Goal: Task Accomplishment & Management: Complete application form

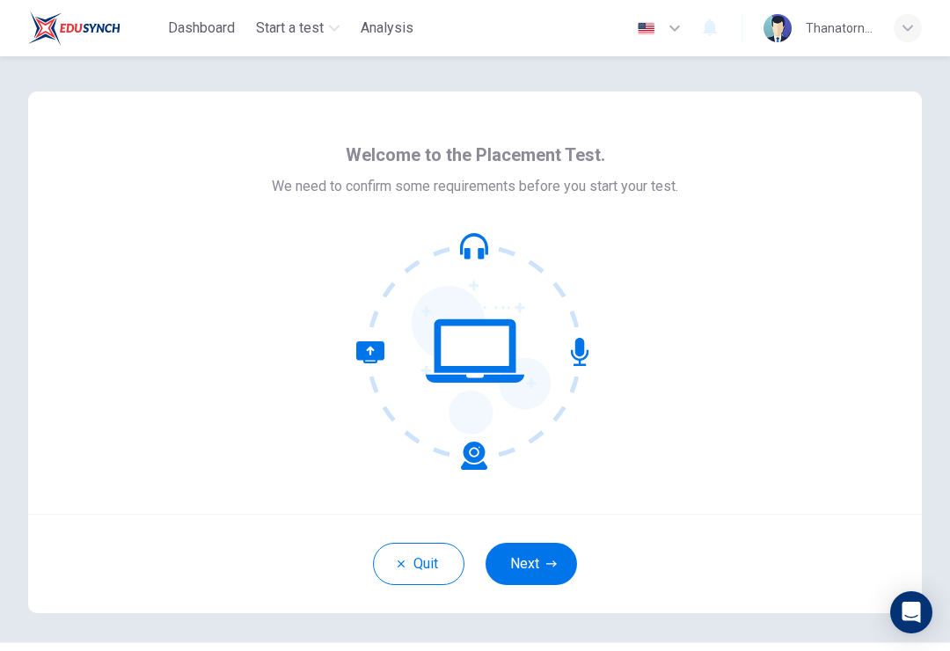
click at [532, 581] on button "Next" at bounding box center [532, 564] width 92 height 42
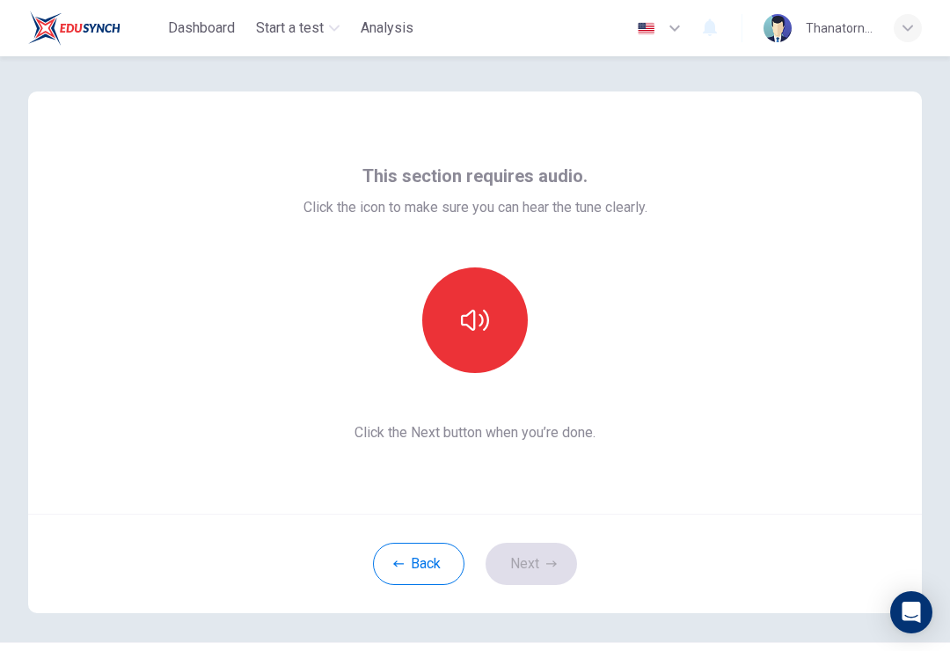
click at [484, 313] on icon "button" at bounding box center [475, 320] width 28 height 28
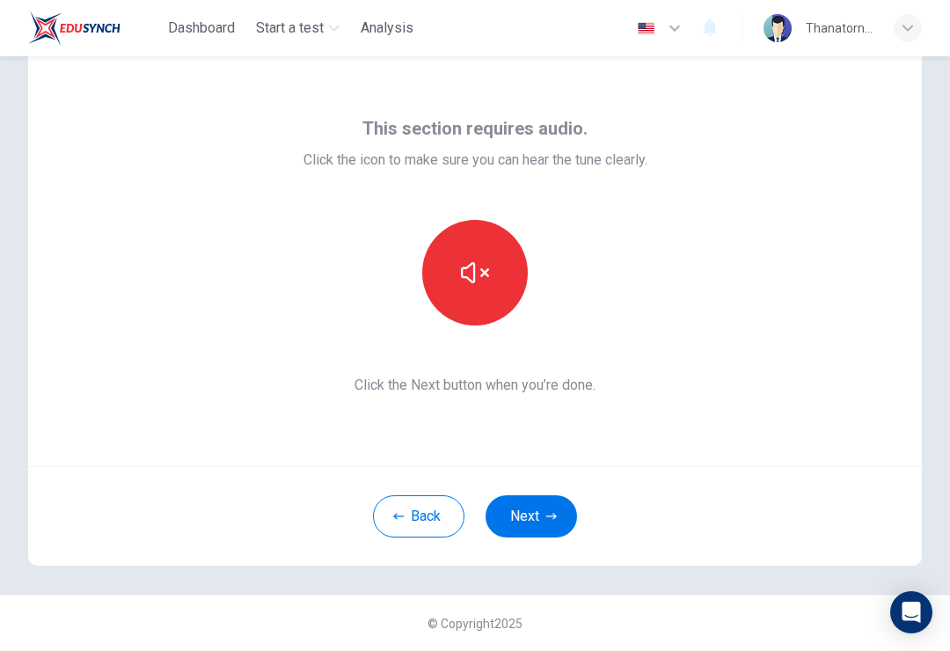
scroll to position [48, 0]
click at [536, 517] on button "Next" at bounding box center [532, 516] width 92 height 42
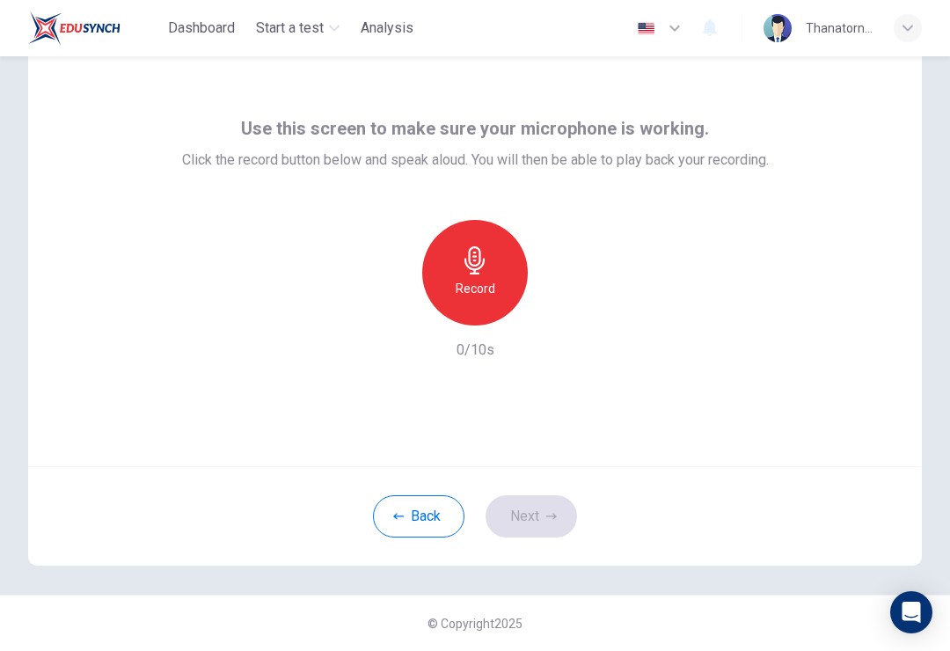
click at [477, 262] on icon "button" at bounding box center [475, 260] width 28 height 28
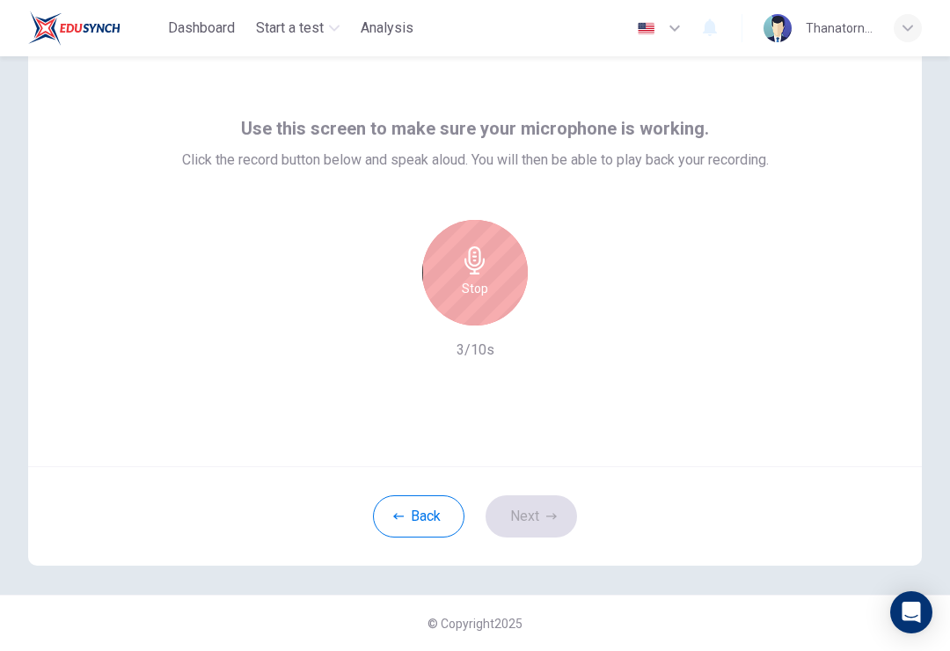
click at [476, 290] on h6 "Stop" at bounding box center [475, 288] width 26 height 21
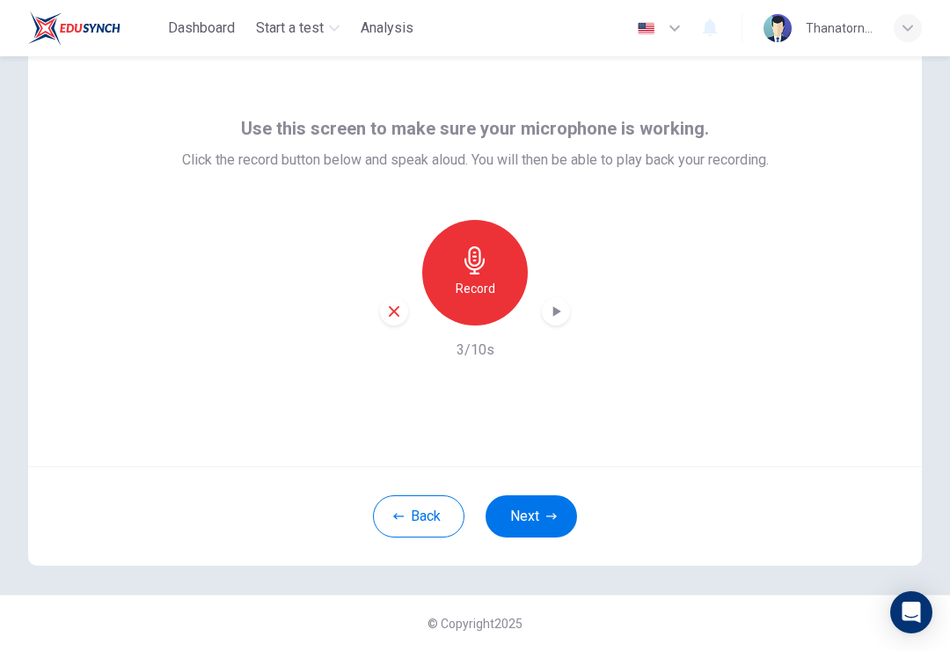
click at [517, 512] on button "Next" at bounding box center [532, 516] width 92 height 42
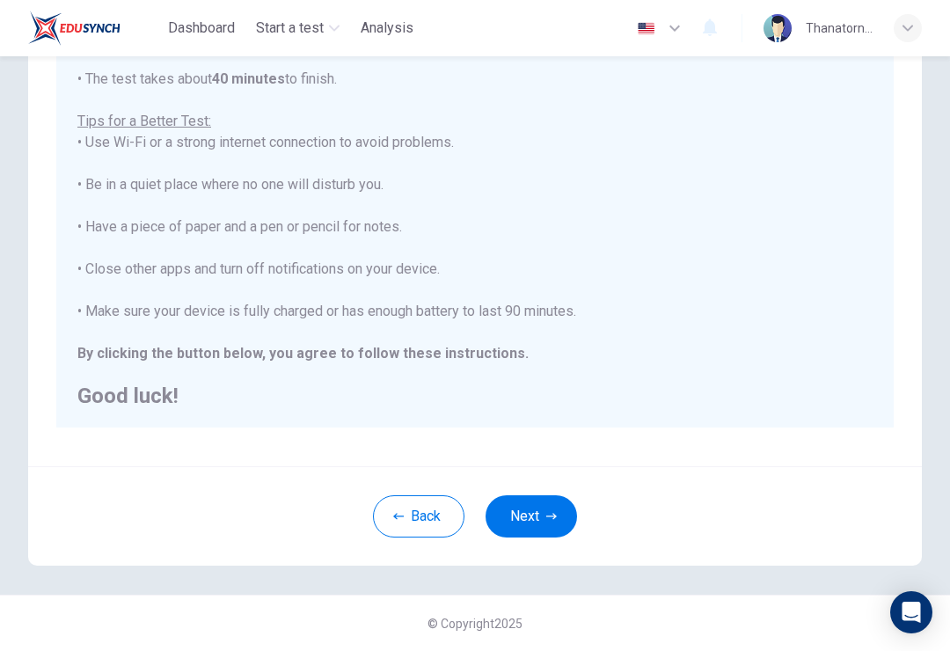
scroll to position [272, 0]
click at [562, 514] on button "Next" at bounding box center [532, 516] width 92 height 42
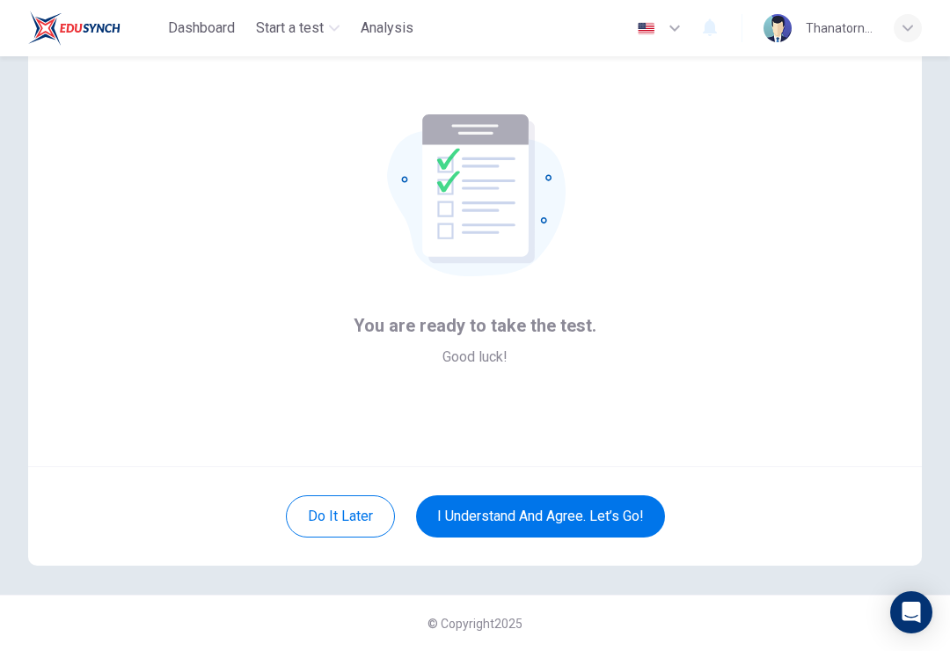
click at [609, 513] on button "I understand and agree. Let’s go!" at bounding box center [540, 516] width 249 height 42
click at [586, 514] on button "I understand and agree. Let’s go!" at bounding box center [540, 516] width 249 height 42
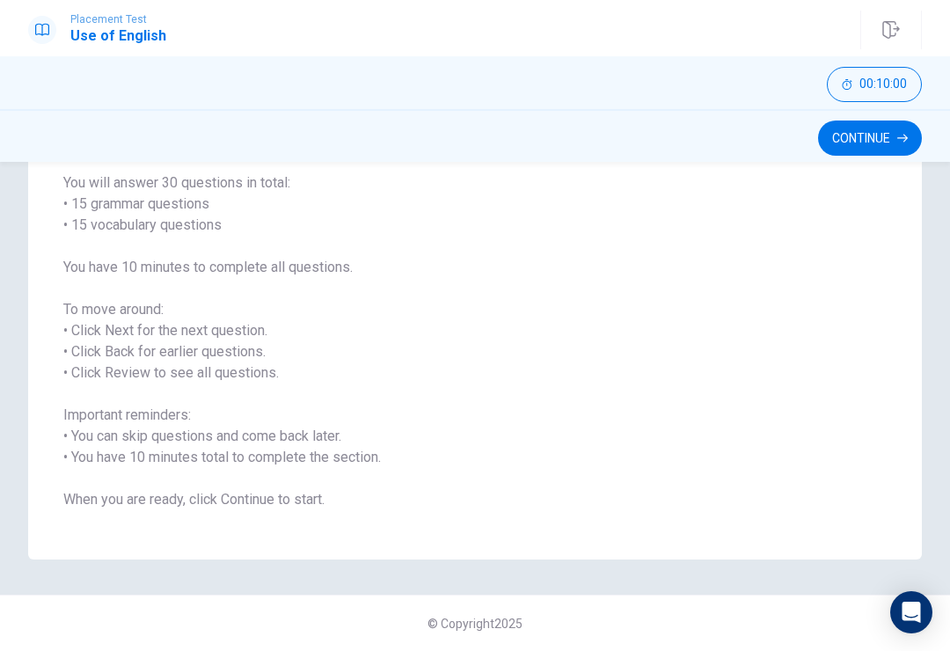
scroll to position [137, 0]
click at [852, 137] on button "Continue" at bounding box center [870, 138] width 104 height 35
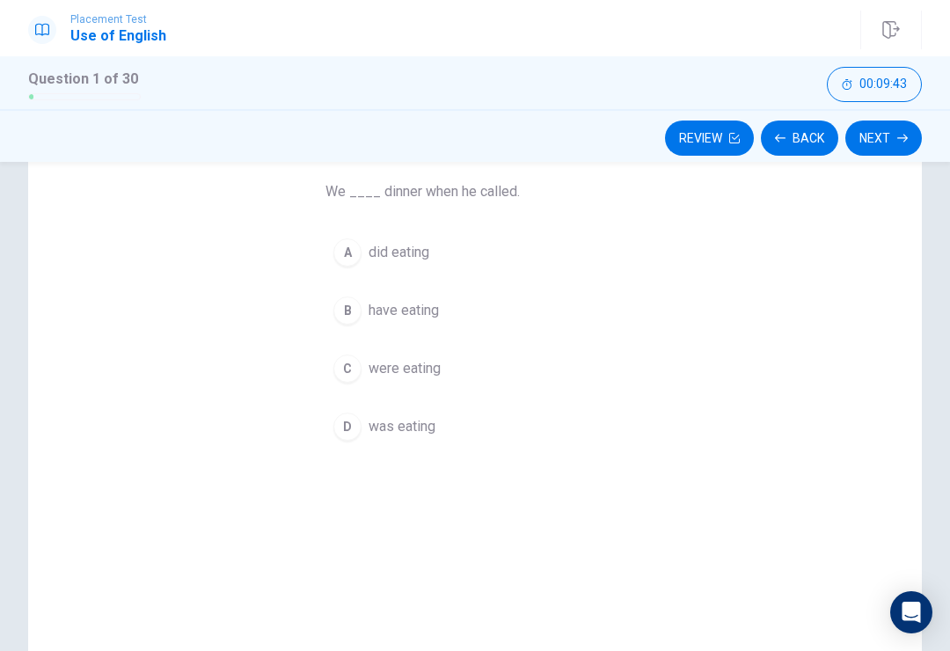
click at [400, 444] on button "D was eating" at bounding box center [475, 427] width 299 height 44
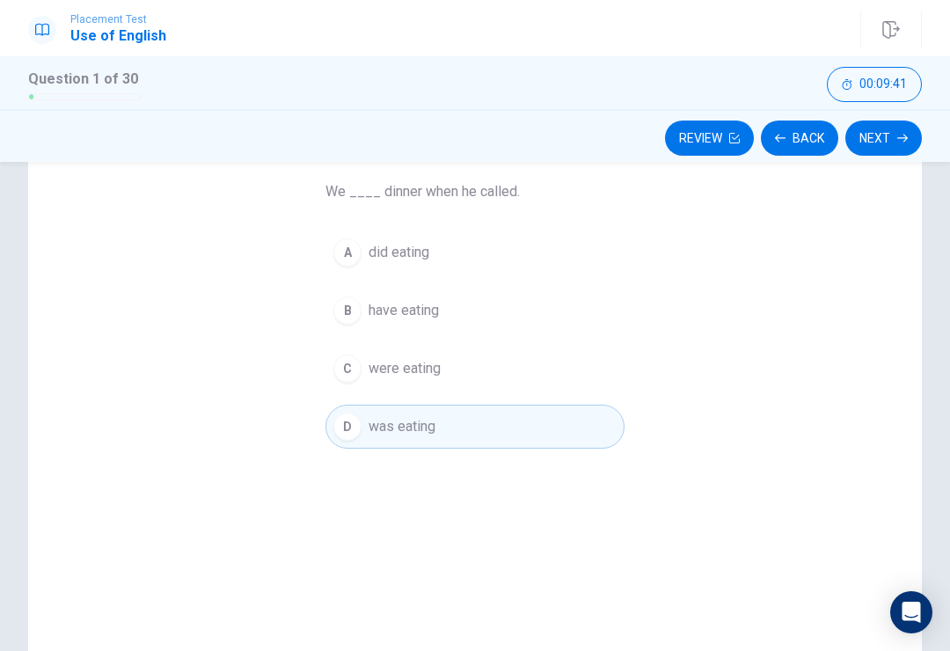
click at [897, 136] on button "Next" at bounding box center [884, 138] width 77 height 35
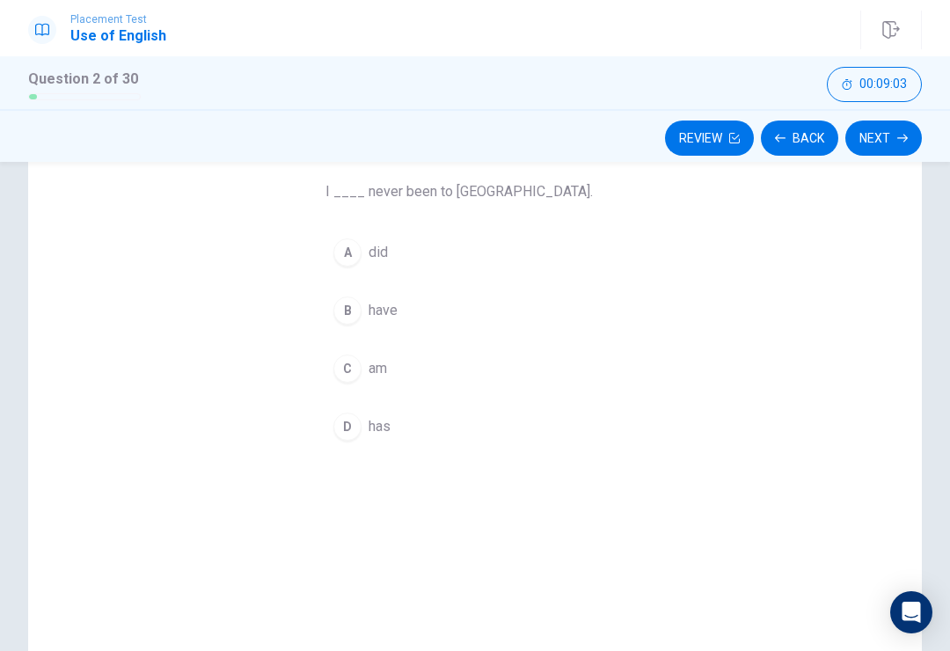
click at [352, 443] on button "D has" at bounding box center [475, 427] width 299 height 44
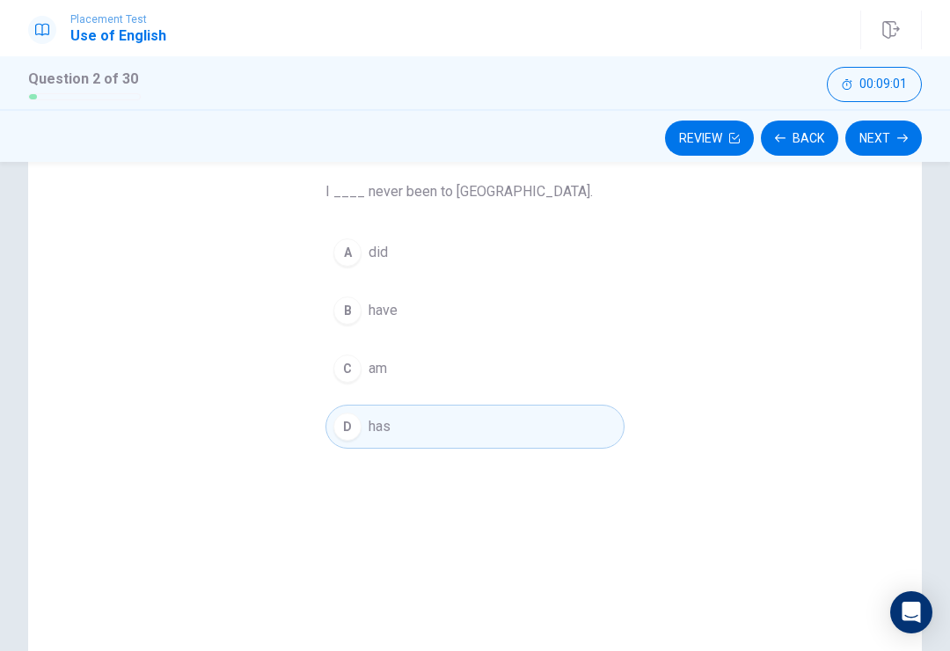
click at [886, 131] on button "Next" at bounding box center [884, 138] width 77 height 35
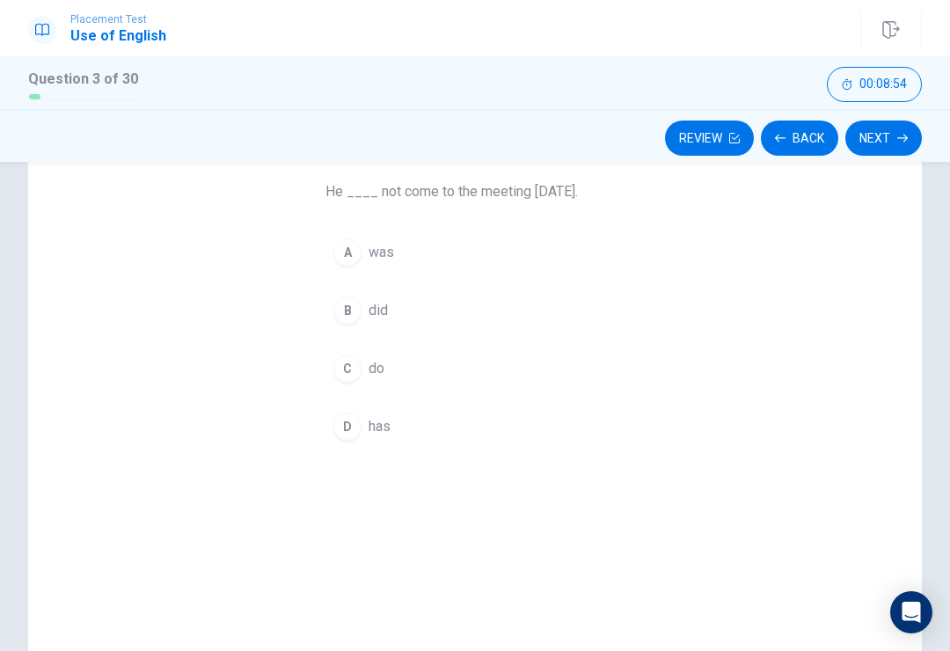
click at [345, 358] on div "C" at bounding box center [347, 369] width 28 height 28
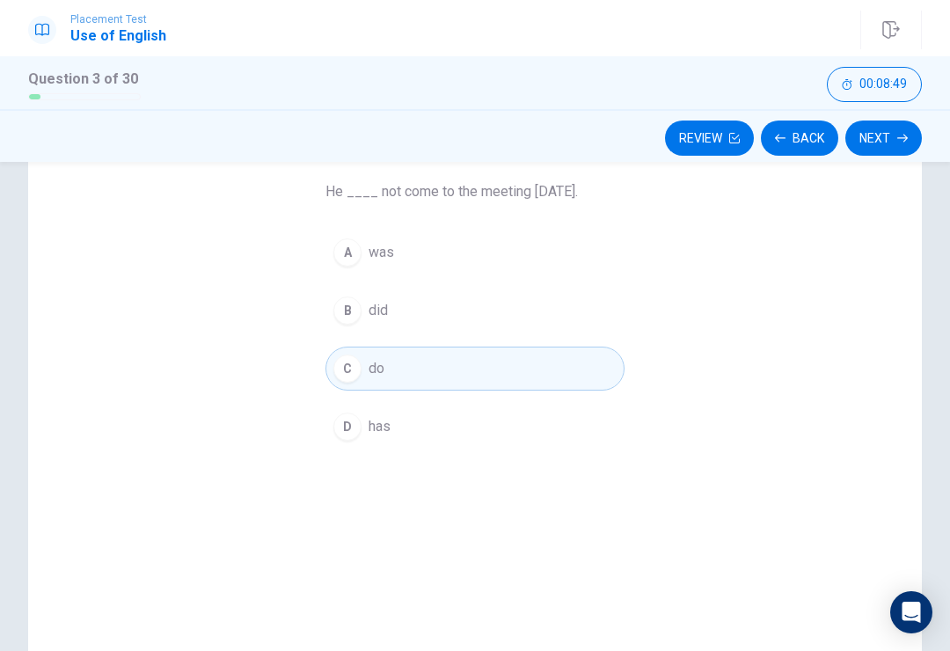
click at [348, 272] on button "A was" at bounding box center [475, 253] width 299 height 44
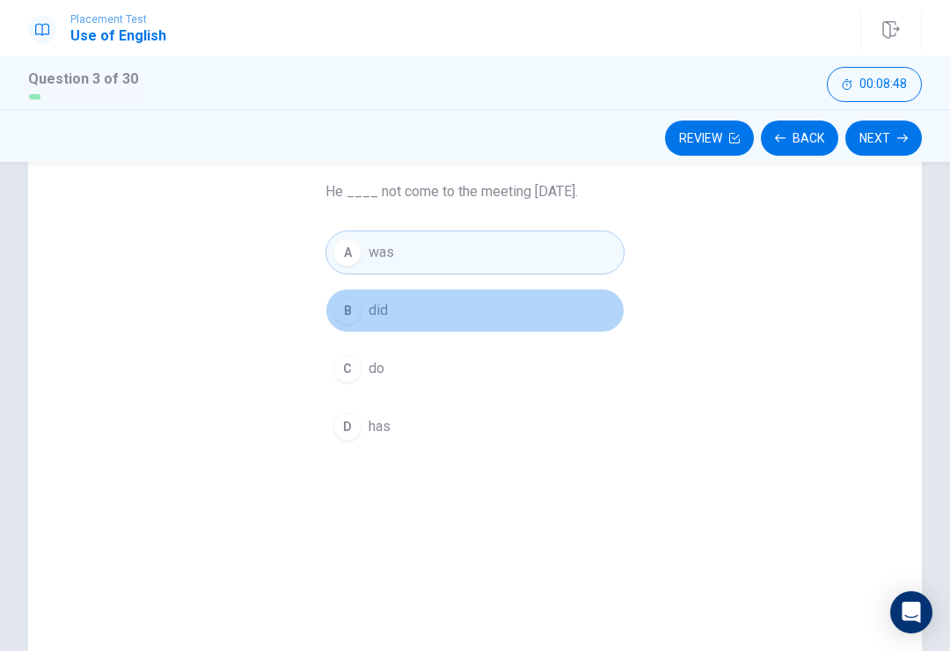
click at [348, 299] on div "B" at bounding box center [347, 311] width 28 height 28
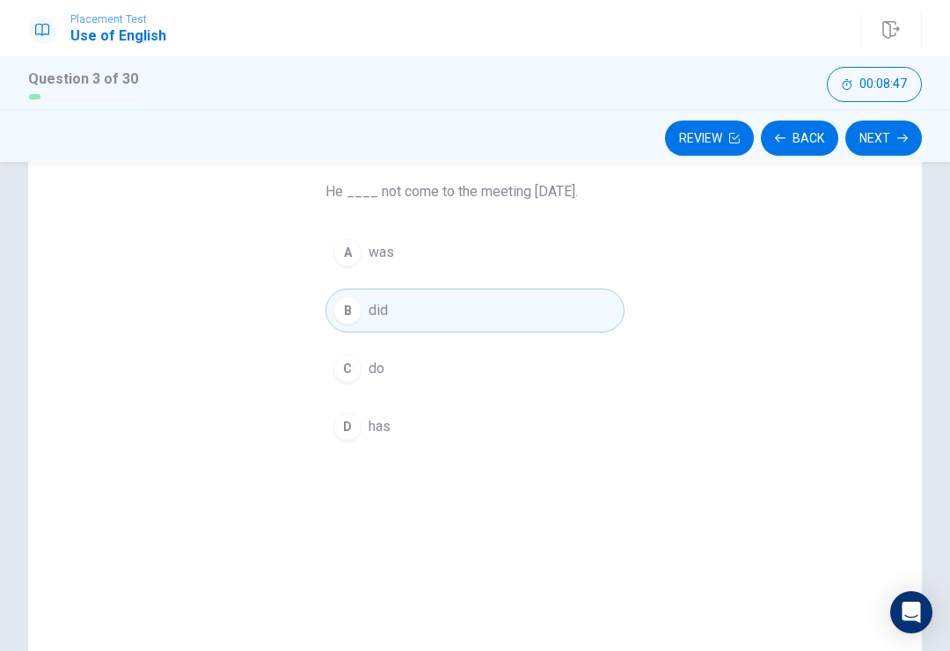
click at [874, 134] on button "Next" at bounding box center [884, 138] width 77 height 35
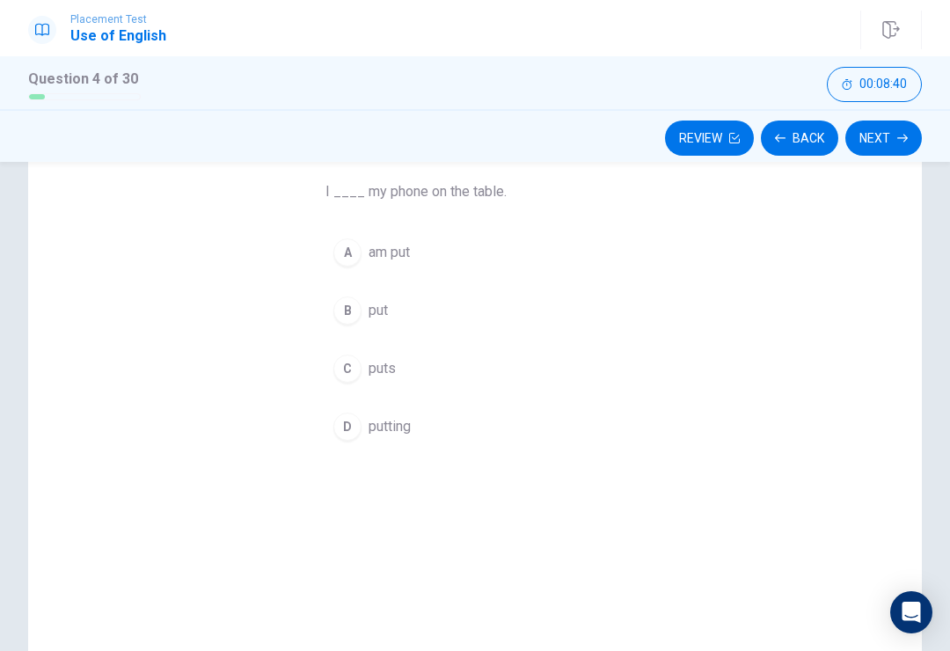
click at [350, 260] on div "A" at bounding box center [347, 252] width 28 height 28
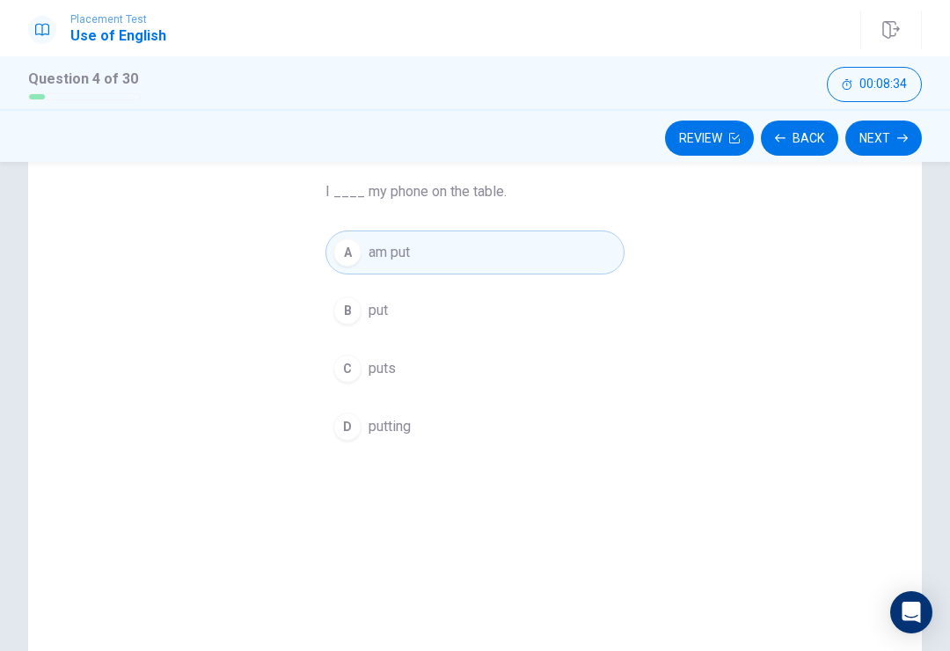
click at [348, 304] on div "B" at bounding box center [347, 311] width 28 height 28
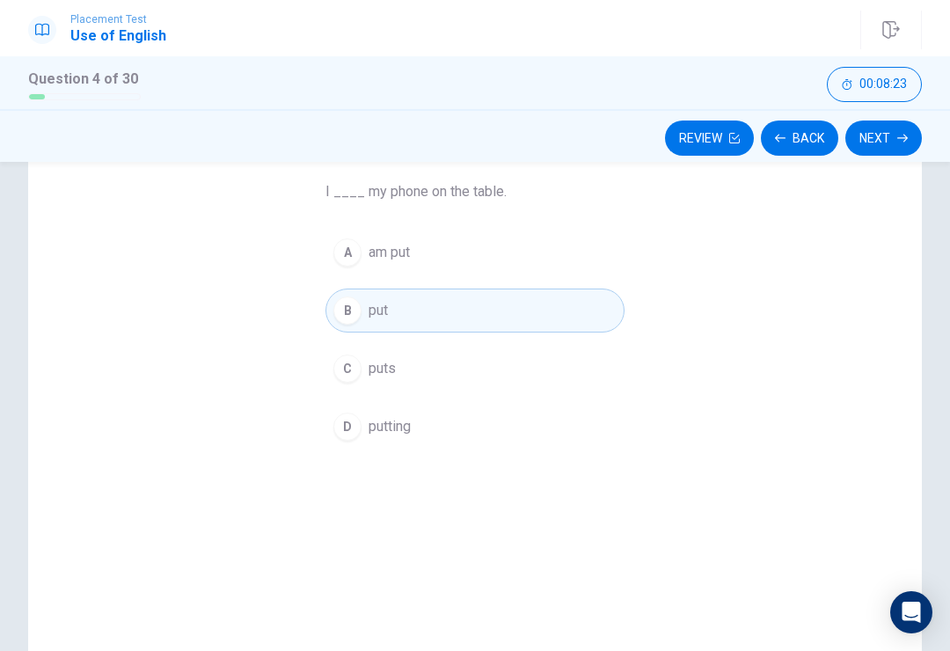
click at [883, 154] on button "Next" at bounding box center [884, 138] width 77 height 35
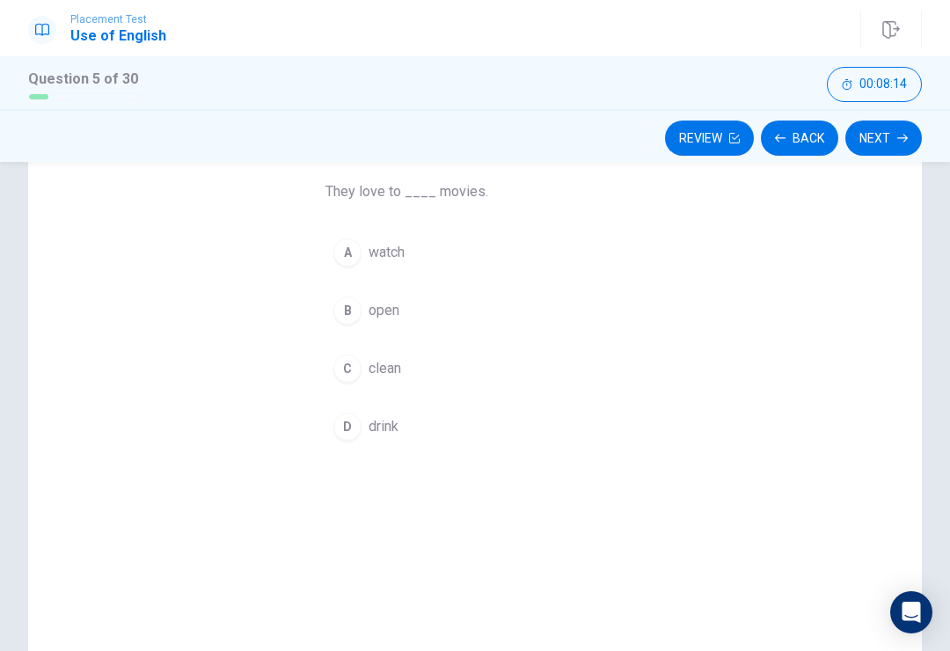
click at [360, 260] on button "A watch" at bounding box center [475, 253] width 299 height 44
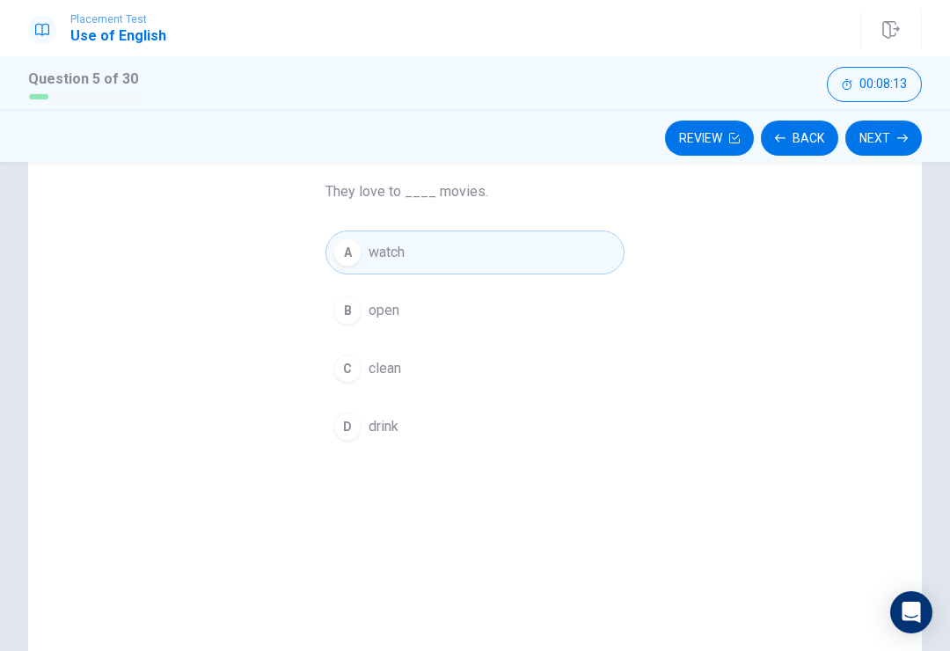
click at [896, 122] on button "Next" at bounding box center [884, 138] width 77 height 35
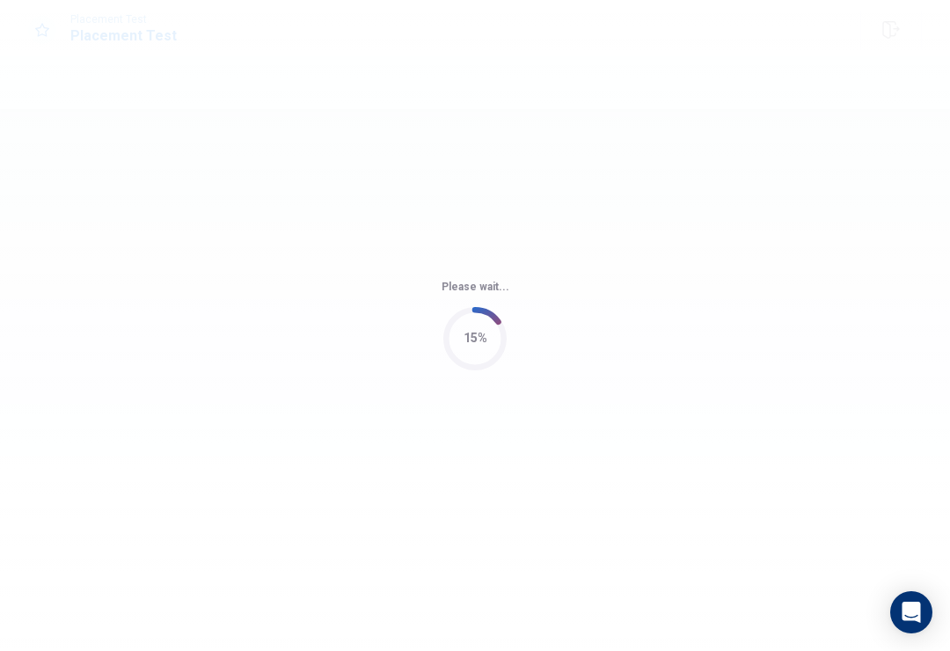
scroll to position [0, 0]
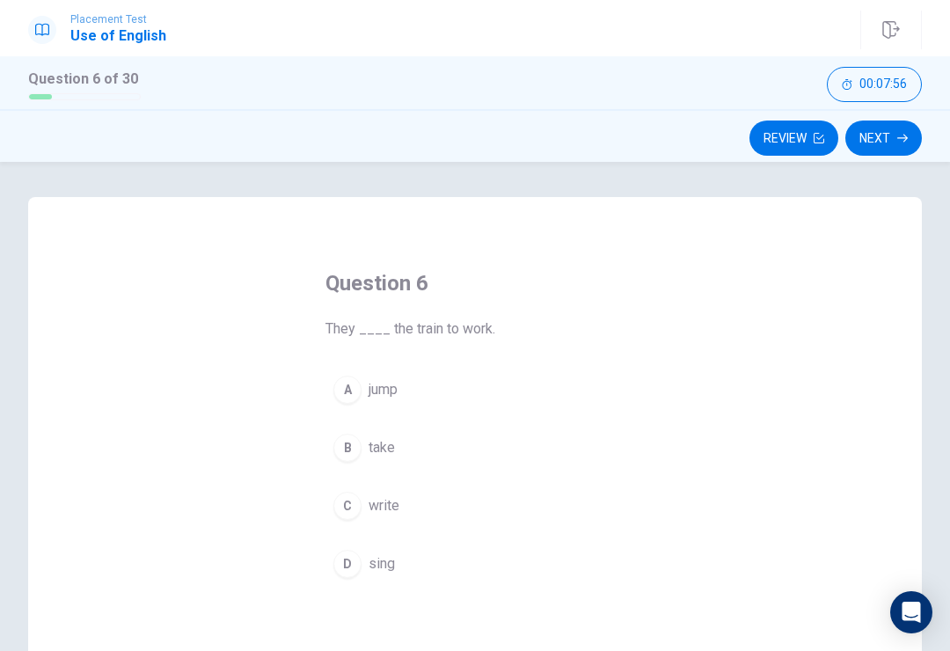
click at [372, 450] on span "take" at bounding box center [382, 447] width 26 height 21
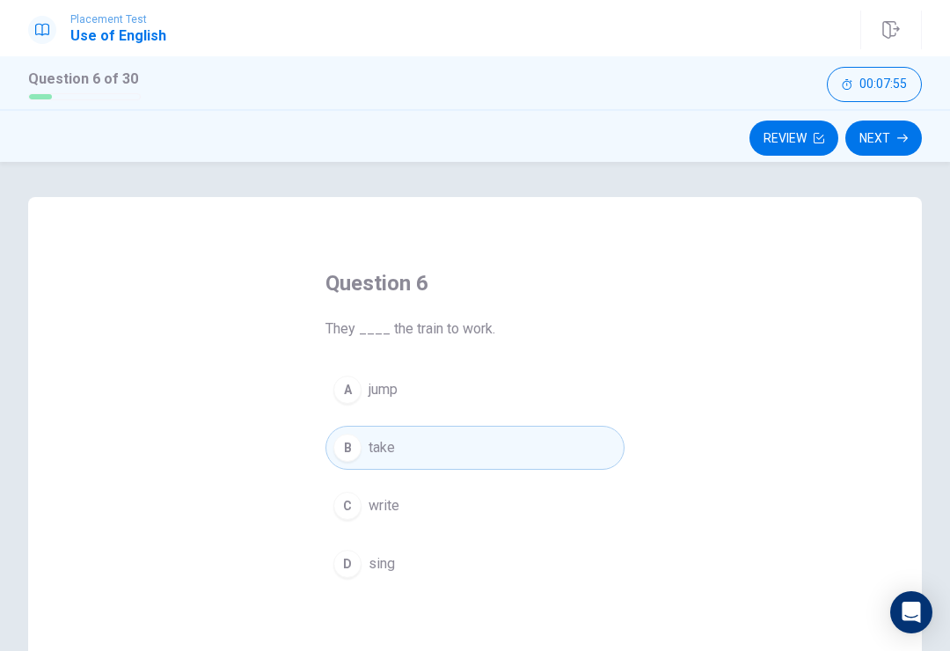
click at [877, 144] on button "Next" at bounding box center [884, 138] width 77 height 35
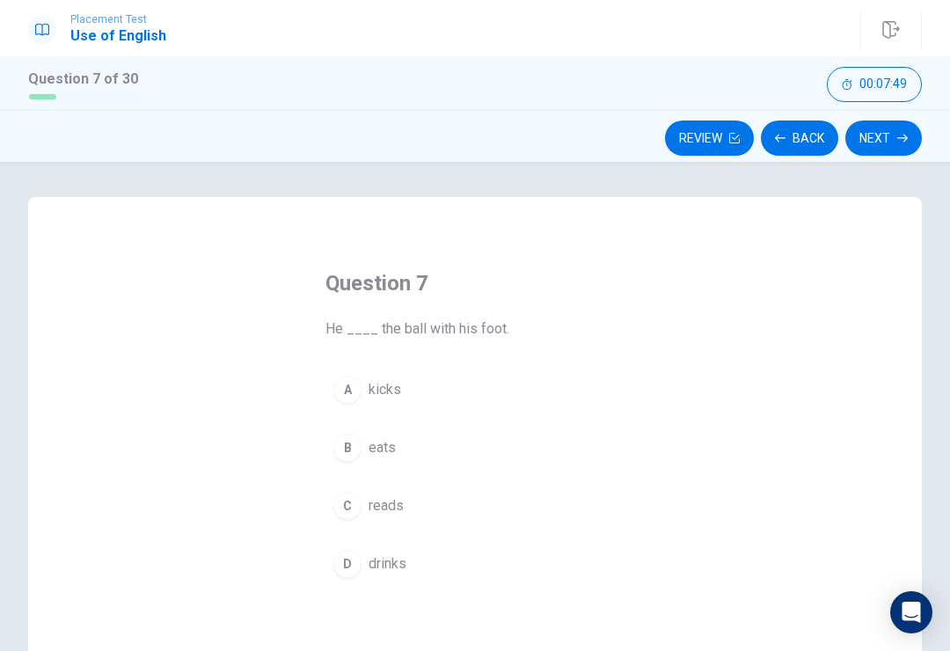
click at [415, 383] on button "A kicks" at bounding box center [475, 390] width 299 height 44
click at [415, 382] on button "A kicks" at bounding box center [475, 390] width 299 height 44
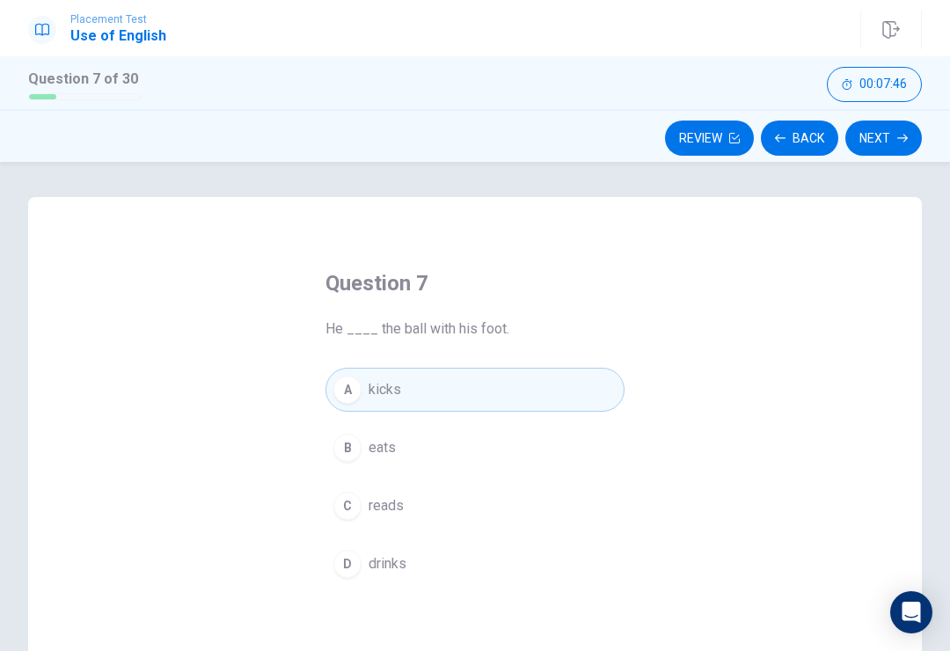
click at [890, 133] on button "Next" at bounding box center [884, 138] width 77 height 35
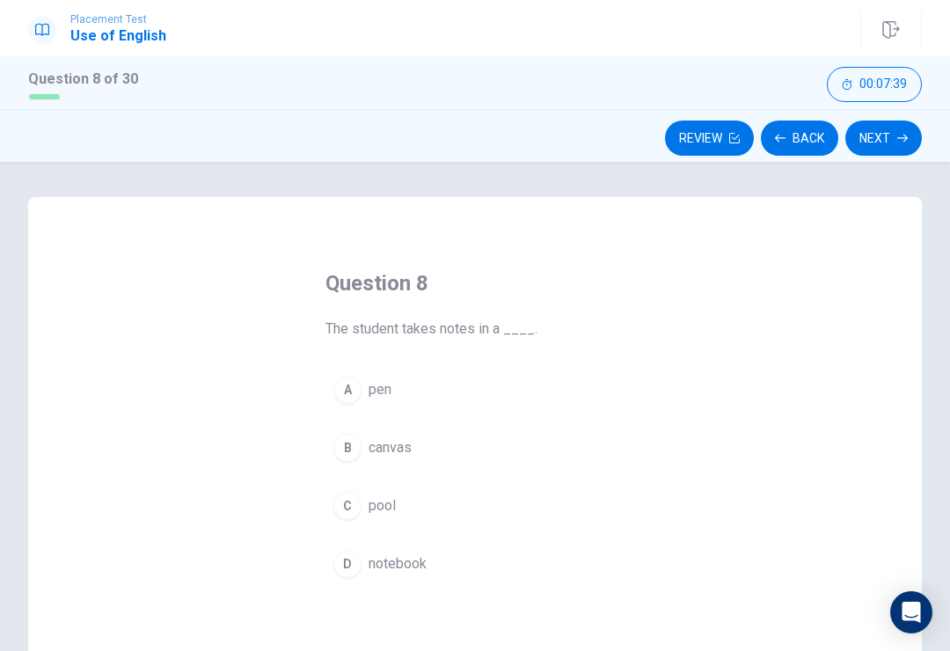
click at [421, 557] on span "notebook" at bounding box center [398, 563] width 58 height 21
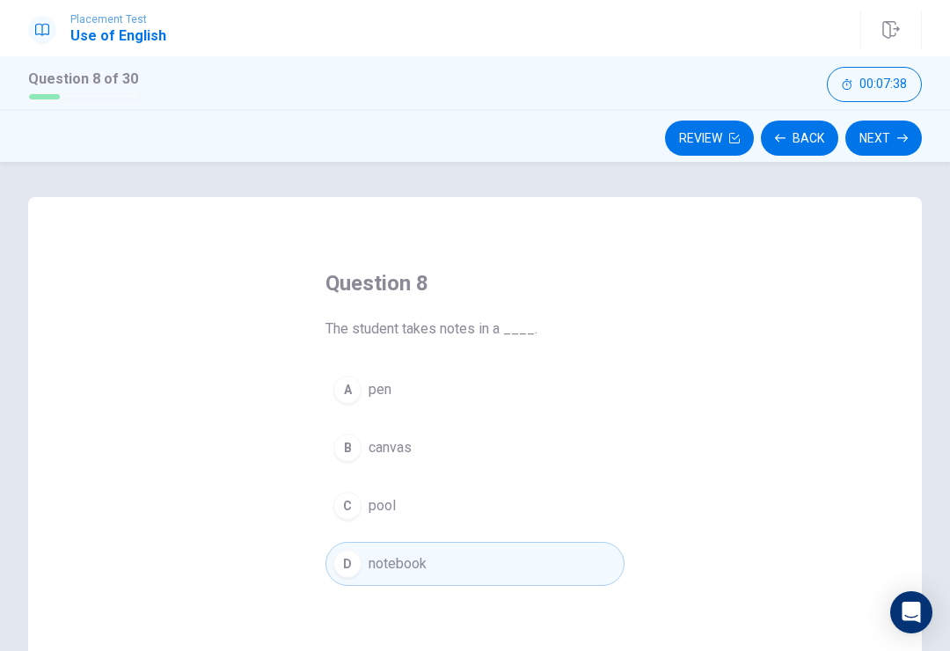
click at [886, 135] on button "Next" at bounding box center [884, 138] width 77 height 35
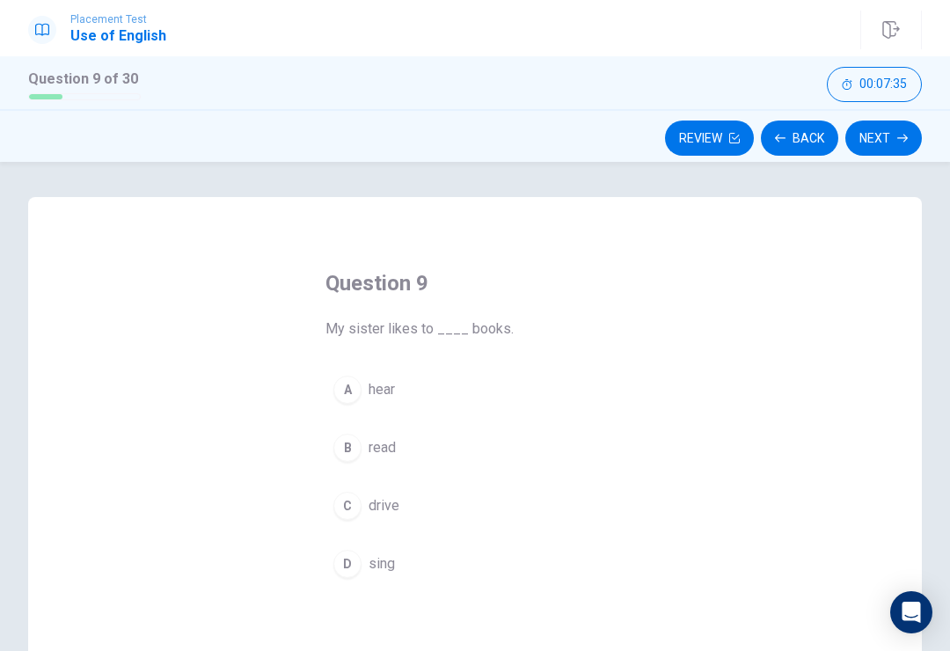
click at [392, 454] on span "read" at bounding box center [382, 447] width 27 height 21
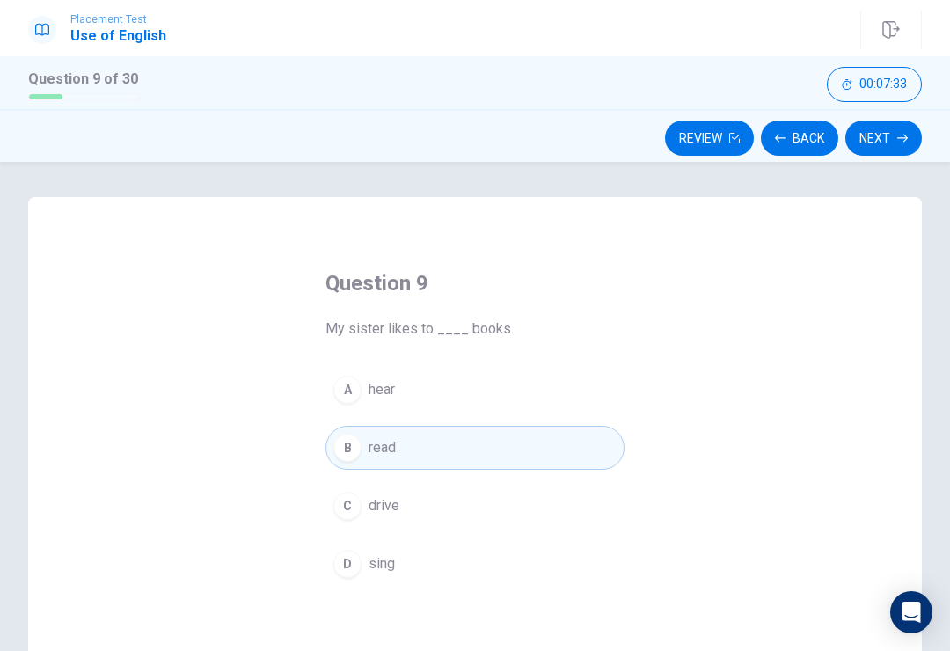
click at [887, 136] on button "Next" at bounding box center [884, 138] width 77 height 35
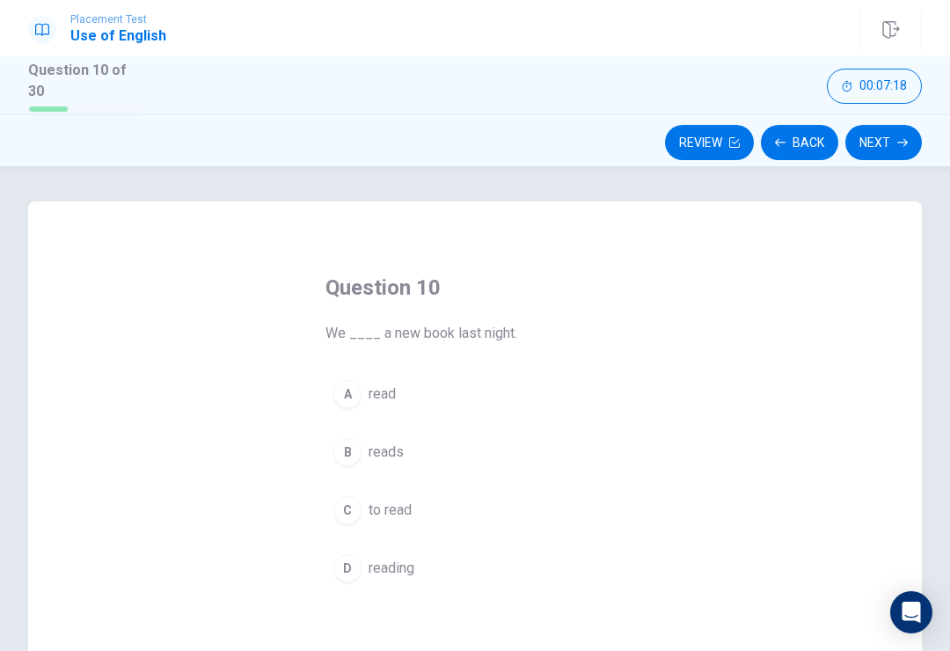
click at [408, 443] on button "B reads" at bounding box center [475, 452] width 299 height 44
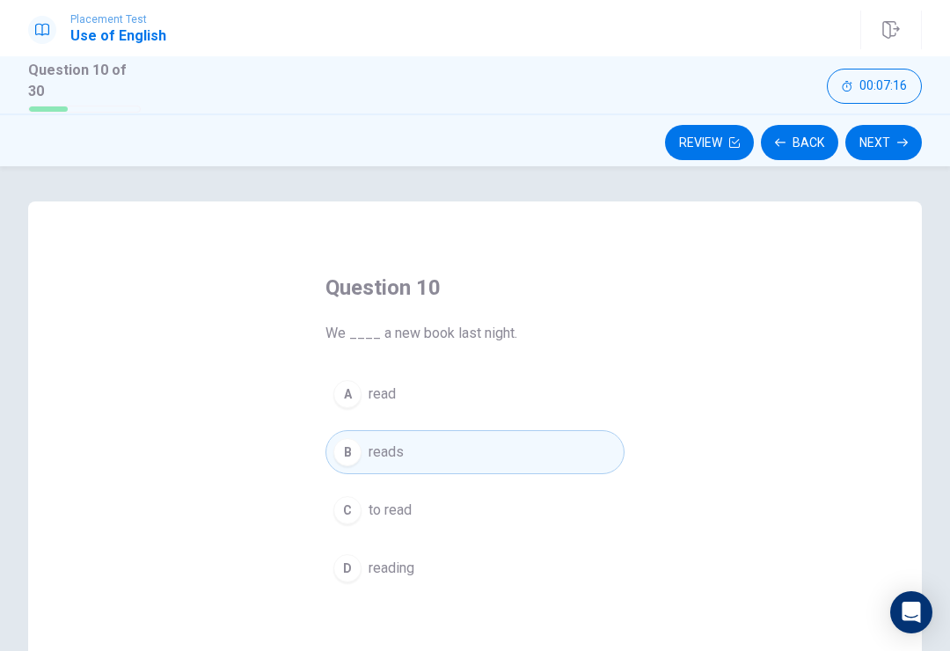
click at [857, 151] on button "Next" at bounding box center [884, 142] width 77 height 35
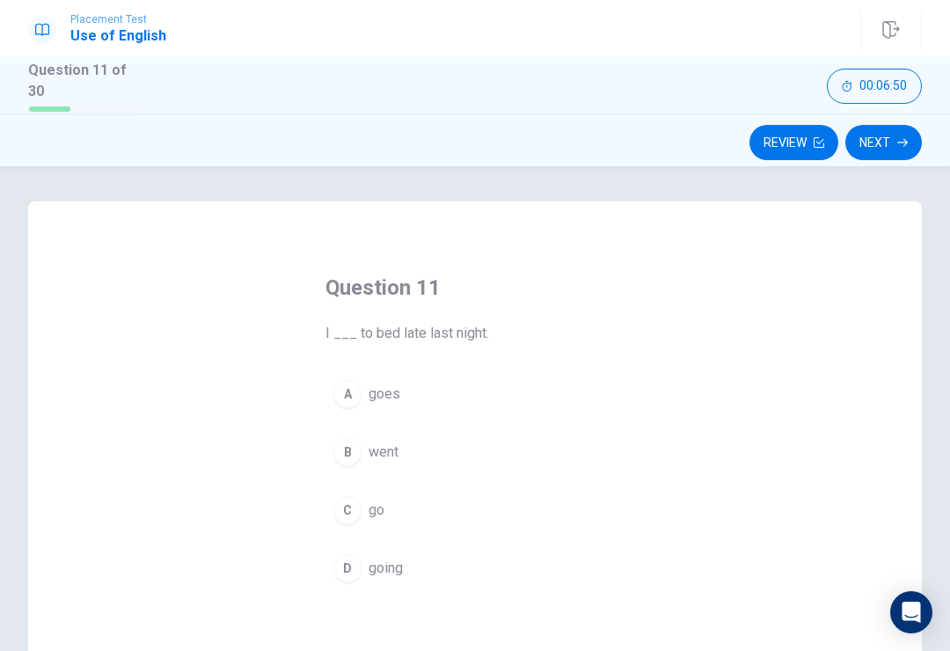
click at [385, 490] on button "C go" at bounding box center [475, 510] width 299 height 44
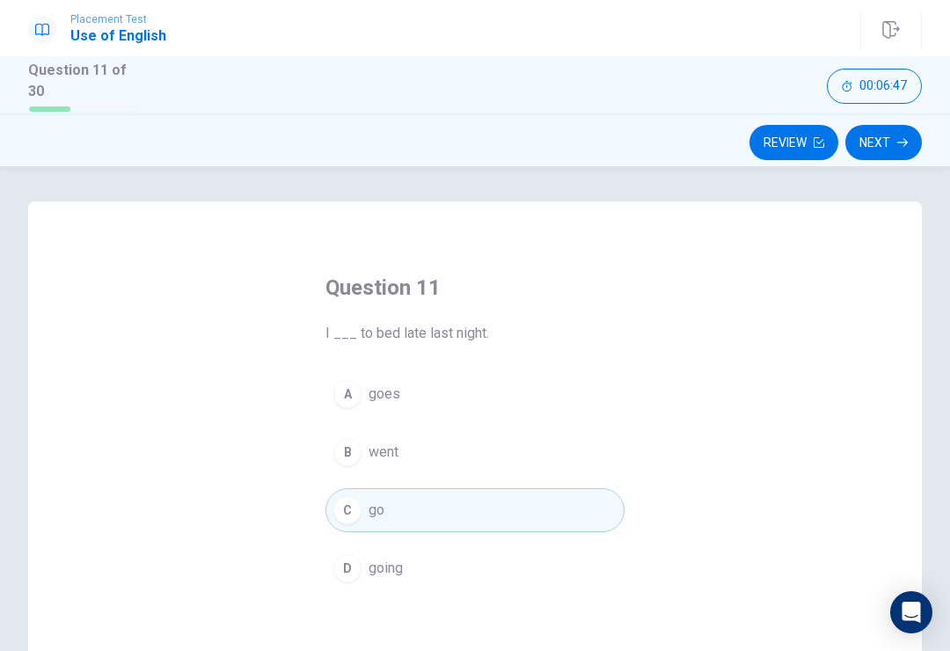
click at [891, 128] on button "Next" at bounding box center [884, 142] width 77 height 35
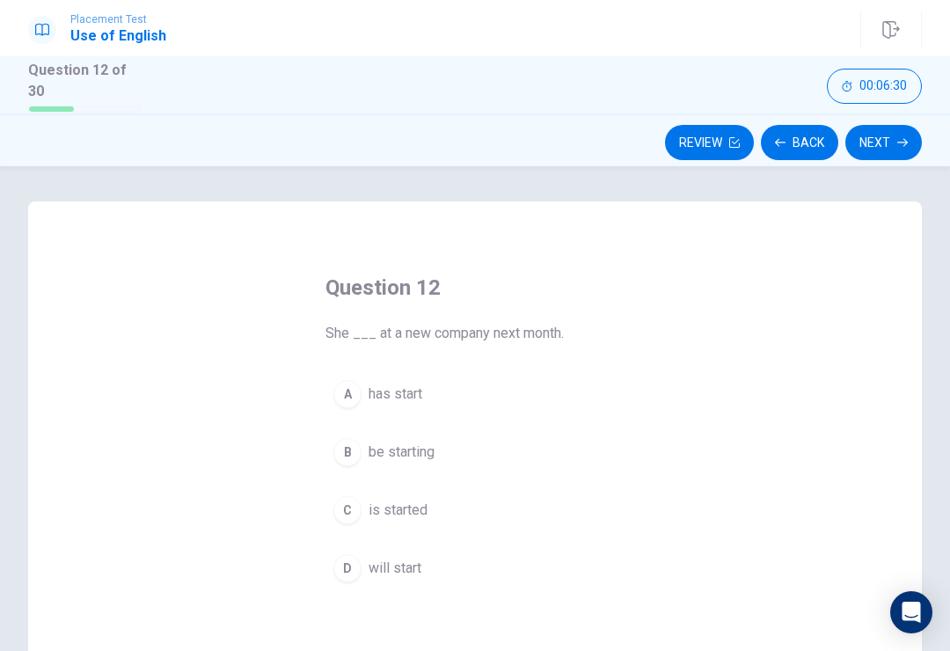
click at [402, 566] on span "will start" at bounding box center [395, 568] width 53 height 21
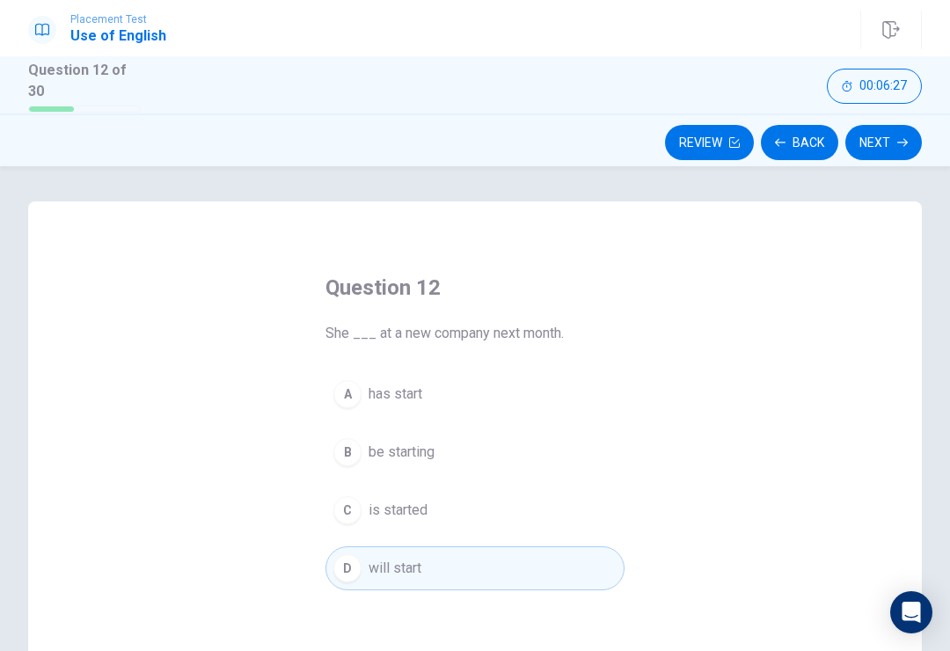
click at [887, 131] on button "Next" at bounding box center [884, 142] width 77 height 35
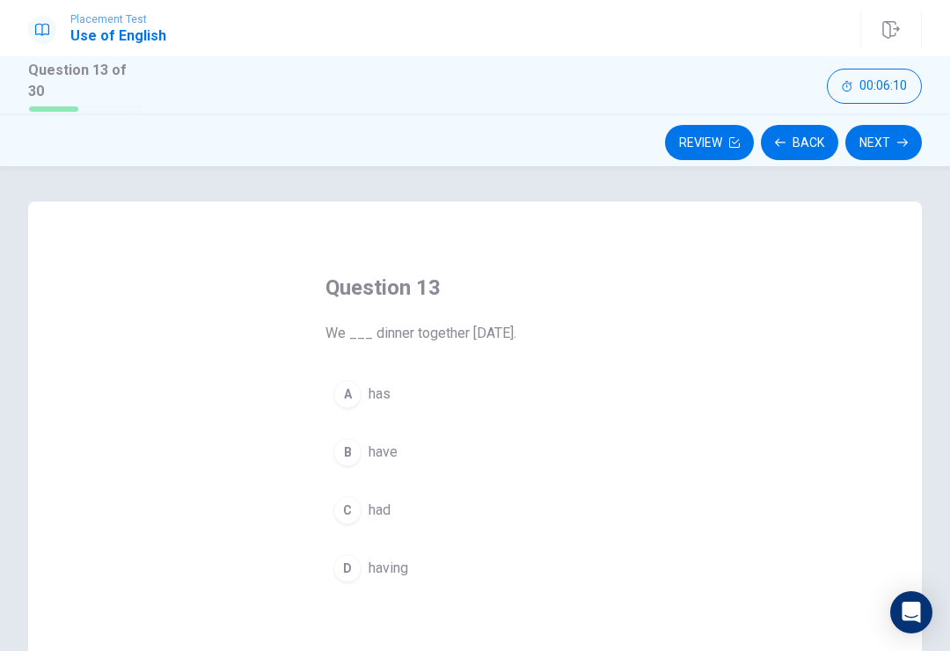
click at [402, 547] on button "D having" at bounding box center [475, 568] width 299 height 44
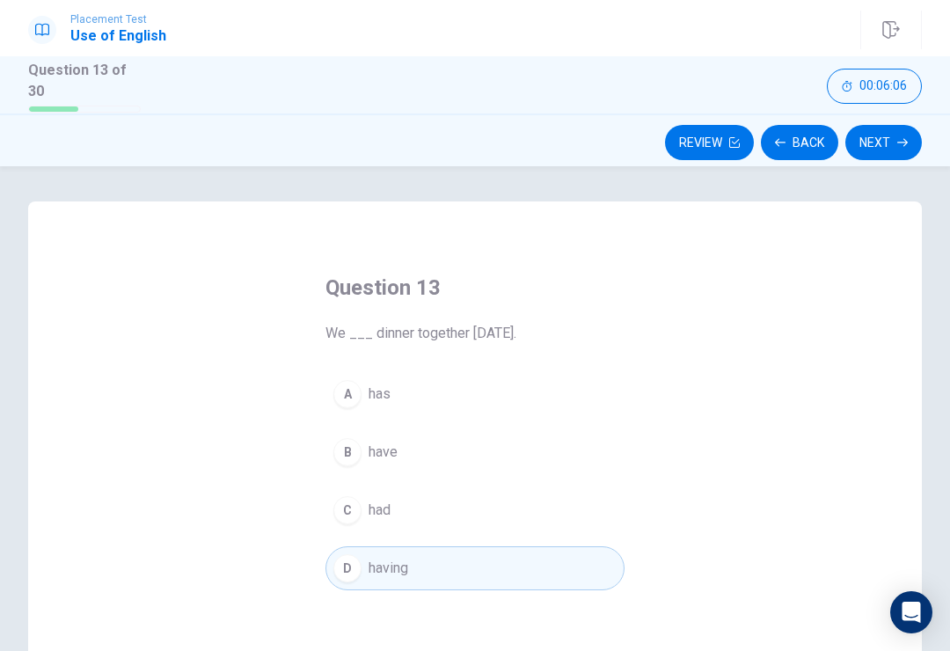
click at [414, 512] on button "C had" at bounding box center [475, 510] width 299 height 44
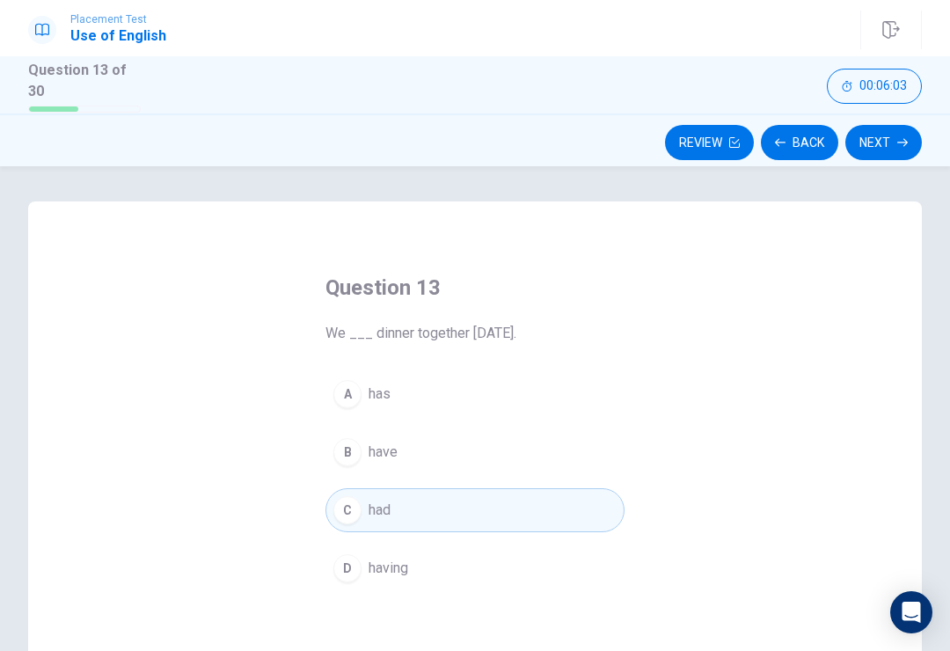
click at [443, 568] on button "D having" at bounding box center [475, 568] width 299 height 44
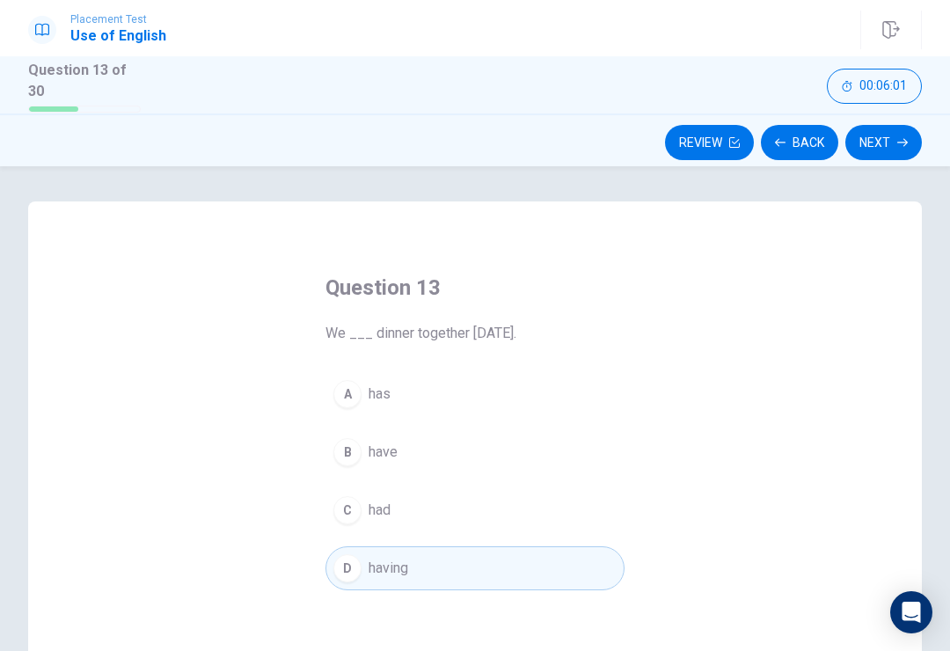
click at [875, 132] on button "Next" at bounding box center [884, 142] width 77 height 35
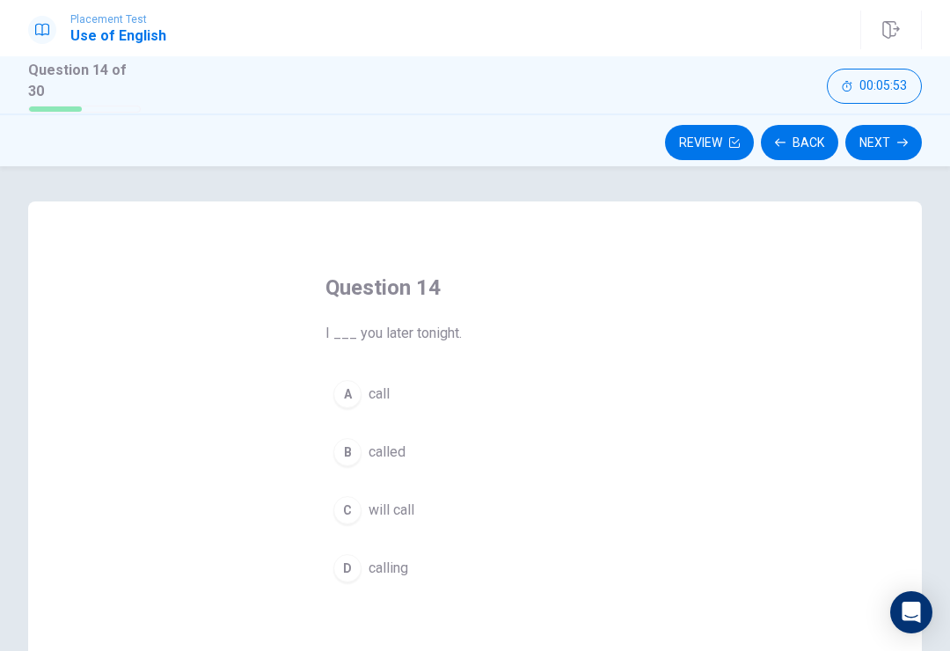
click at [413, 512] on span "will call" at bounding box center [392, 510] width 46 height 21
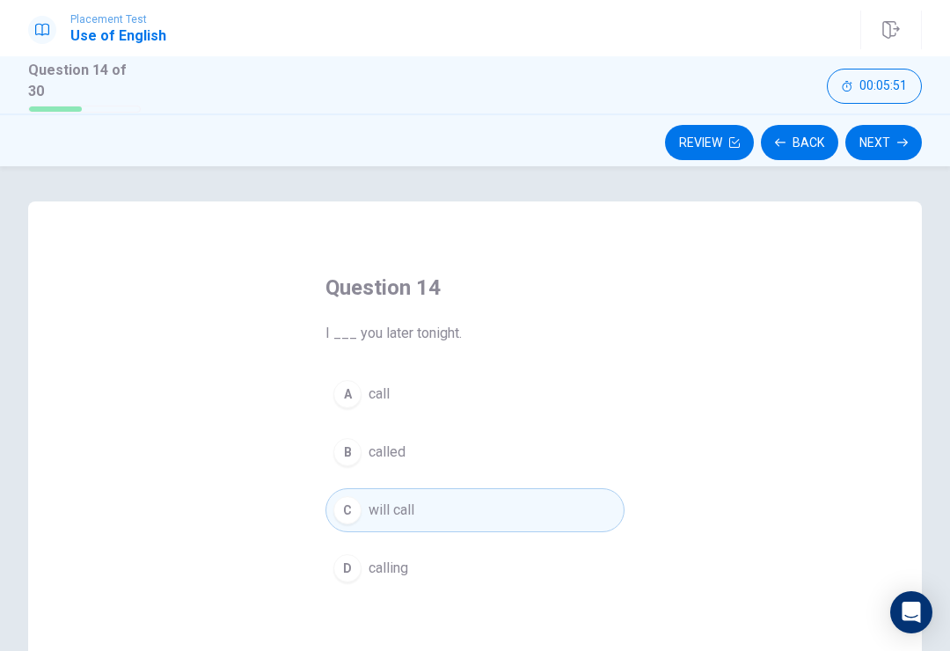
click at [892, 155] on button "Next" at bounding box center [884, 142] width 77 height 35
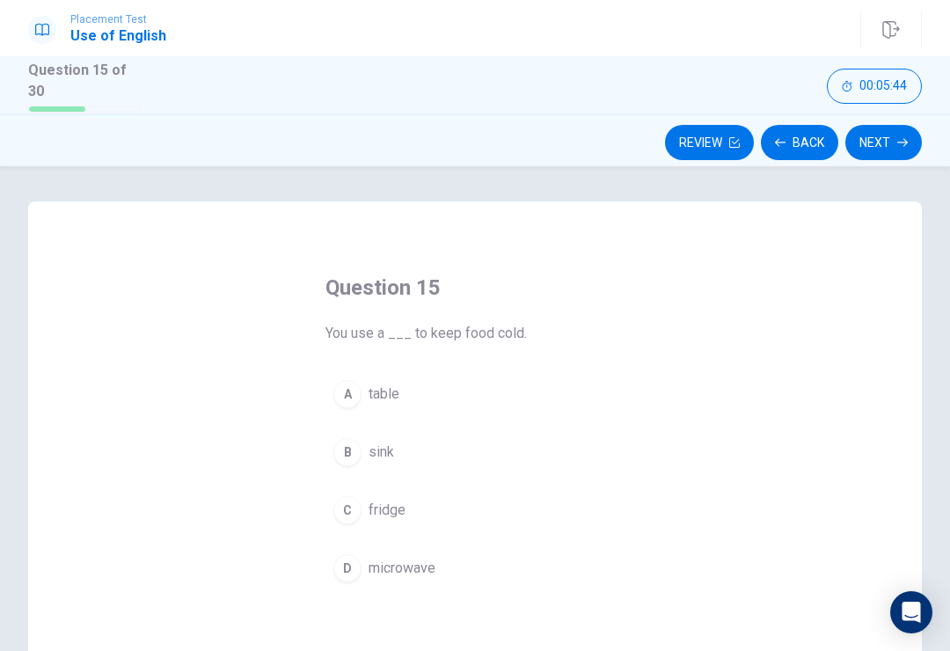
click at [405, 508] on span "fridge" at bounding box center [387, 510] width 37 height 21
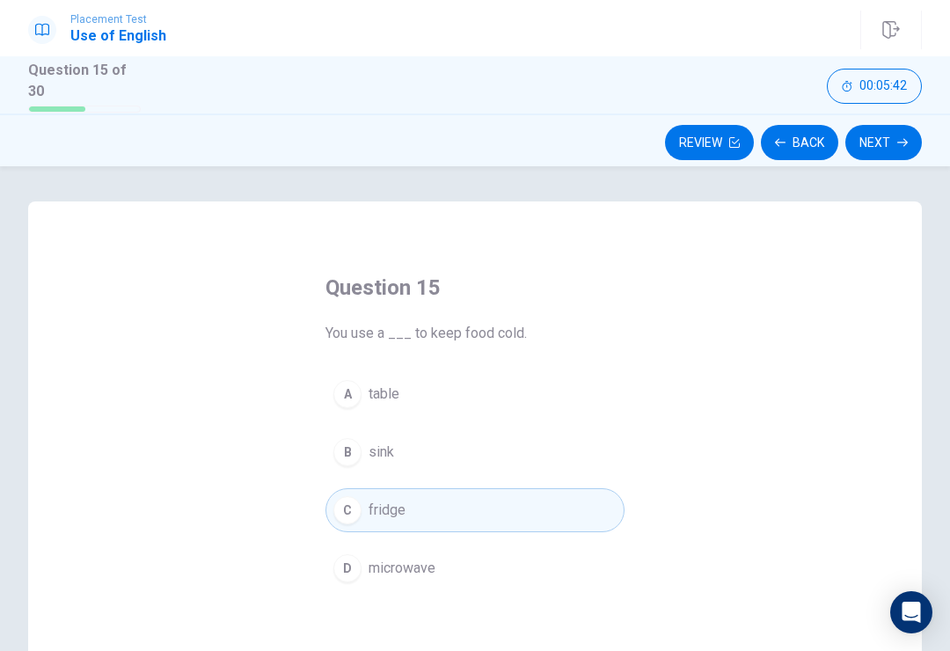
click at [889, 138] on button "Next" at bounding box center [884, 142] width 77 height 35
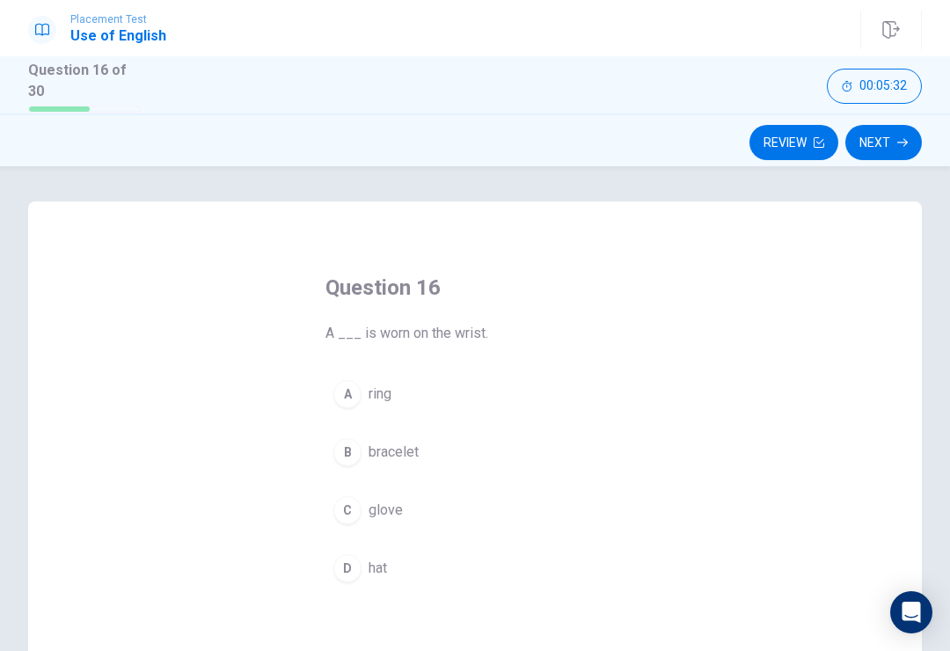
click at [424, 497] on button "C glove" at bounding box center [475, 510] width 299 height 44
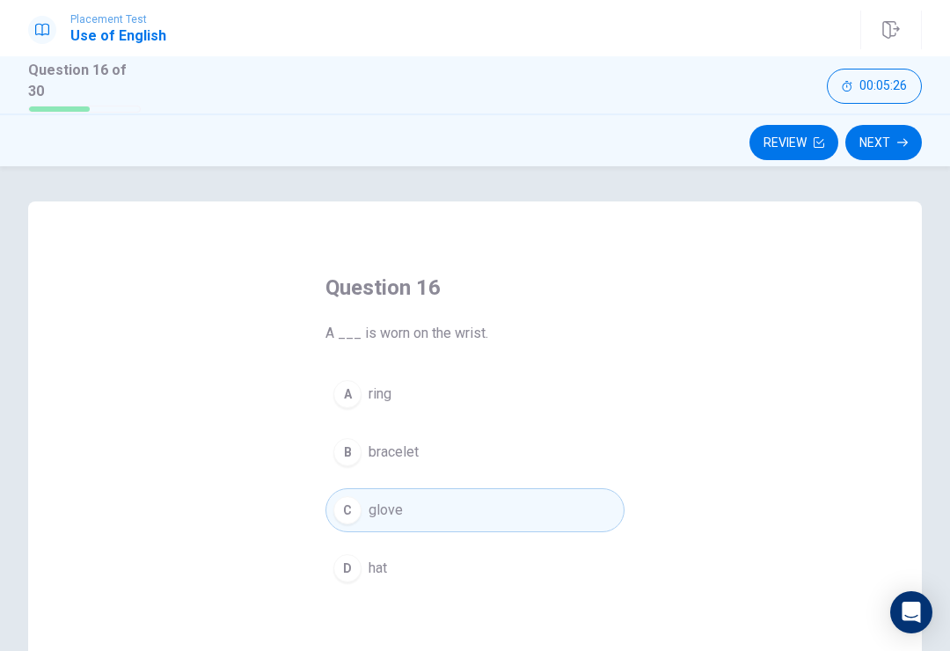
click at [892, 140] on button "Next" at bounding box center [884, 142] width 77 height 35
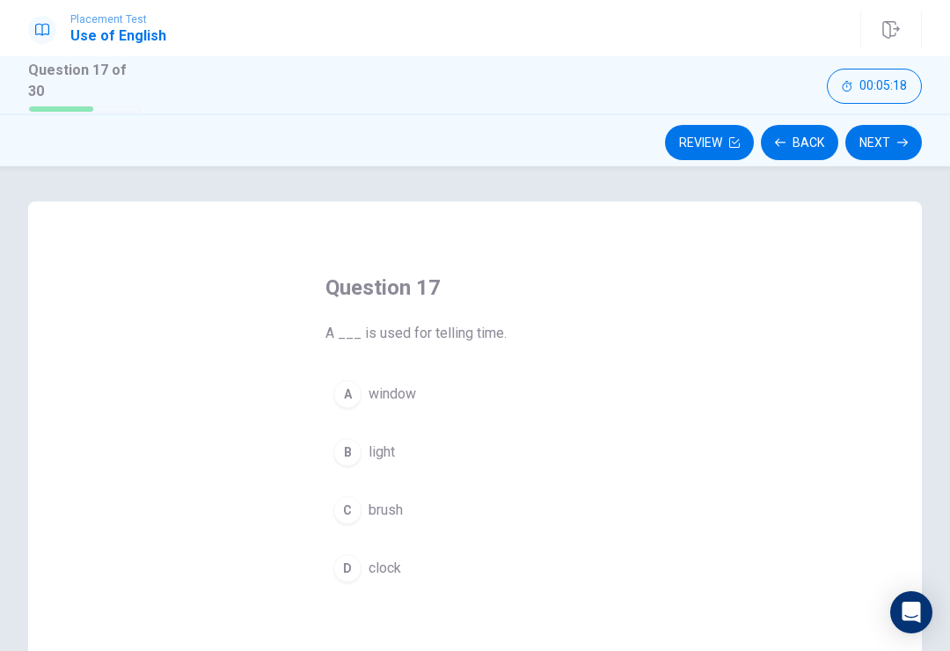
click at [383, 560] on span "clock" at bounding box center [385, 568] width 33 height 21
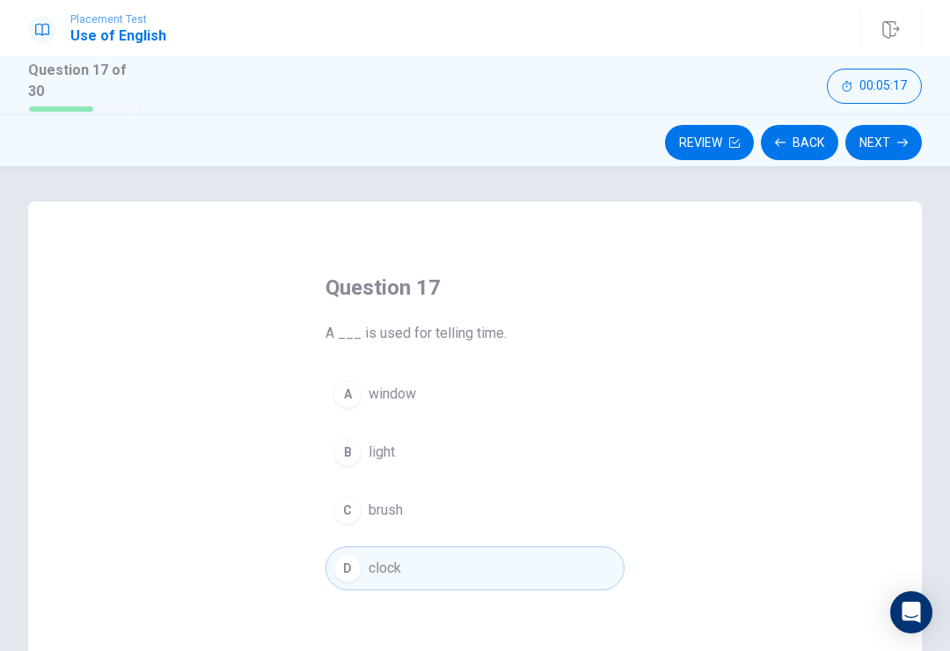
click at [868, 155] on button "Next" at bounding box center [884, 142] width 77 height 35
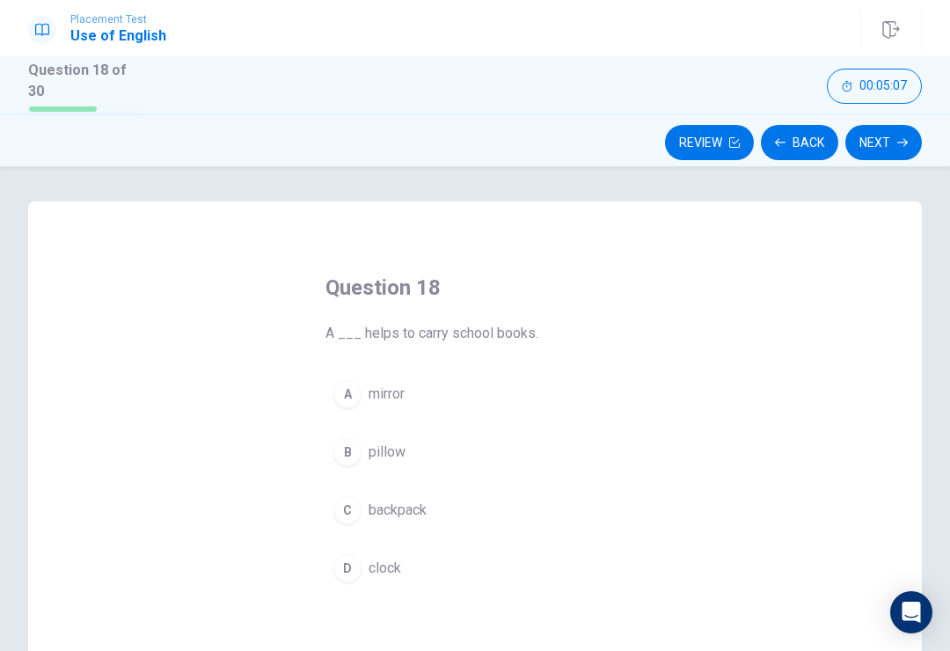
click at [419, 514] on span "backpack" at bounding box center [398, 510] width 58 height 21
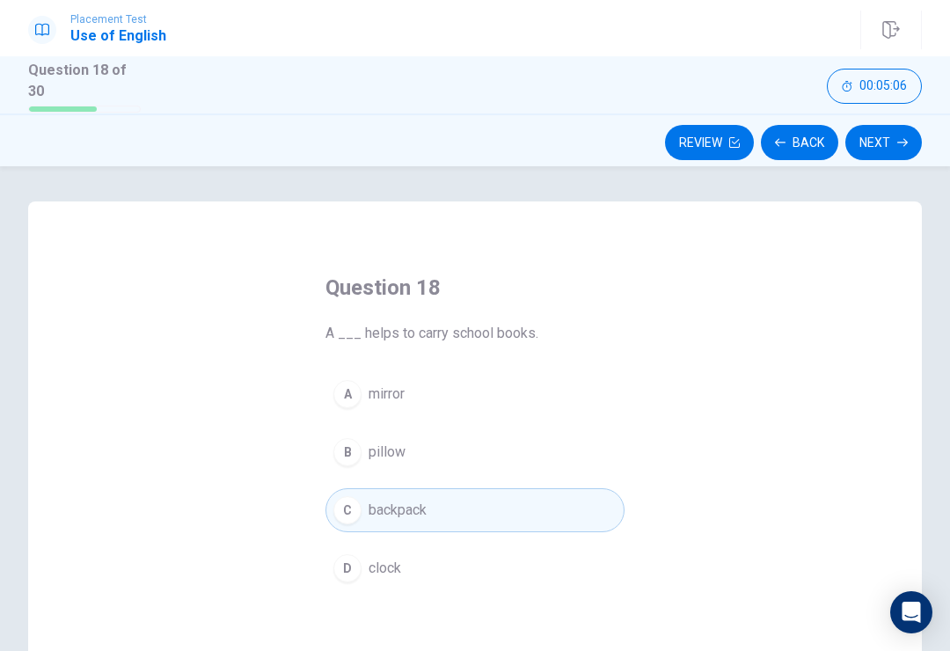
click at [869, 127] on button "Next" at bounding box center [884, 142] width 77 height 35
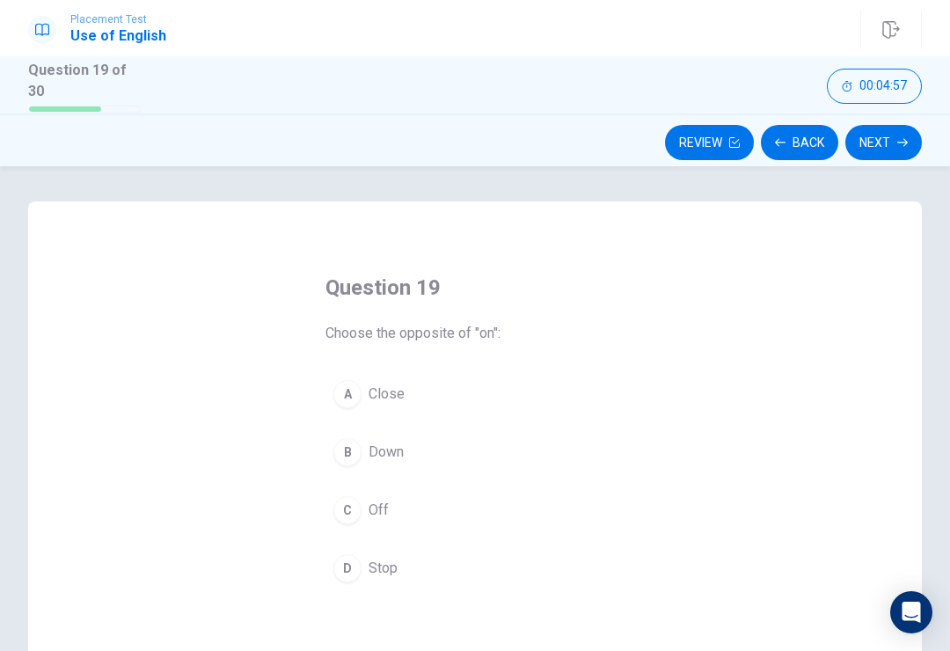
click at [401, 452] on span "Down" at bounding box center [386, 452] width 35 height 21
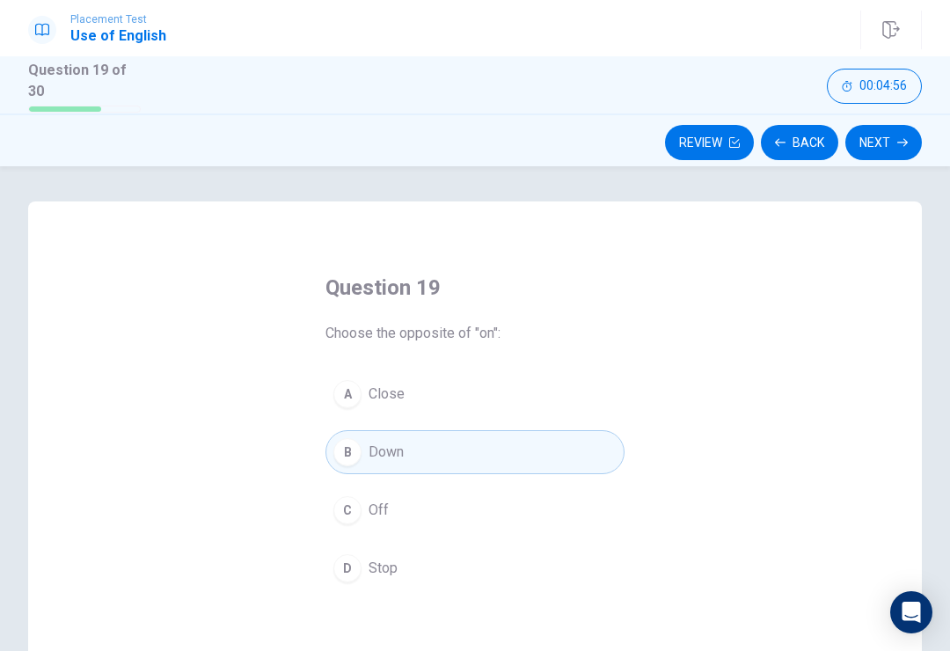
click at [891, 147] on button "Next" at bounding box center [884, 142] width 77 height 35
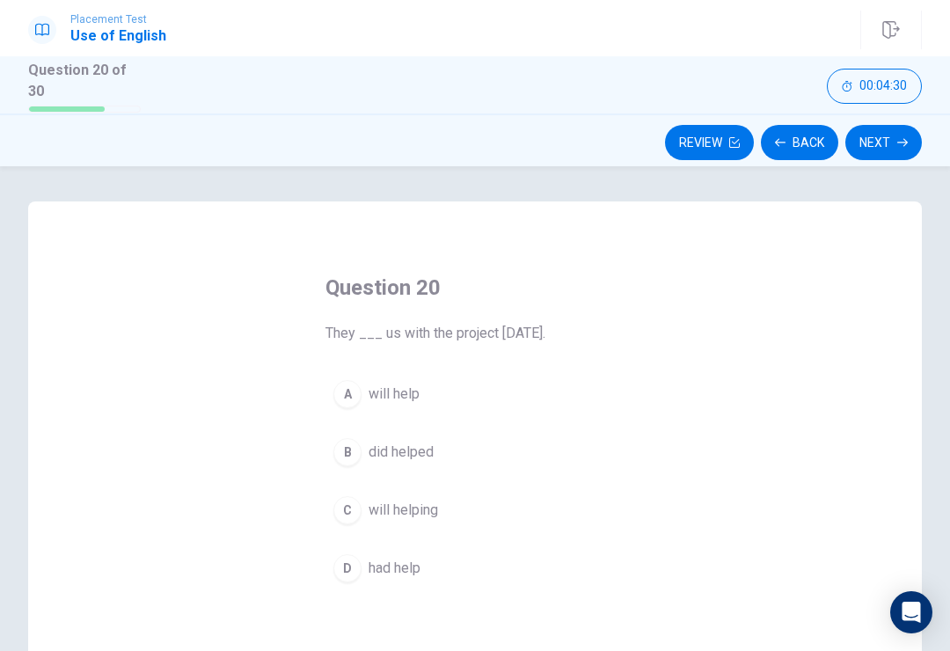
click at [408, 393] on span "will help" at bounding box center [394, 394] width 51 height 21
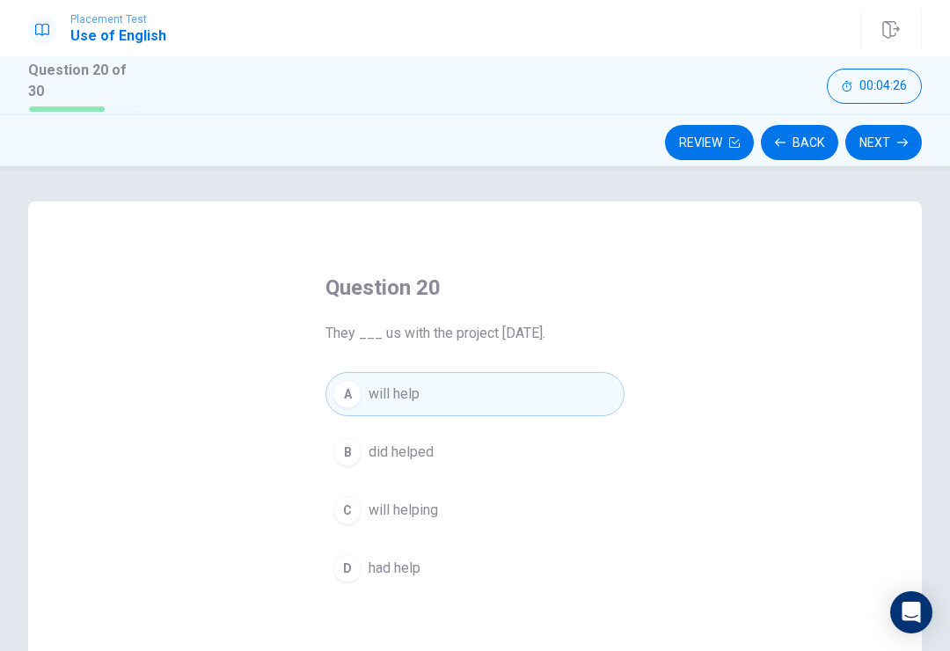
click at [891, 140] on button "Next" at bounding box center [884, 142] width 77 height 35
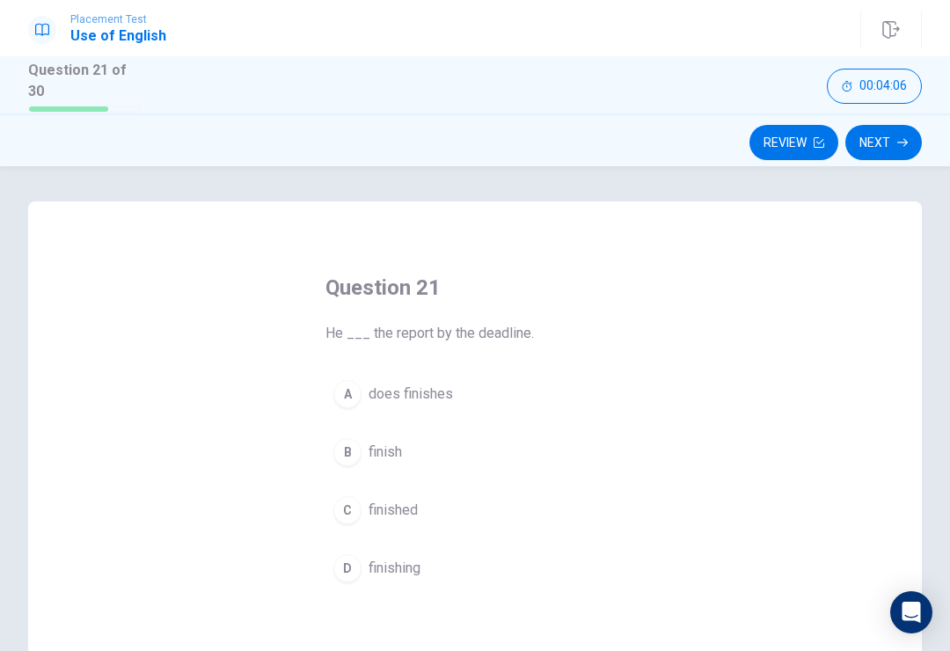
click at [417, 446] on button "B finish" at bounding box center [475, 452] width 299 height 44
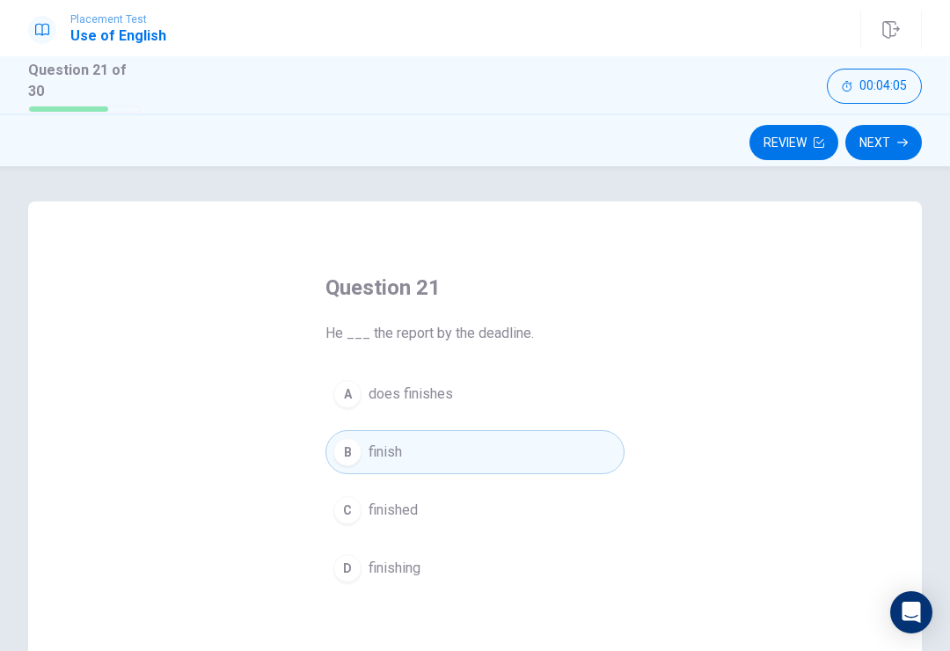
click at [462, 506] on button "C finished" at bounding box center [475, 510] width 299 height 44
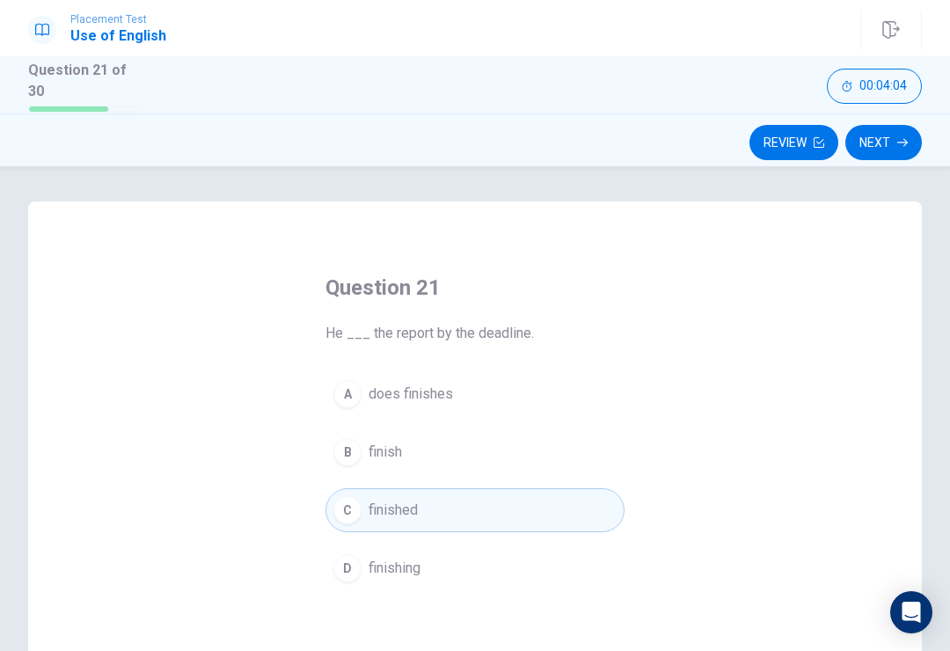
click at [892, 134] on button "Next" at bounding box center [884, 142] width 77 height 35
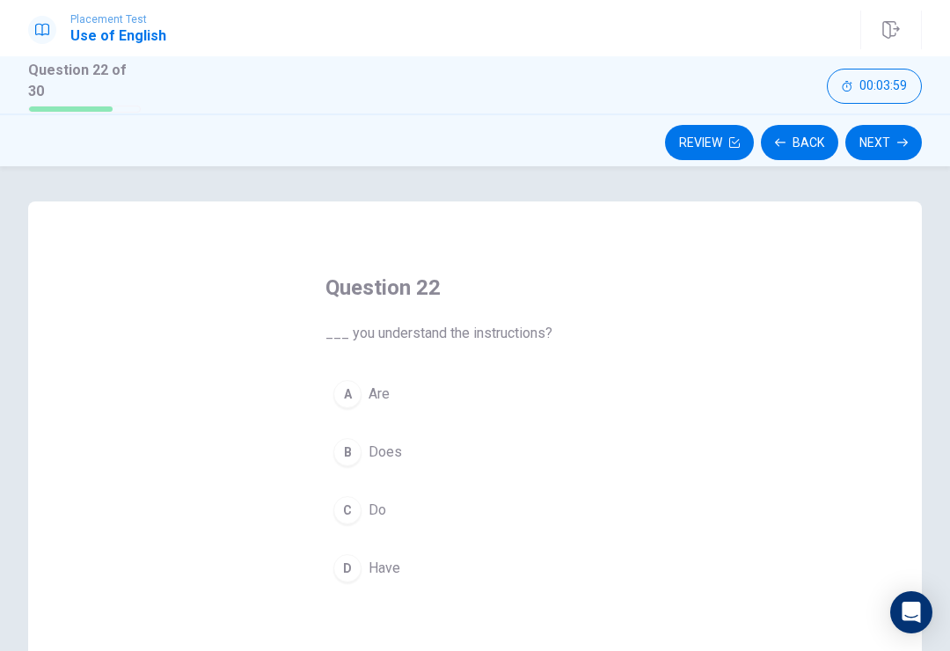
click at [406, 400] on button "A Are" at bounding box center [475, 394] width 299 height 44
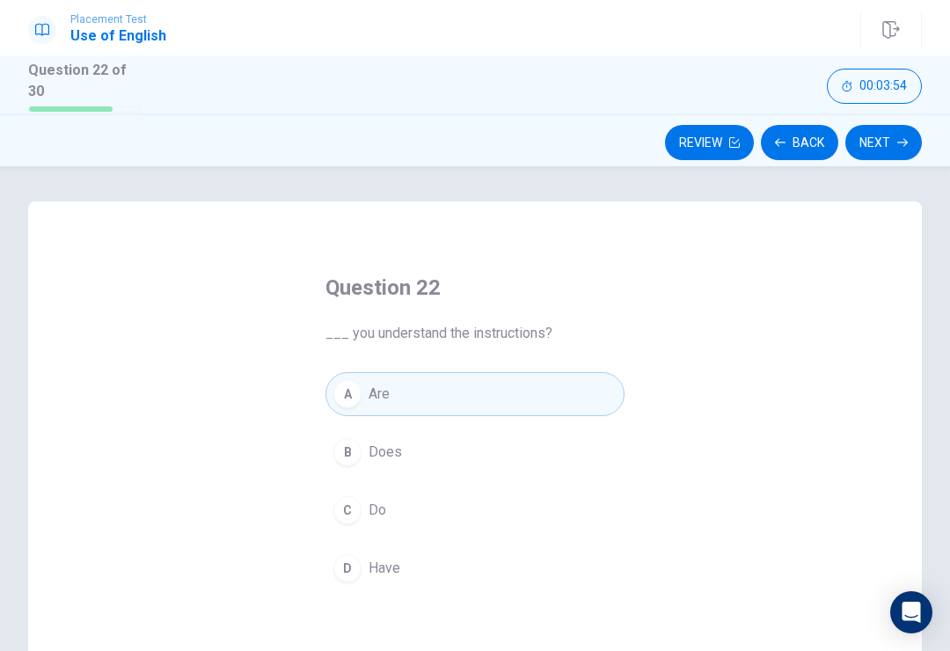
click at [897, 137] on button "Next" at bounding box center [884, 142] width 77 height 35
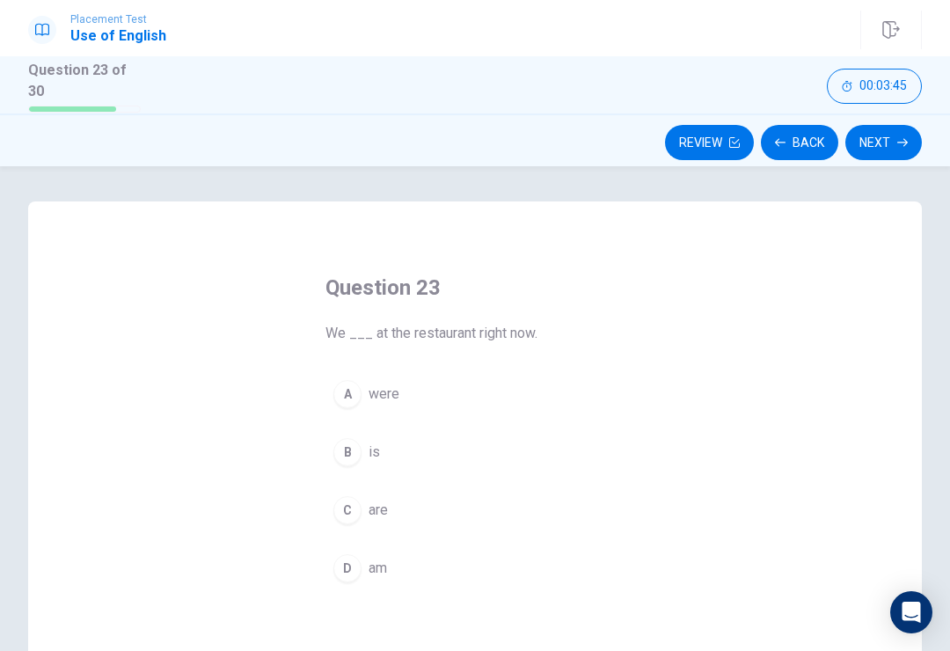
click at [396, 490] on button "C are" at bounding box center [475, 510] width 299 height 44
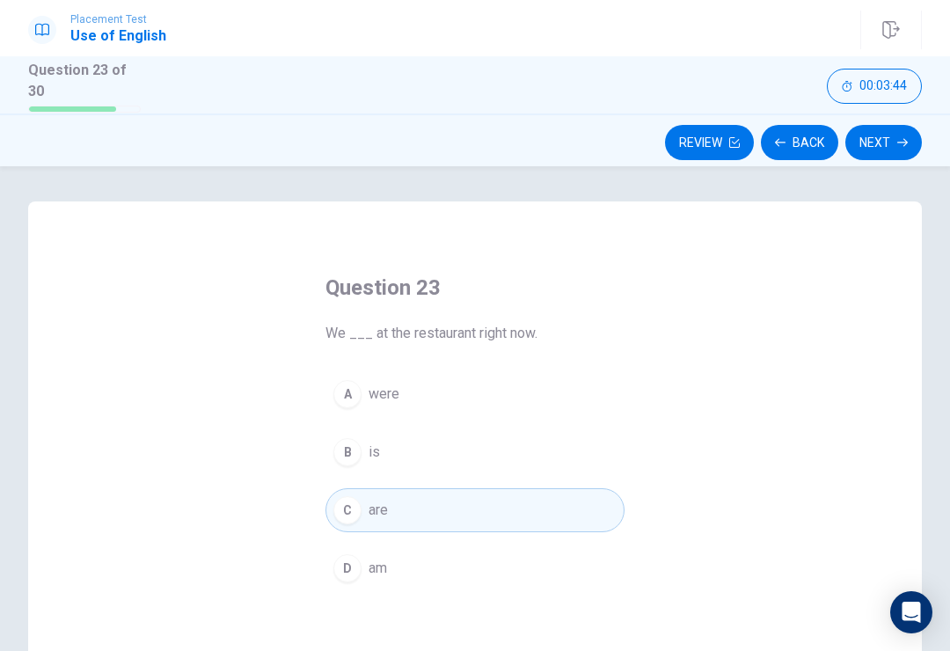
click at [421, 399] on button "A were" at bounding box center [475, 394] width 299 height 44
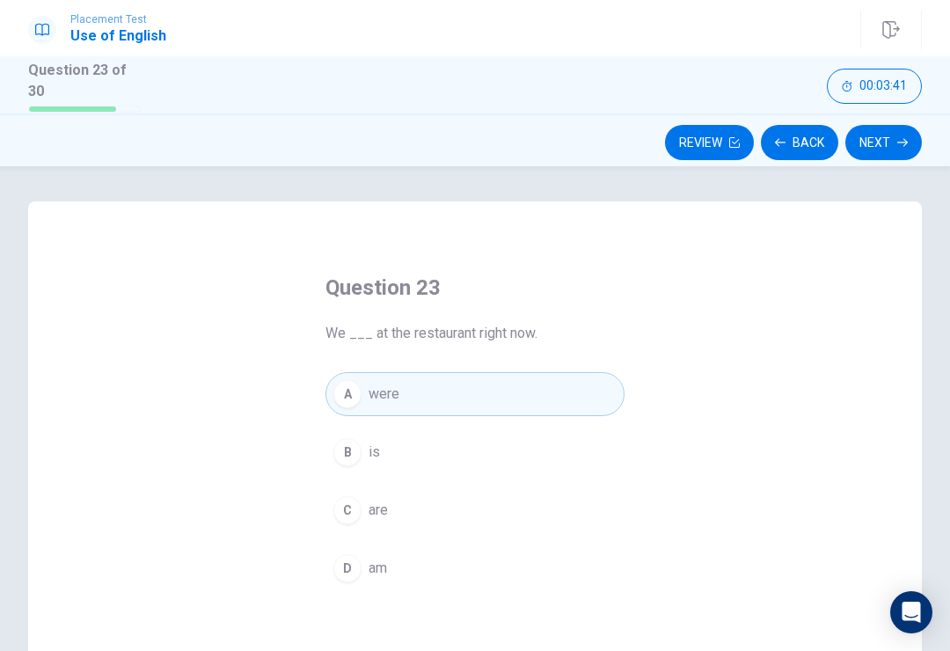
click at [370, 488] on button "C are" at bounding box center [475, 510] width 299 height 44
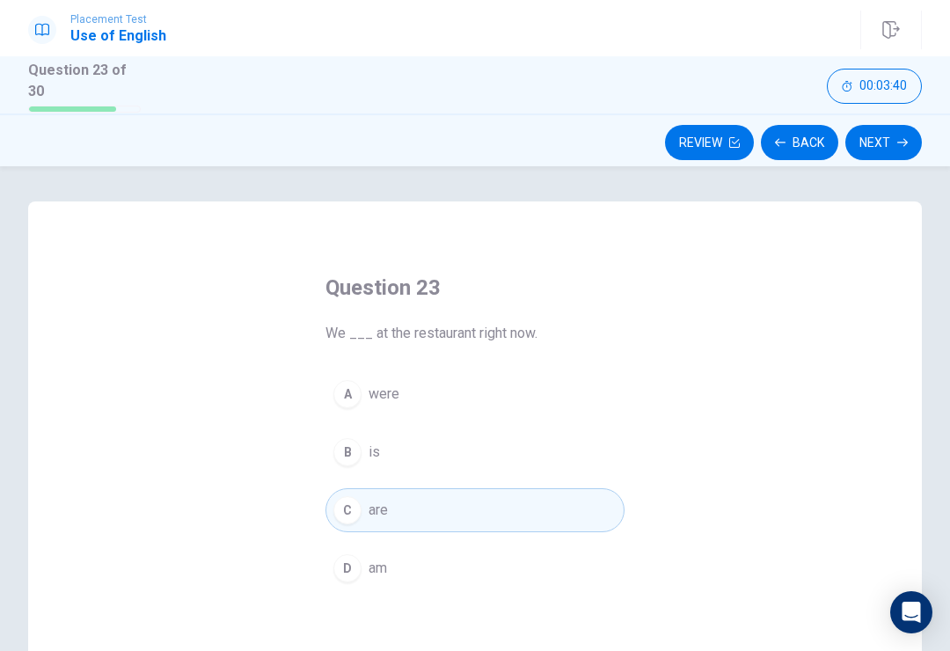
click at [873, 143] on button "Next" at bounding box center [884, 142] width 77 height 35
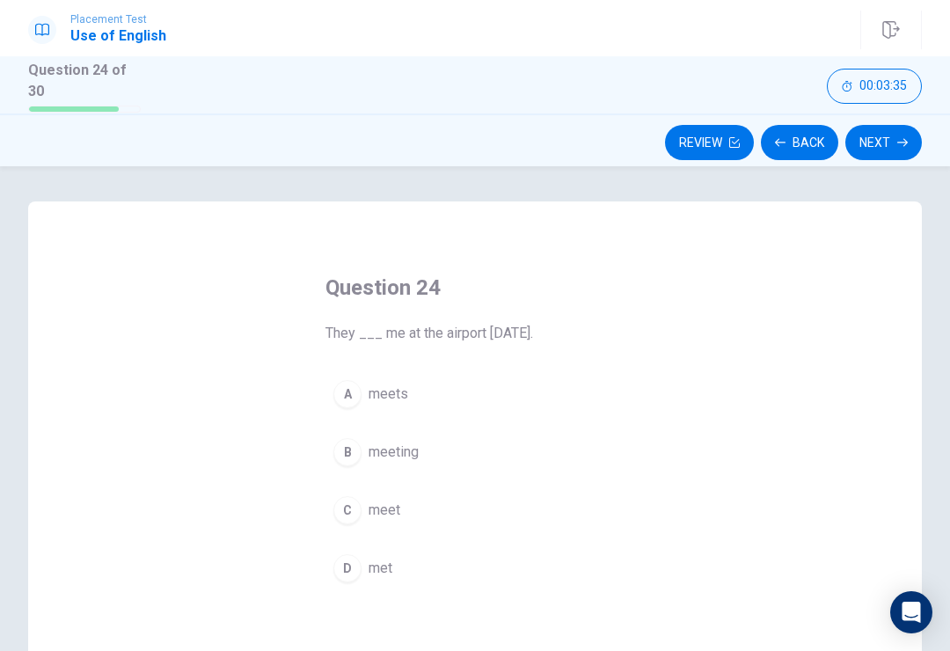
click at [389, 508] on span "meet" at bounding box center [385, 510] width 32 height 21
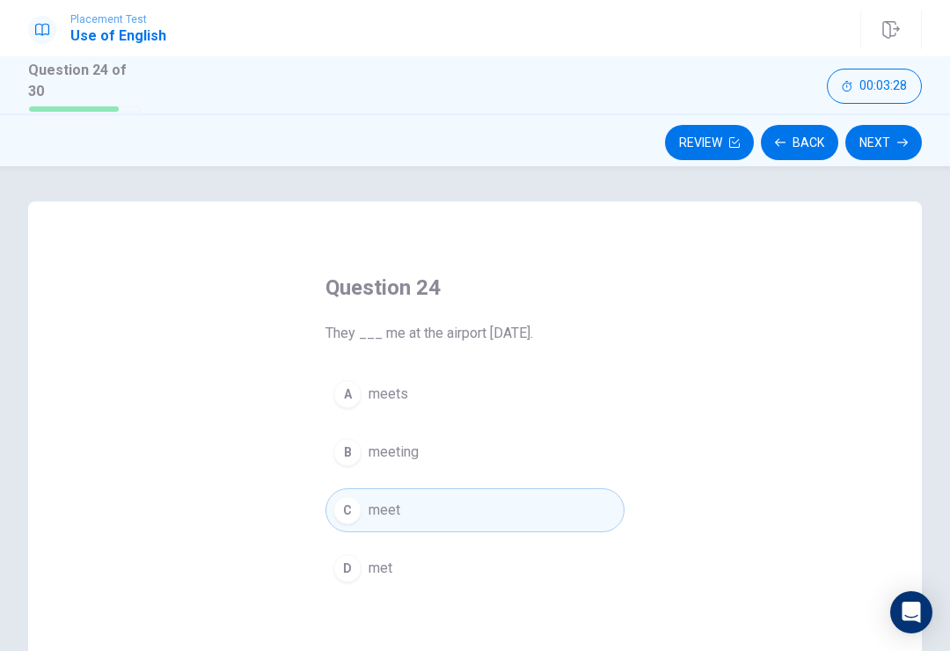
click at [889, 142] on button "Next" at bounding box center [884, 142] width 77 height 35
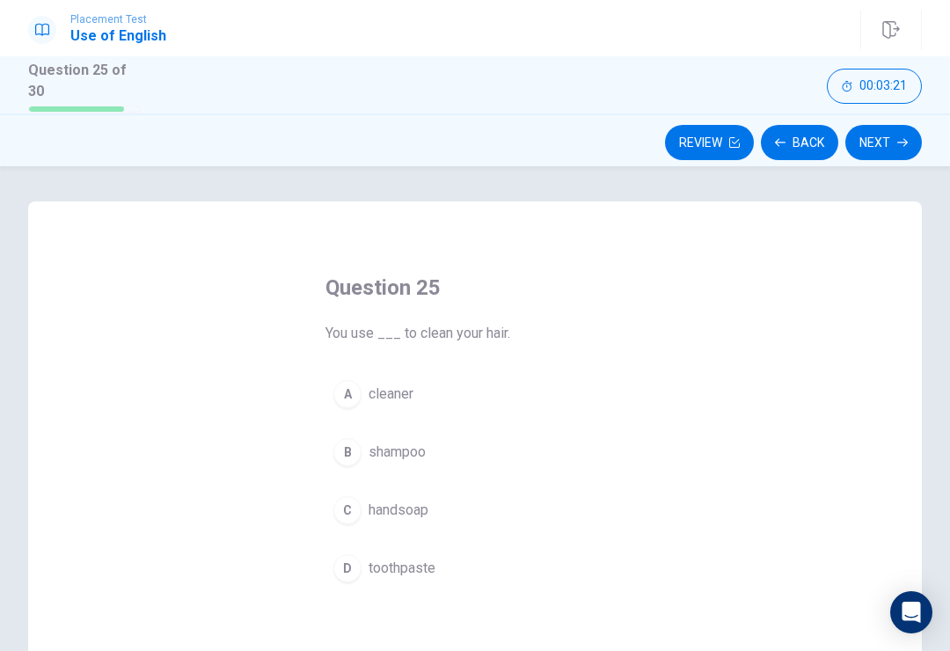
click at [427, 430] on button "B shampoo" at bounding box center [475, 452] width 299 height 44
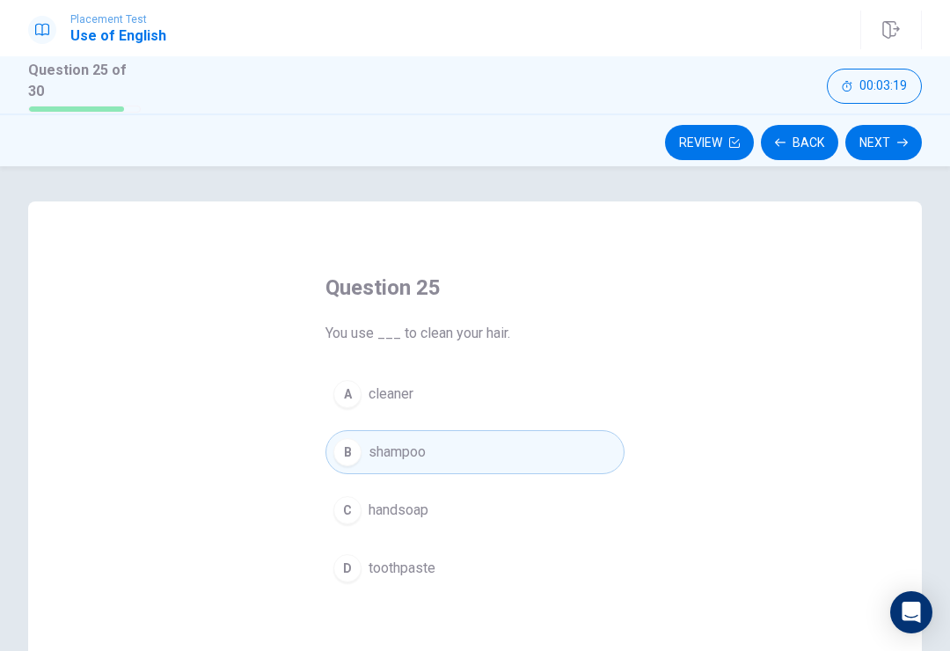
click at [885, 125] on button "Next" at bounding box center [884, 142] width 77 height 35
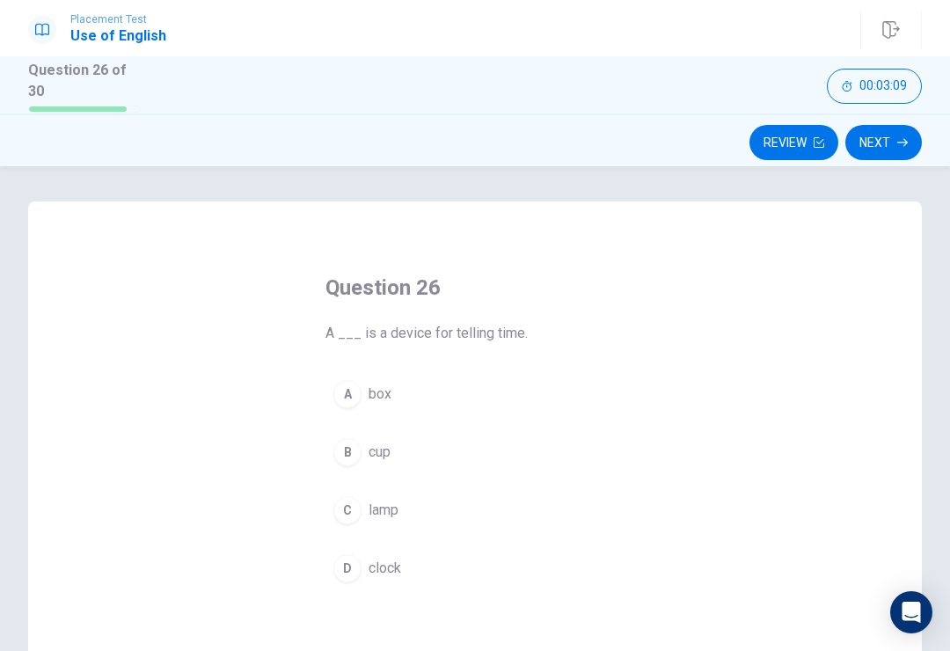
click at [417, 557] on button "D clock" at bounding box center [475, 568] width 299 height 44
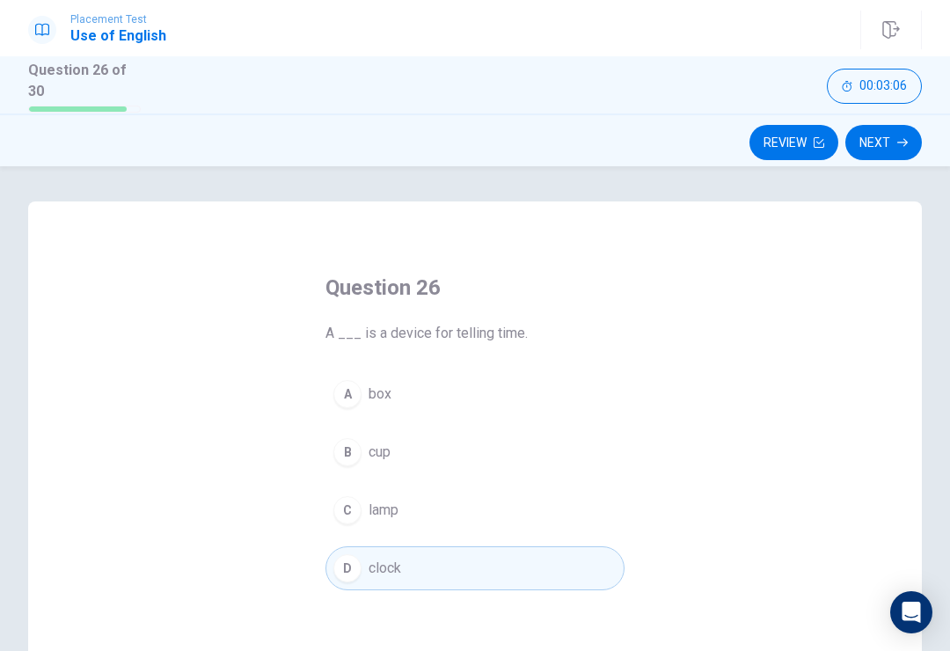
click at [897, 128] on button "Next" at bounding box center [884, 142] width 77 height 35
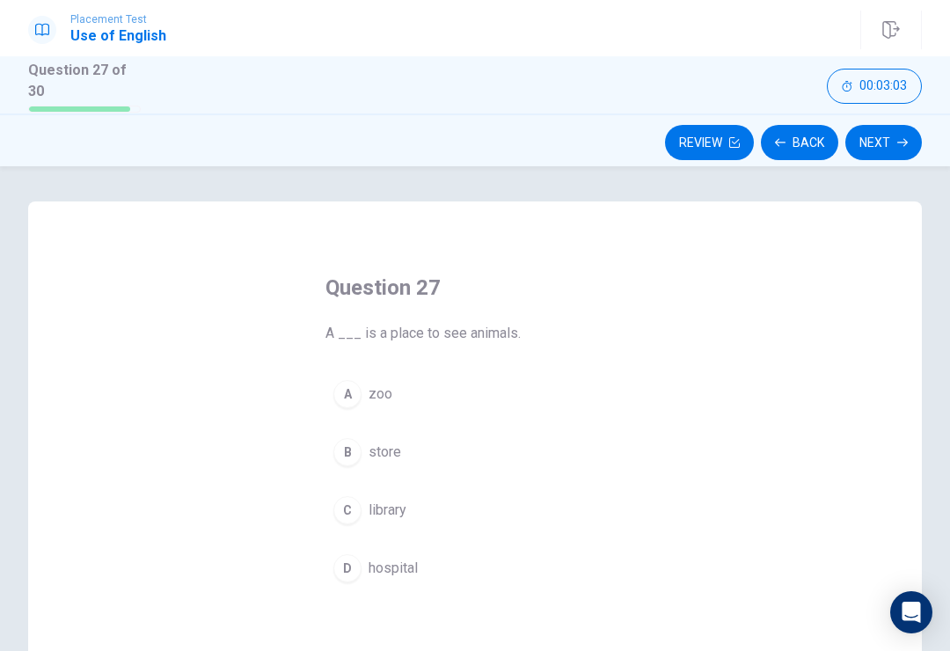
click at [443, 375] on button "A zoo" at bounding box center [475, 394] width 299 height 44
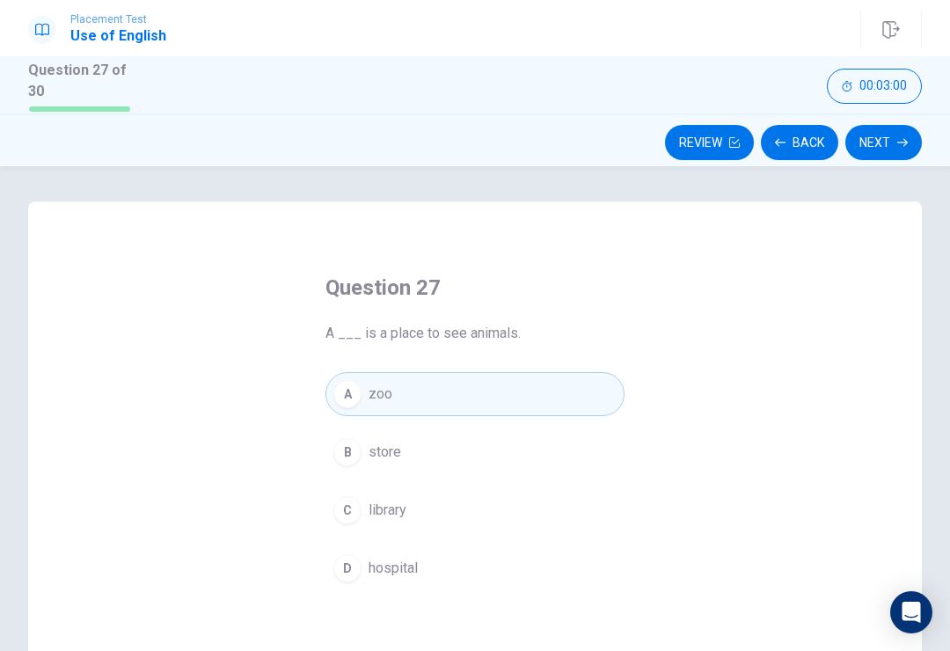
click at [860, 155] on button "Next" at bounding box center [884, 142] width 77 height 35
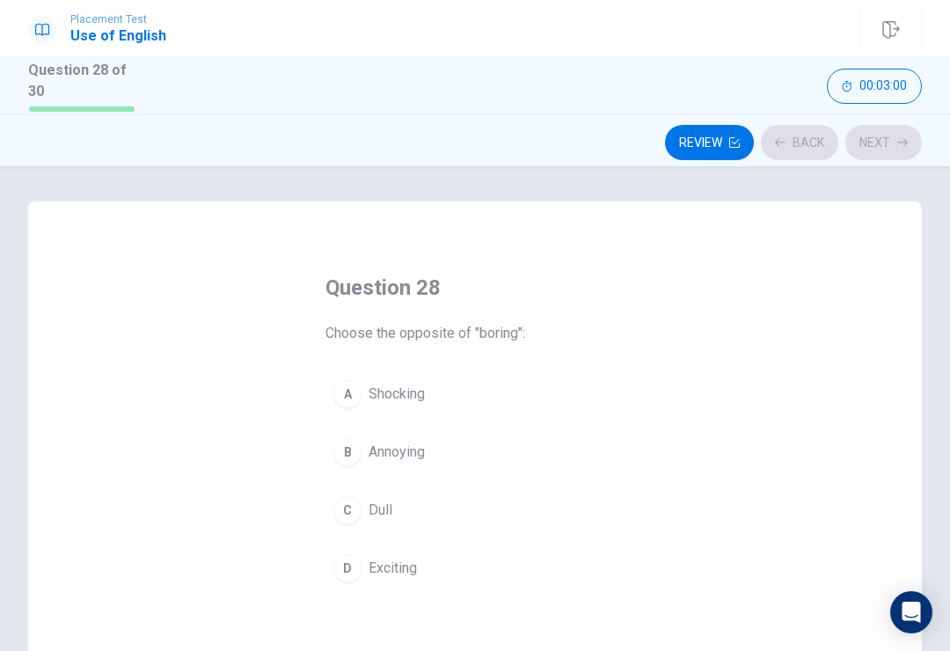
click at [865, 160] on div "Review Back Next" at bounding box center [475, 140] width 950 height 53
click at [895, 128] on button "Next" at bounding box center [884, 142] width 77 height 35
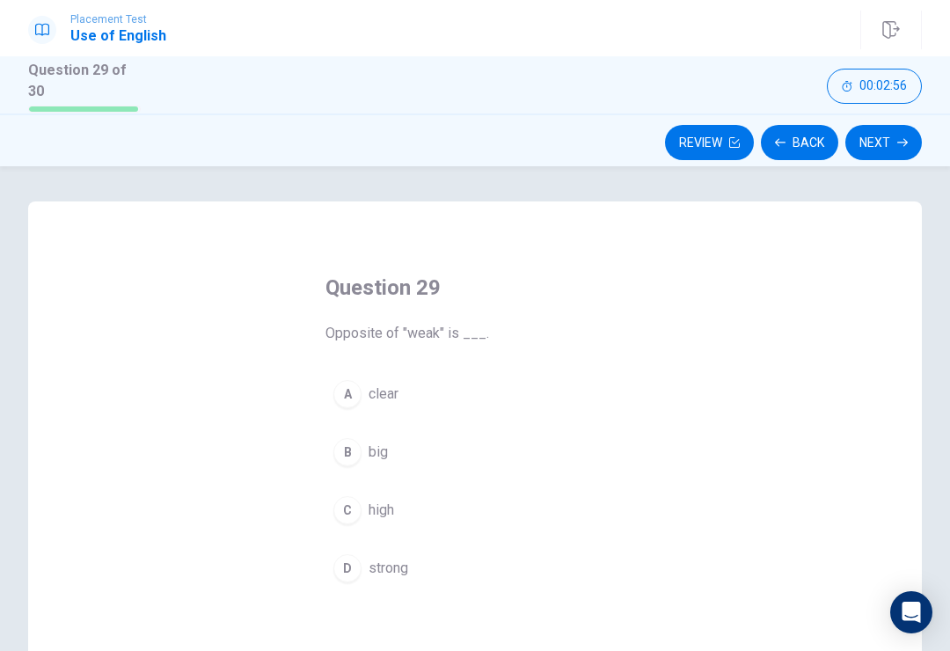
click at [797, 125] on button "Back" at bounding box center [799, 142] width 77 height 35
click at [791, 138] on button "Back" at bounding box center [799, 142] width 77 height 35
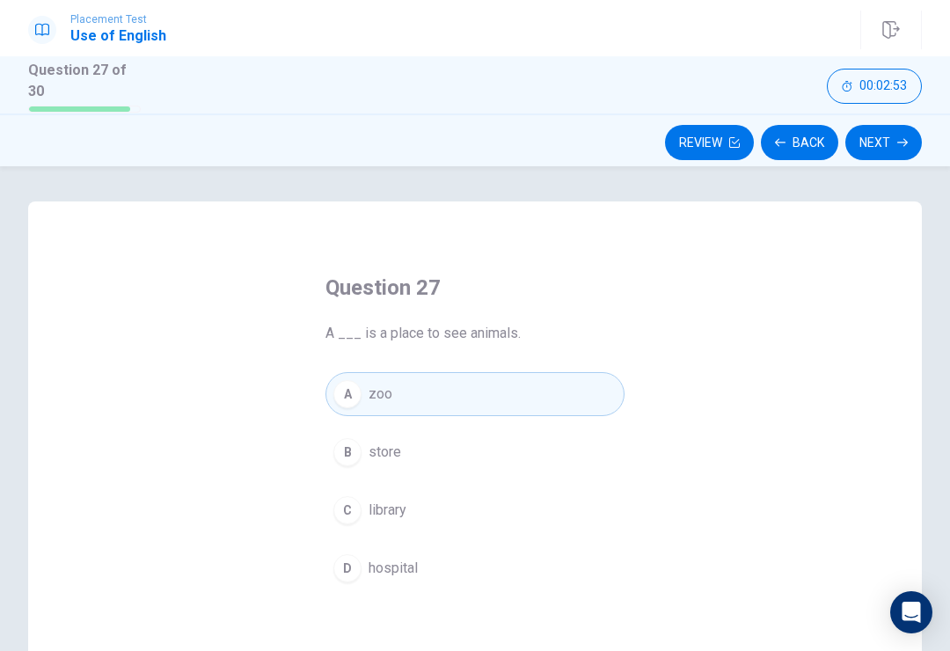
click at [897, 137] on icon "button" at bounding box center [902, 142] width 11 height 11
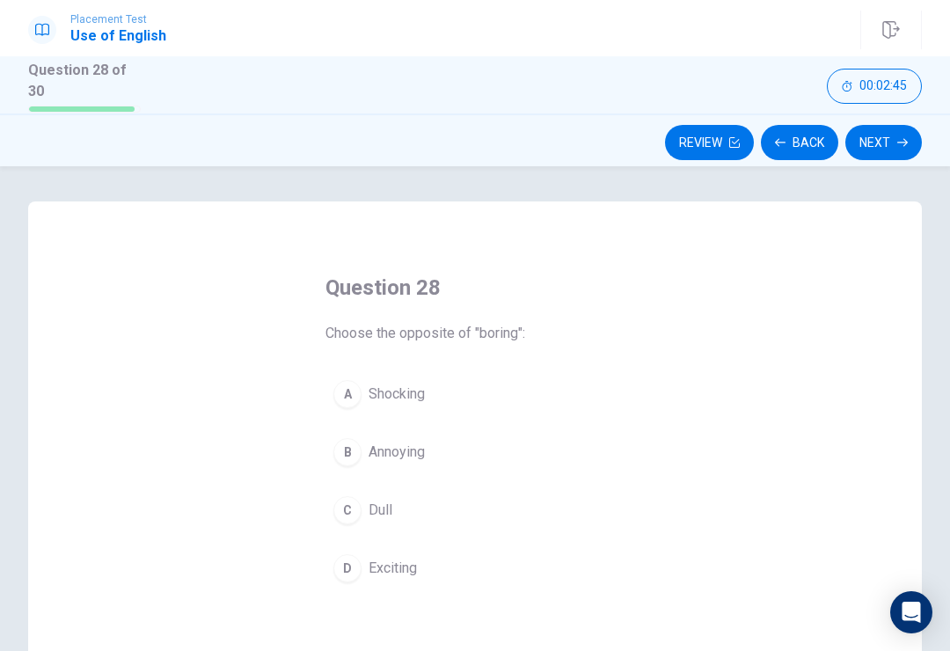
click at [371, 572] on span "Exciting" at bounding box center [393, 568] width 48 height 21
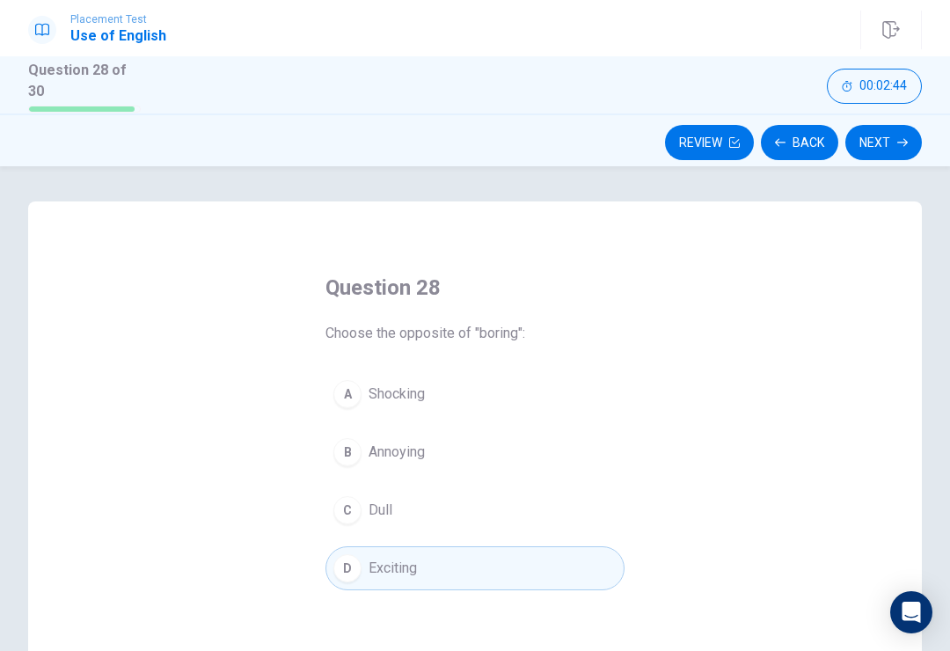
click at [896, 133] on button "Next" at bounding box center [884, 142] width 77 height 35
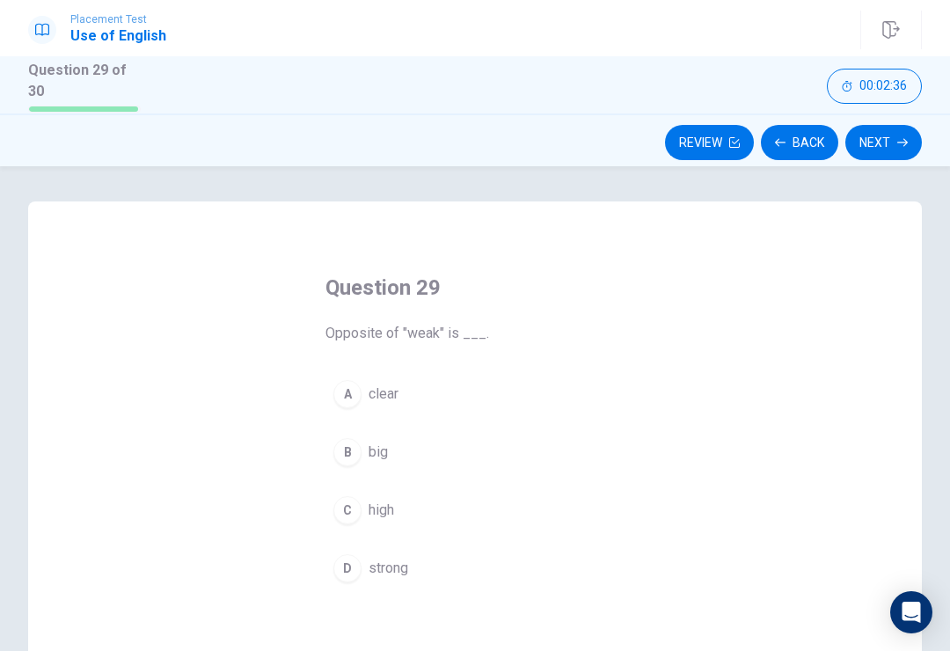
click at [413, 557] on button "D strong" at bounding box center [475, 568] width 299 height 44
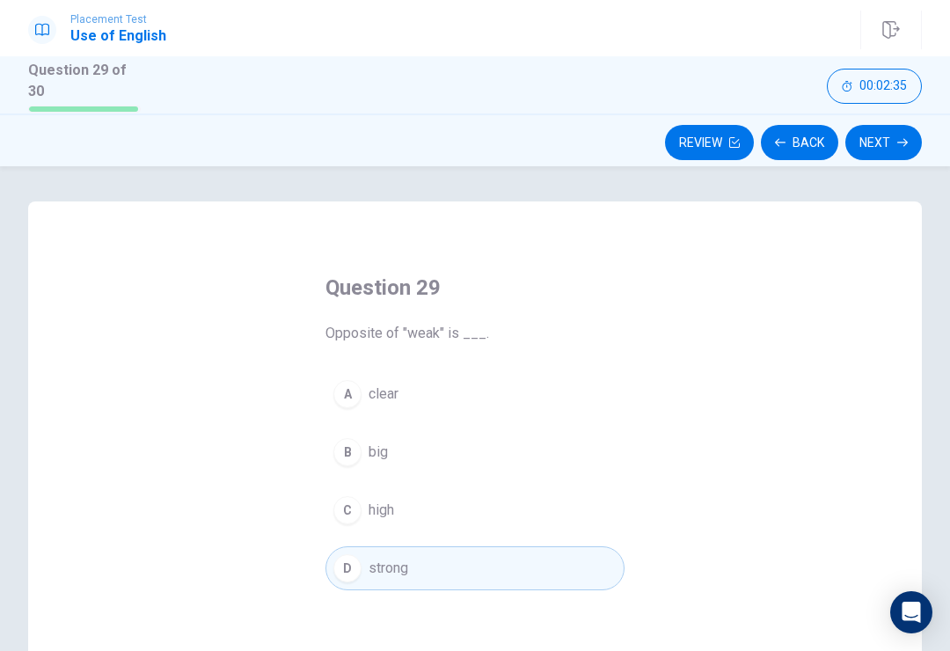
click at [882, 139] on button "Next" at bounding box center [884, 142] width 77 height 35
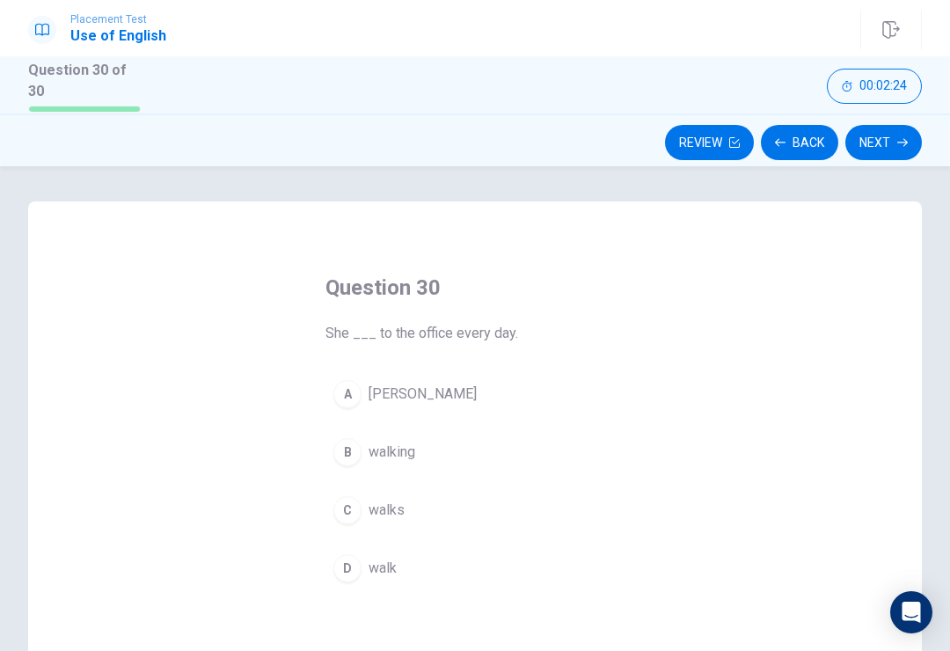
click at [404, 514] on span "walks" at bounding box center [387, 510] width 36 height 21
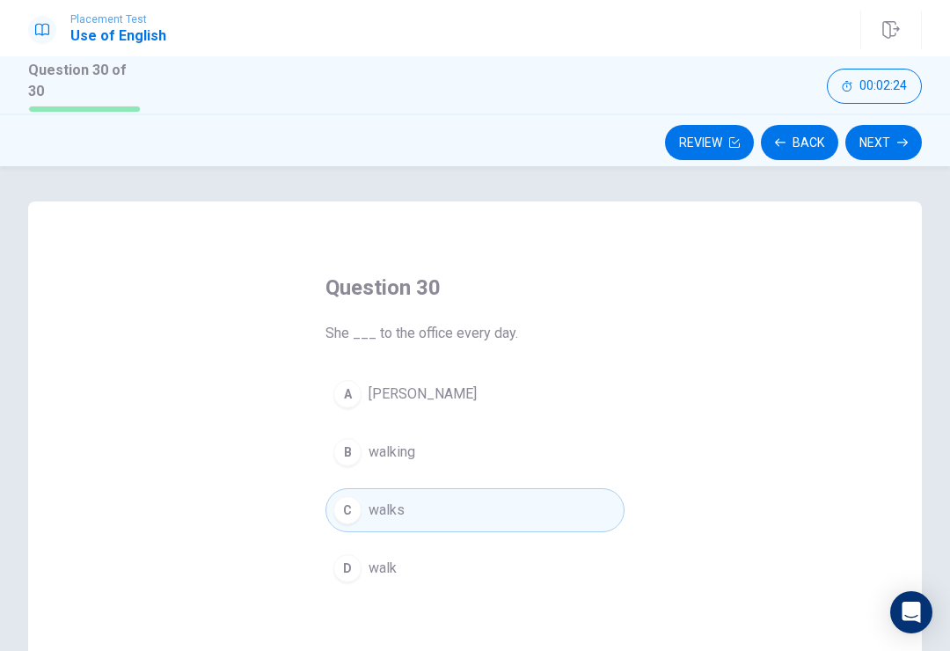
click at [893, 143] on button "Next" at bounding box center [884, 142] width 77 height 35
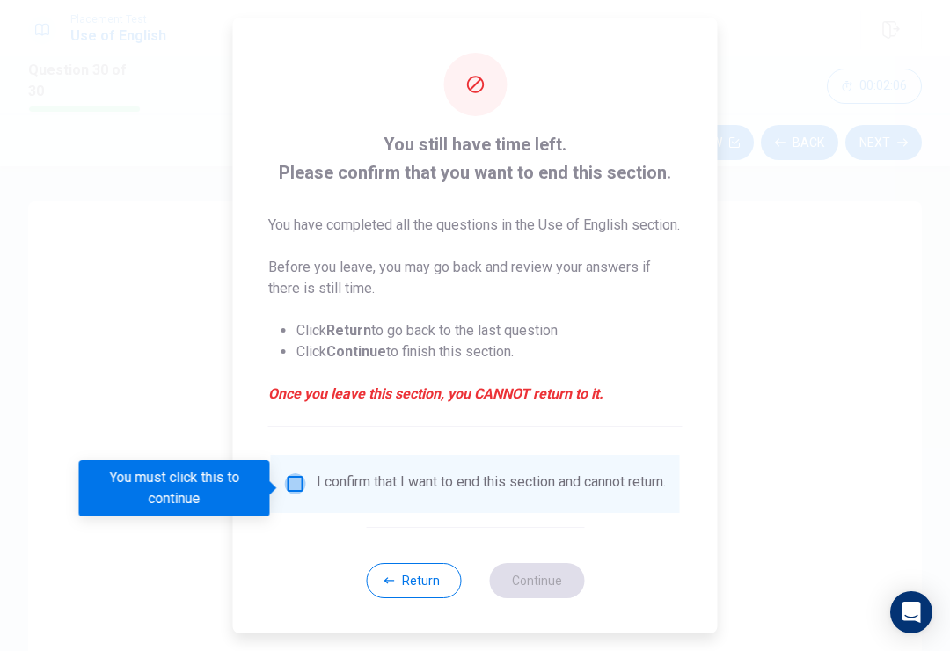
click at [297, 493] on input "You must click this to continue" at bounding box center [295, 483] width 21 height 21
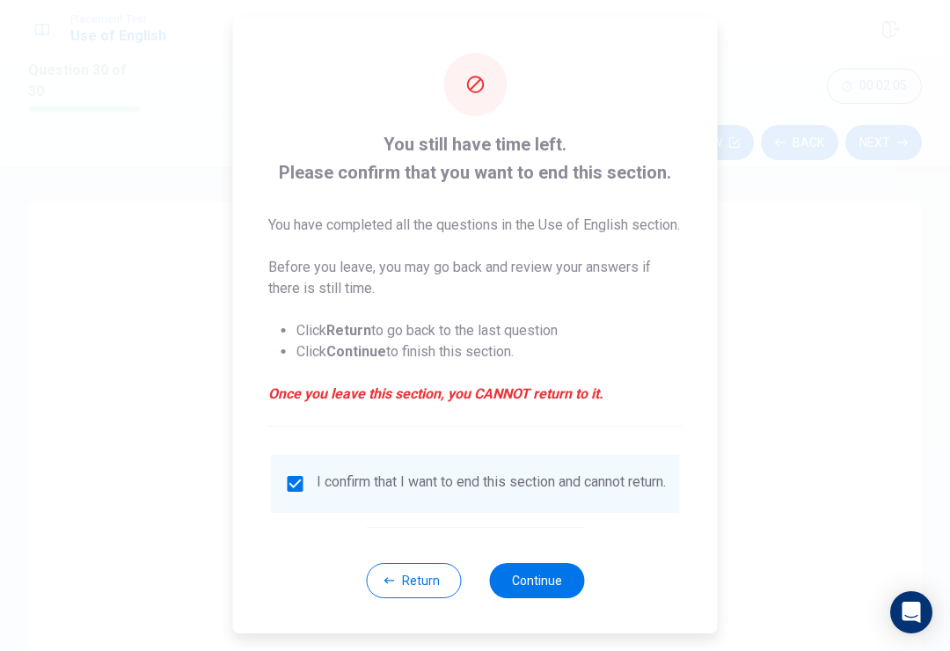
click at [542, 598] on button "Continue" at bounding box center [536, 580] width 95 height 35
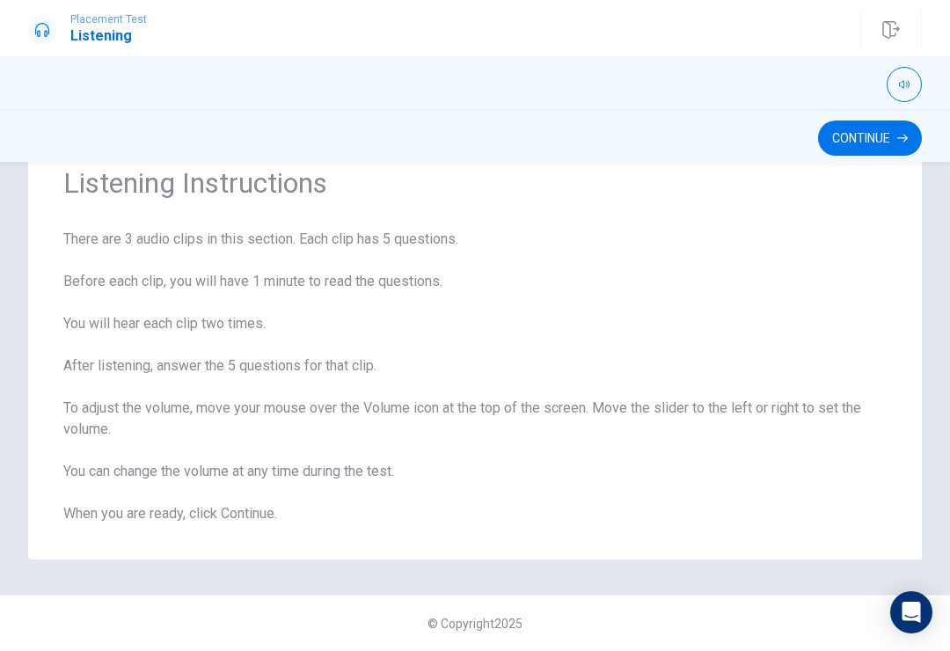
scroll to position [67, 0]
click at [872, 135] on button "Continue" at bounding box center [870, 138] width 104 height 35
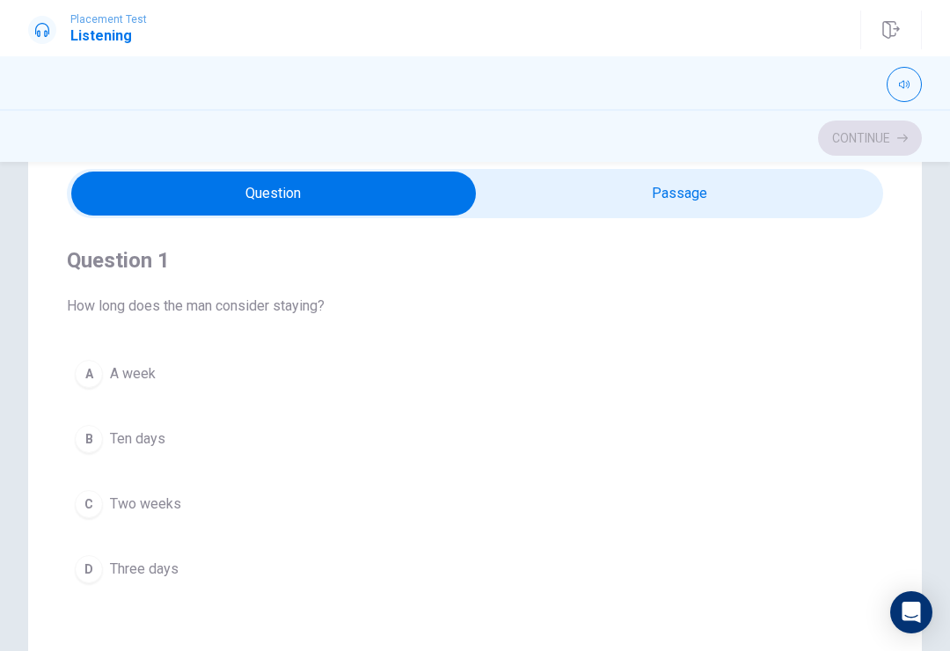
click at [125, 317] on div "Question 1 How long does the man consider staying? A A week B Ten days C Two we…" at bounding box center [475, 418] width 817 height 401
click at [83, 407] on div "A A week B Ten days C Two weeks D Three days" at bounding box center [475, 471] width 817 height 239
click at [84, 384] on div "A" at bounding box center [89, 374] width 28 height 28
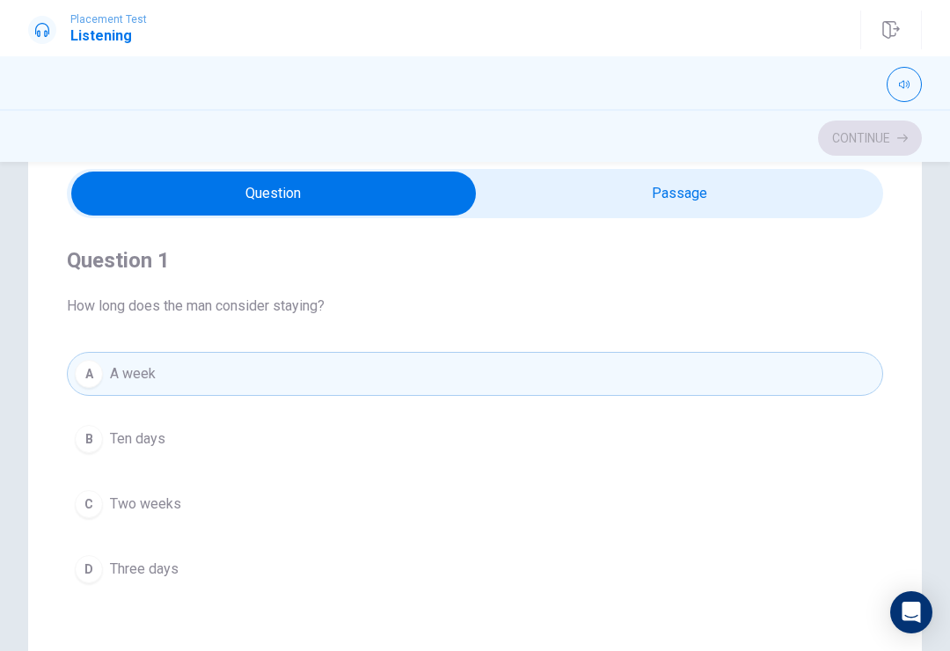
click at [92, 446] on div "B" at bounding box center [89, 439] width 28 height 28
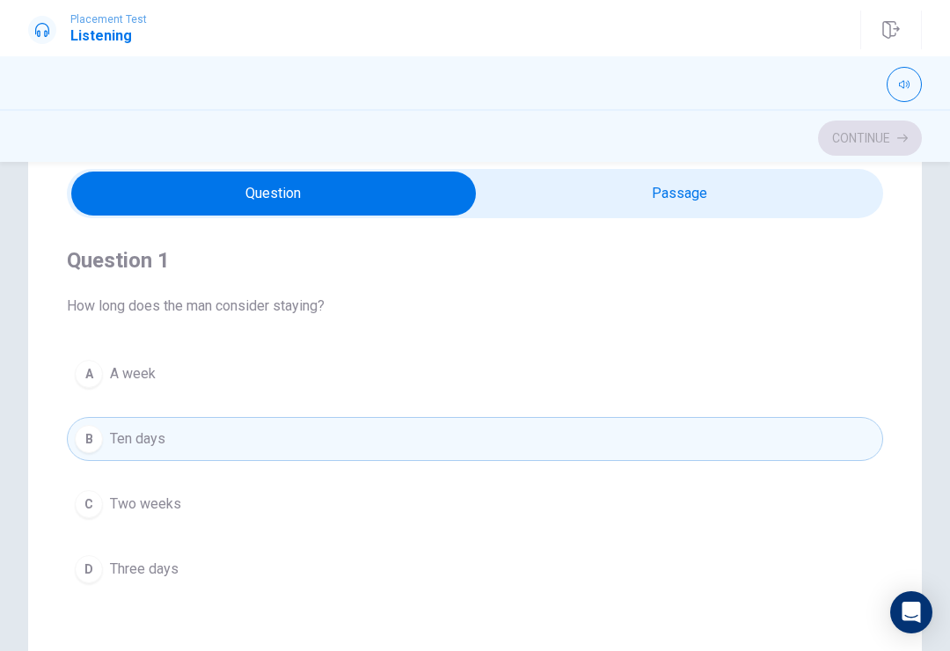
click at [139, 358] on button "A A week" at bounding box center [475, 374] width 817 height 44
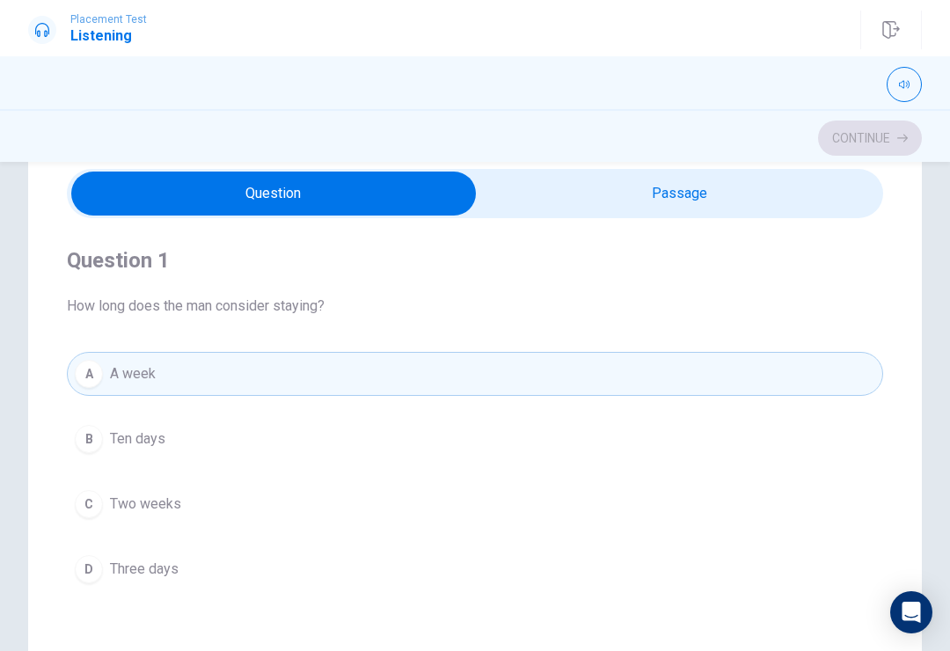
type input "25"
click at [711, 185] on input "checkbox" at bounding box center [273, 194] width 1225 height 44
checkbox input "true"
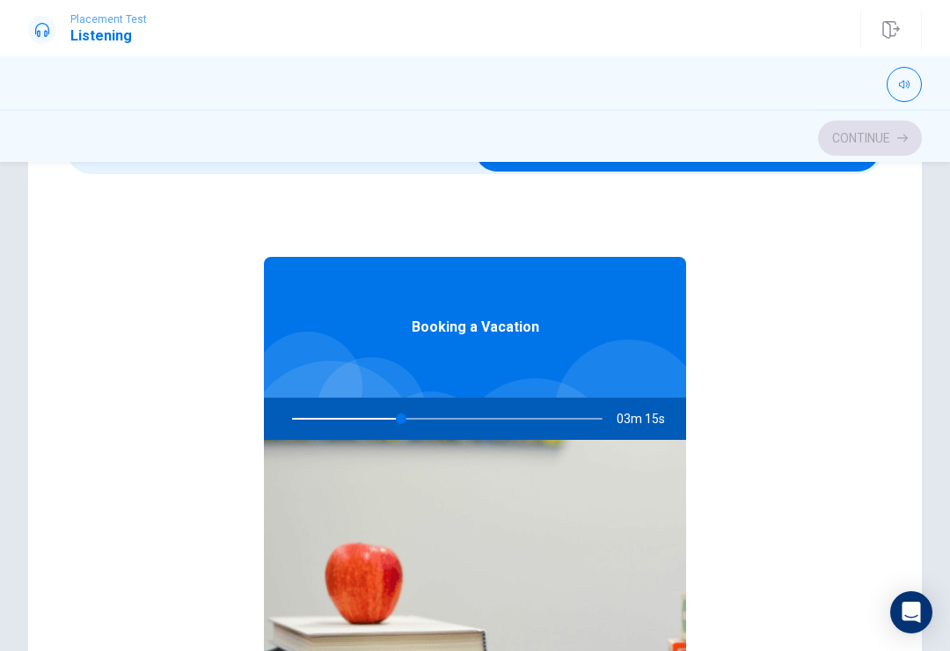
scroll to position [0, 0]
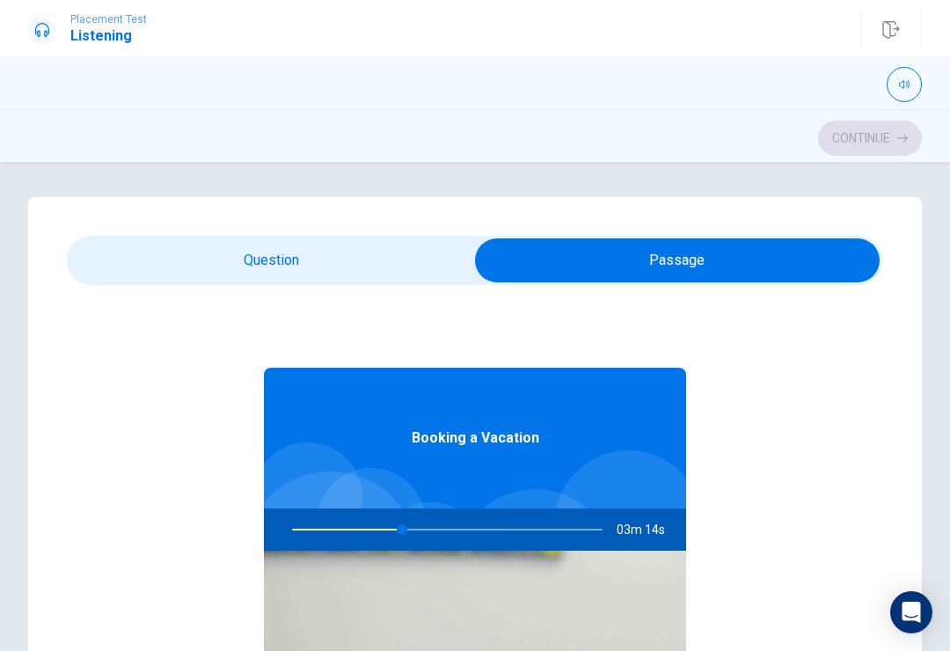
type input "36"
click at [361, 261] on input "checkbox" at bounding box center [677, 260] width 1225 height 44
checkbox input "false"
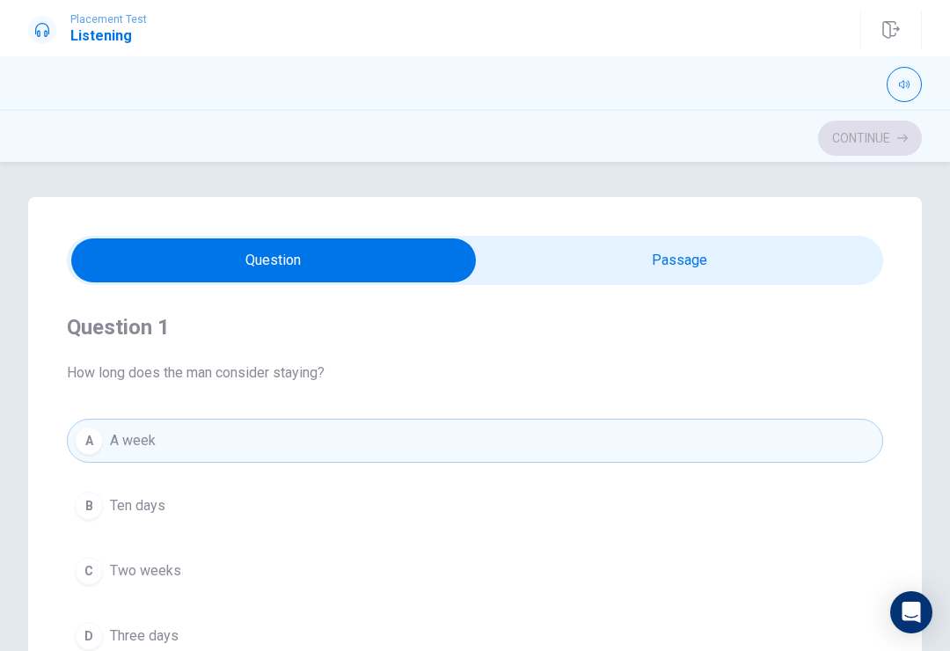
type input "37"
click at [710, 243] on input "checkbox" at bounding box center [273, 260] width 1225 height 44
checkbox input "true"
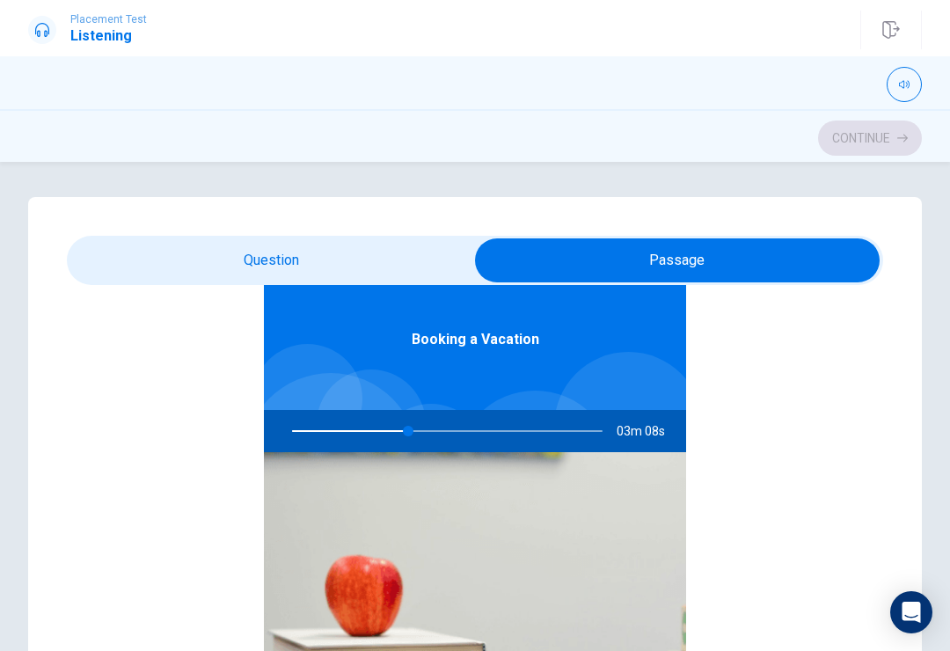
scroll to position [99, 0]
click at [409, 427] on div at bounding box center [444, 431] width 346 height 42
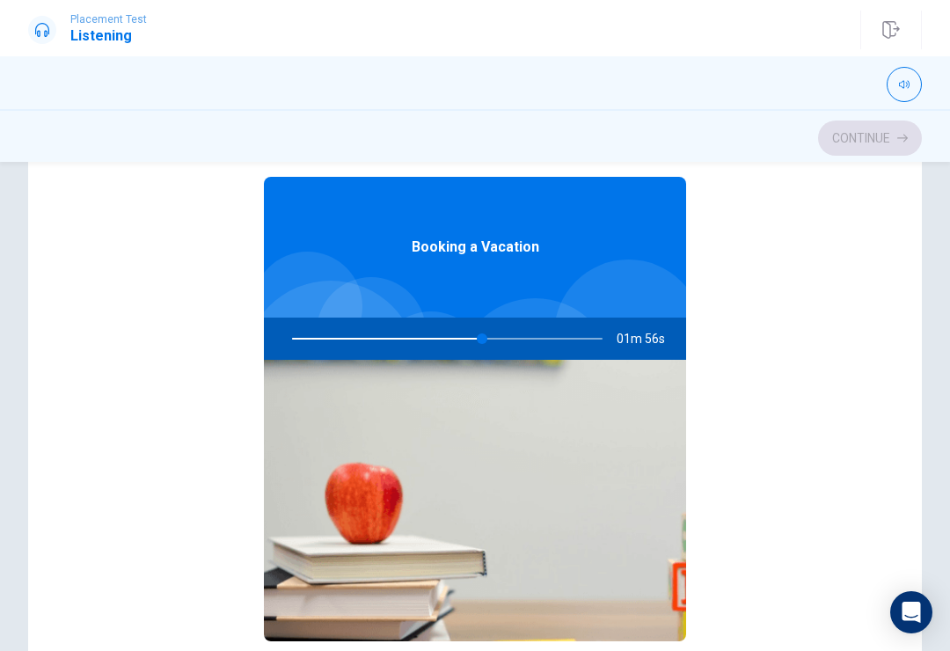
scroll to position [0, 0]
click at [582, 328] on div at bounding box center [444, 339] width 346 height 42
click at [581, 327] on div at bounding box center [444, 339] width 346 height 42
type input "65"
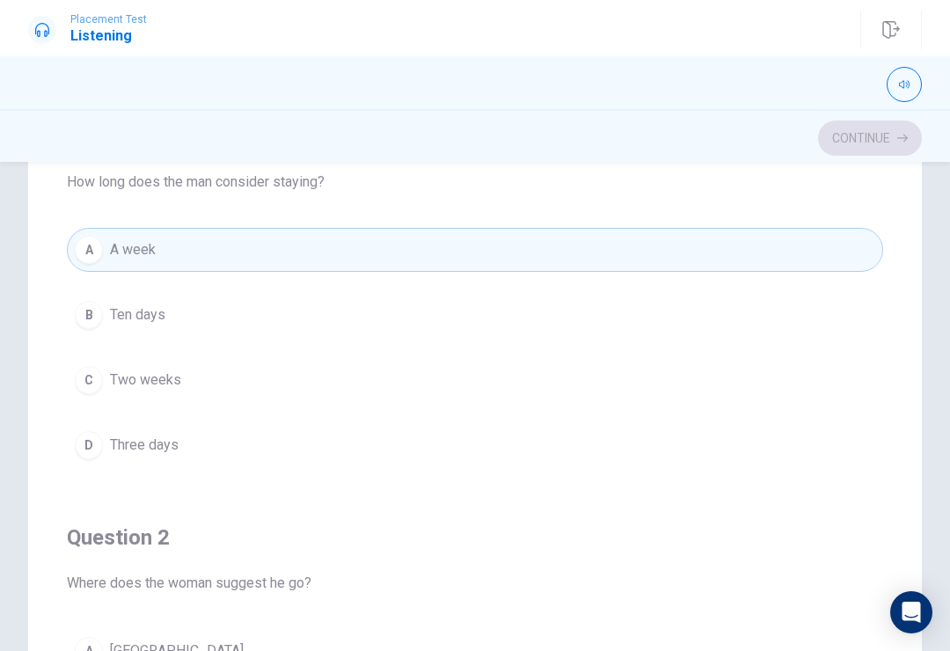
checkbox input "false"
click at [588, 399] on button "C Two weeks" at bounding box center [475, 380] width 817 height 44
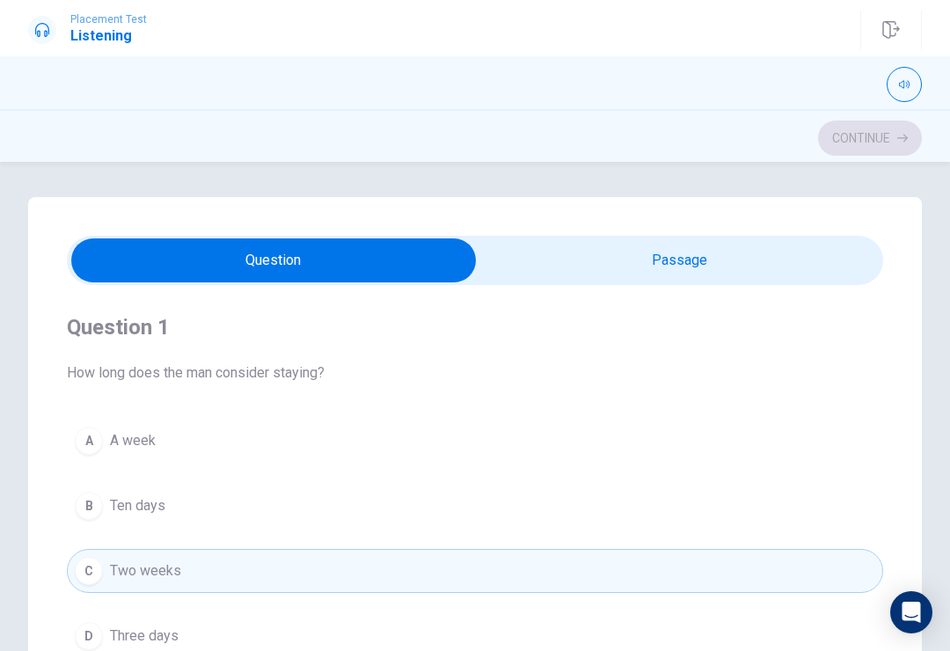
click at [255, 430] on button "A A week" at bounding box center [475, 441] width 817 height 44
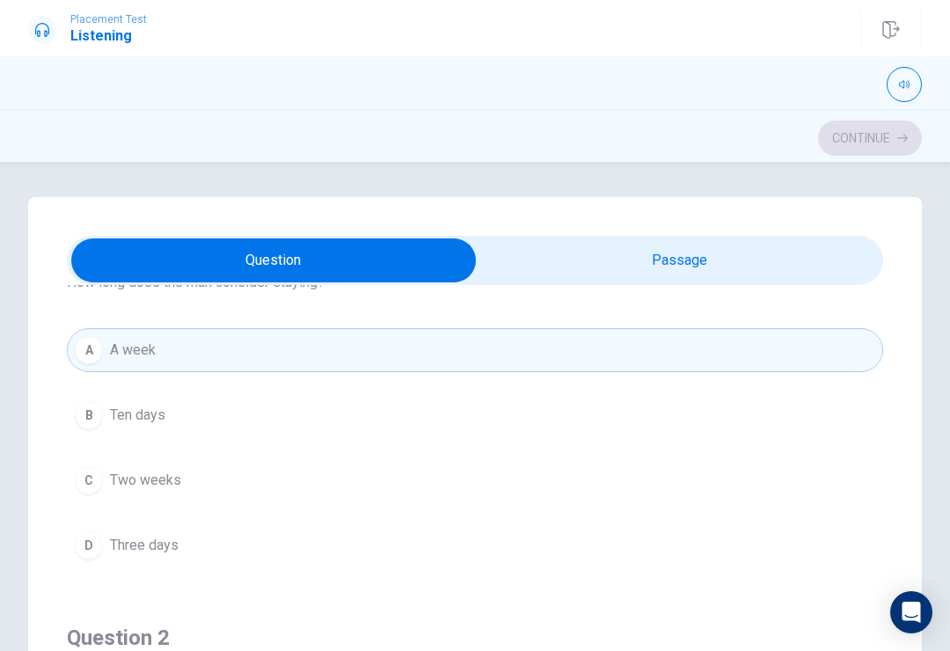
scroll to position [78, 0]
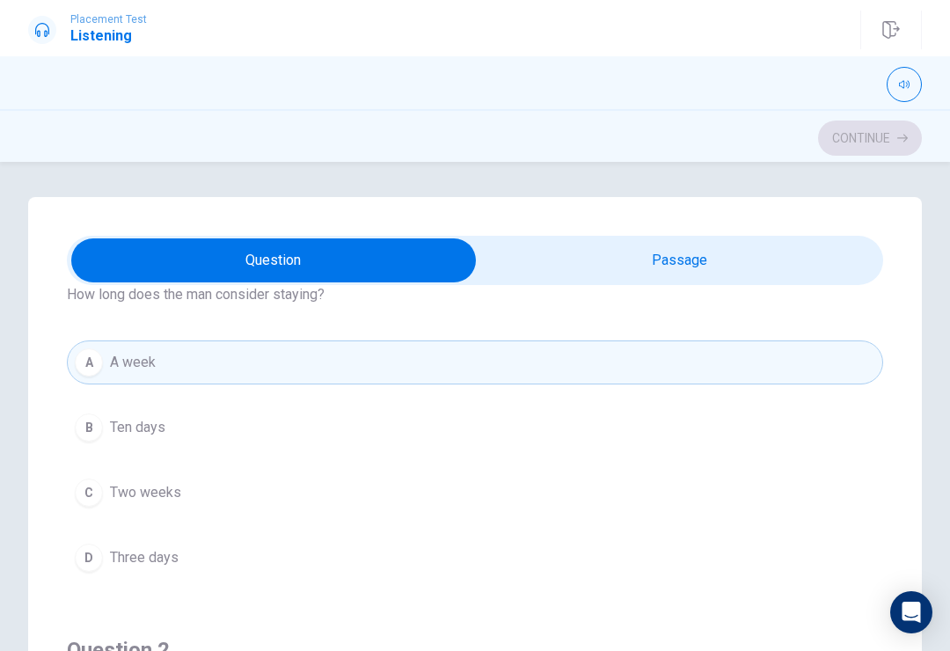
type input "68"
click at [729, 257] on input "checkbox" at bounding box center [273, 260] width 1225 height 44
checkbox input "true"
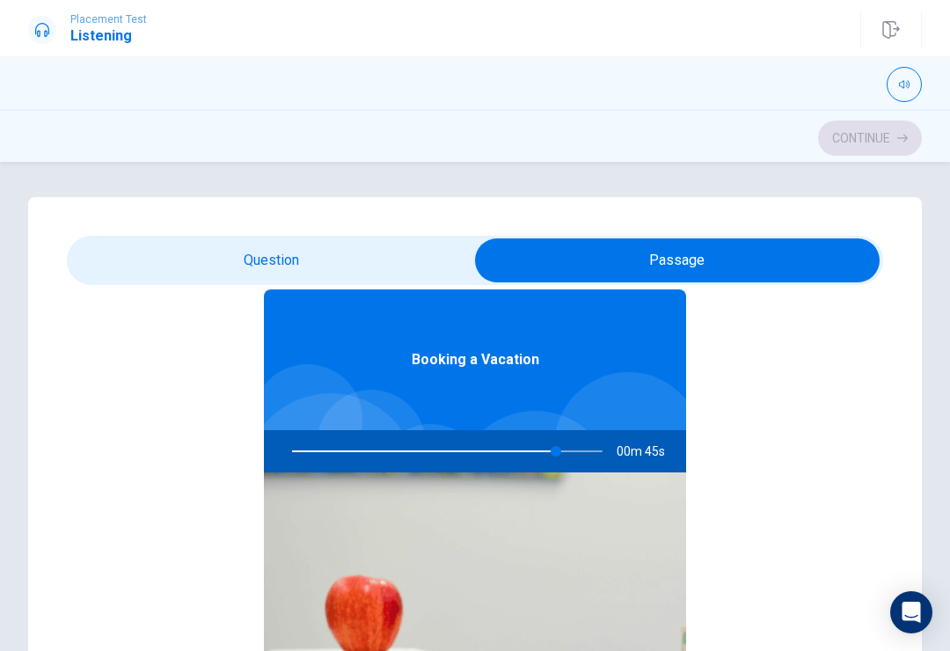
type input "85"
click at [340, 255] on input "checkbox" at bounding box center [677, 260] width 1225 height 44
checkbox input "false"
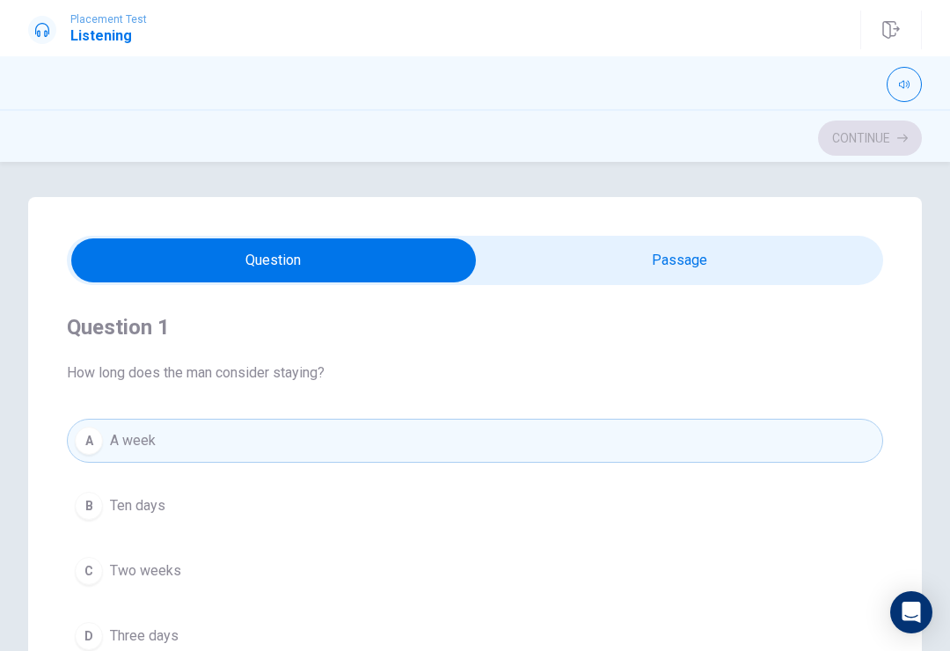
scroll to position [0, 0]
click at [485, 435] on button "A A week" at bounding box center [475, 441] width 817 height 44
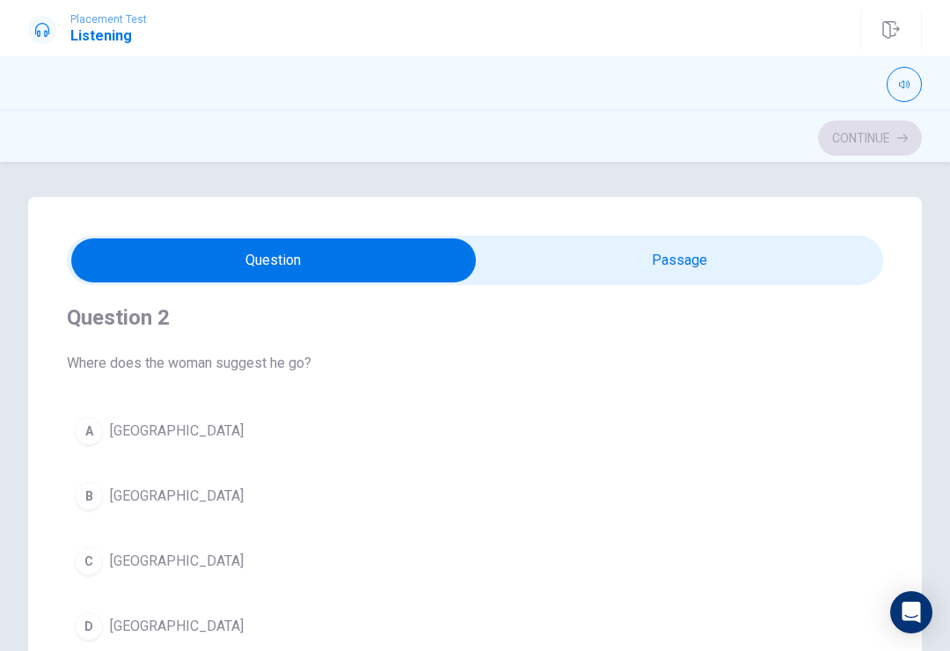
scroll to position [415, 0]
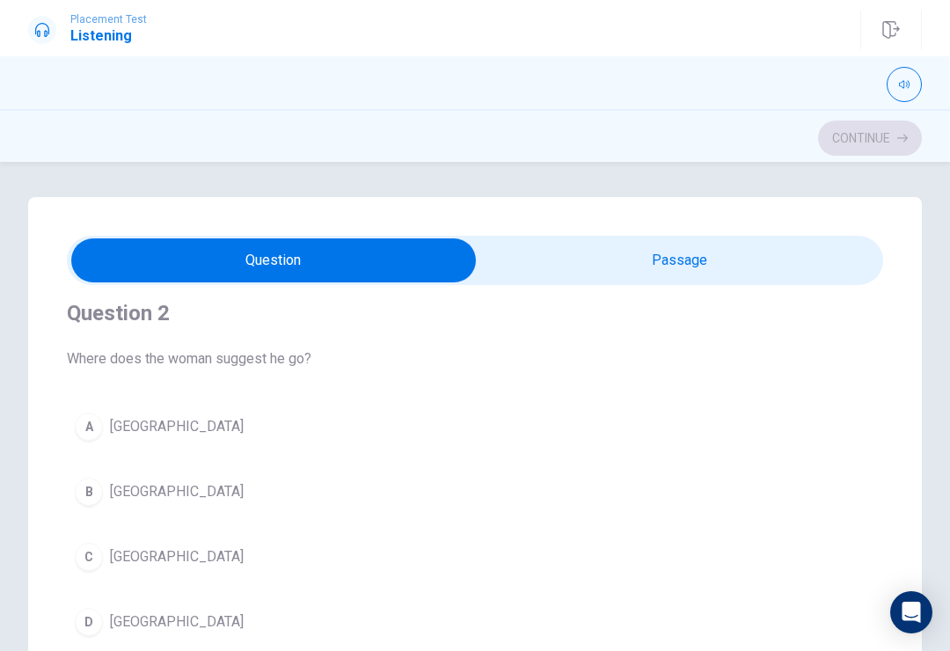
click at [141, 502] on button "B [GEOGRAPHIC_DATA]" at bounding box center [475, 492] width 817 height 44
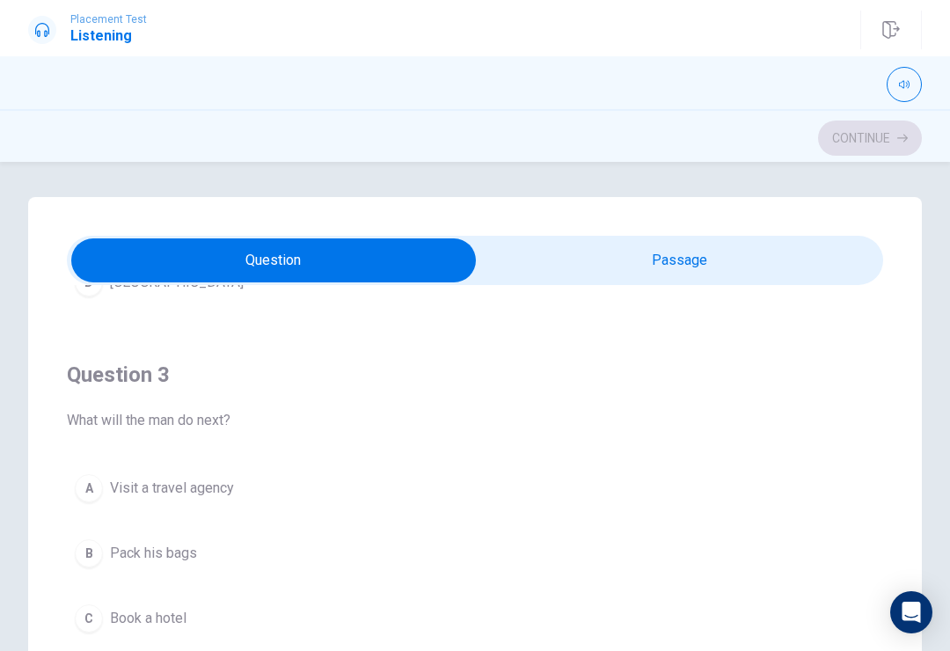
scroll to position [768, 0]
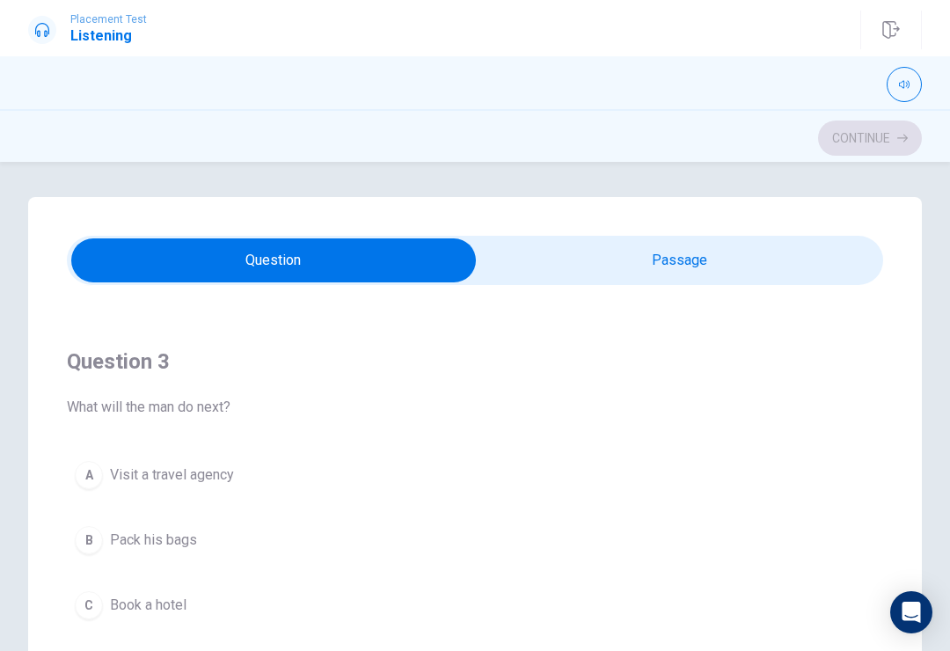
click at [515, 379] on div "Question 3 What will the man do next?" at bounding box center [475, 383] width 817 height 70
click at [221, 473] on span "Visit a travel agency" at bounding box center [172, 475] width 124 height 21
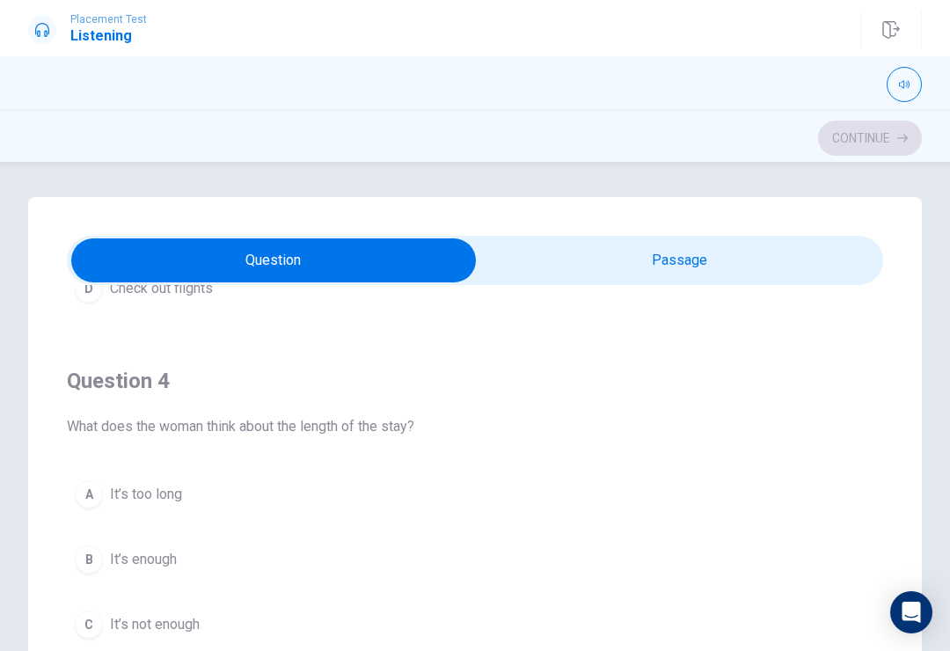
scroll to position [1139, 0]
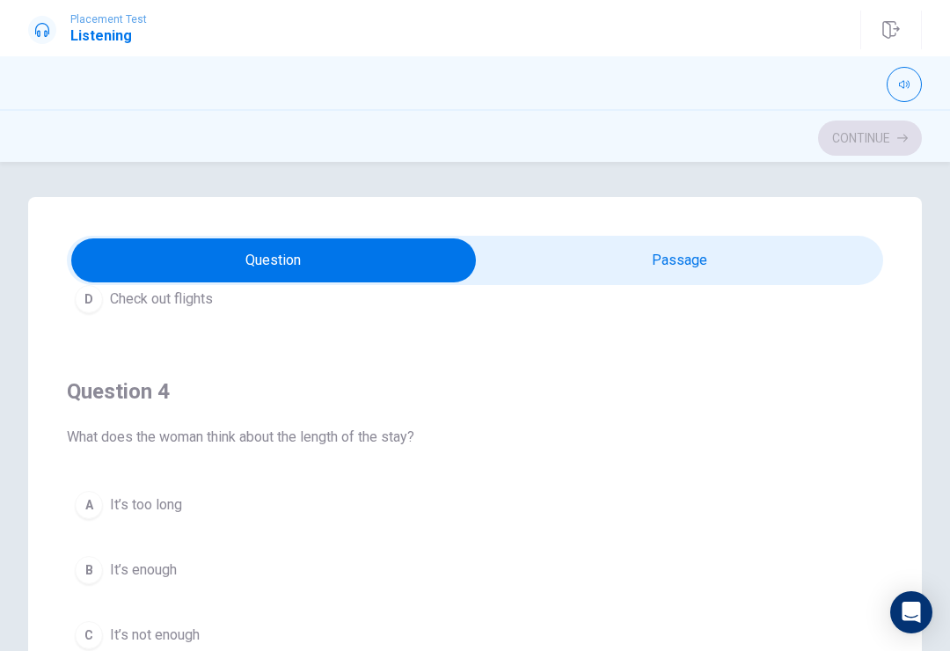
click at [459, 383] on h4 "Question 4" at bounding box center [475, 391] width 817 height 28
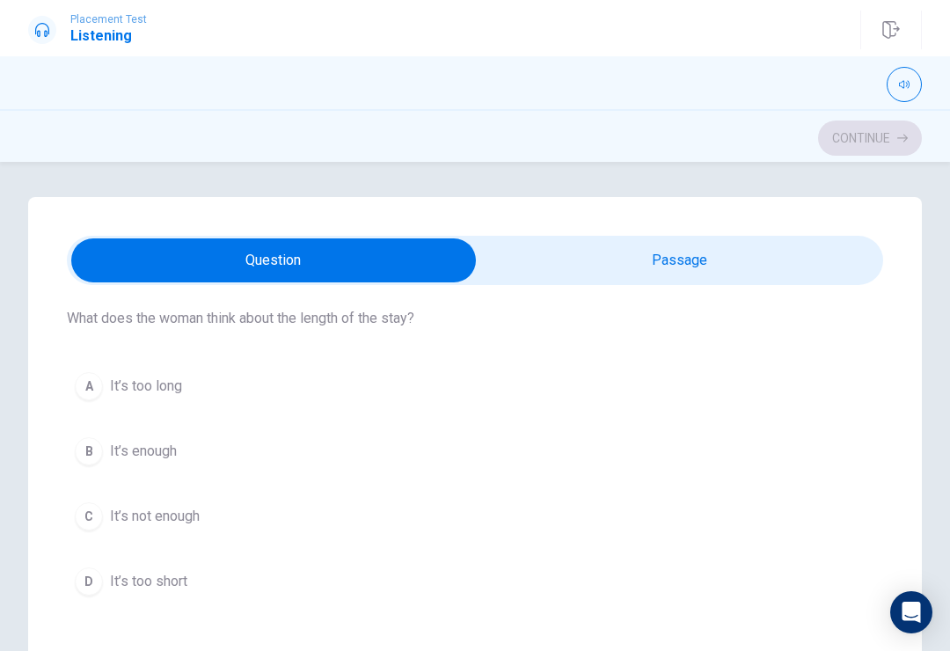
scroll to position [1256, 0]
click at [170, 473] on button "B It’s enough" at bounding box center [475, 453] width 817 height 44
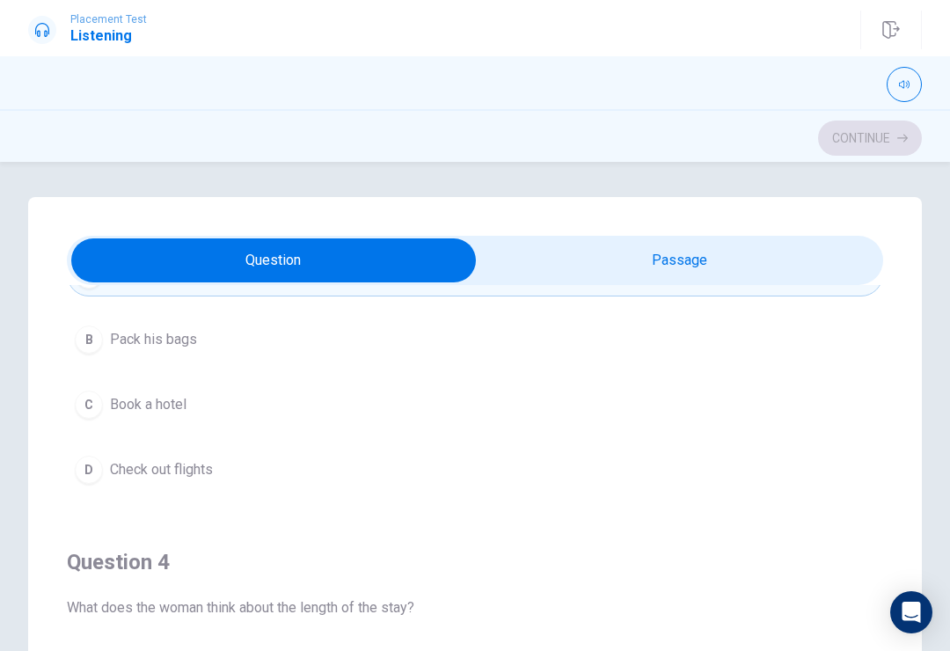
scroll to position [961, 0]
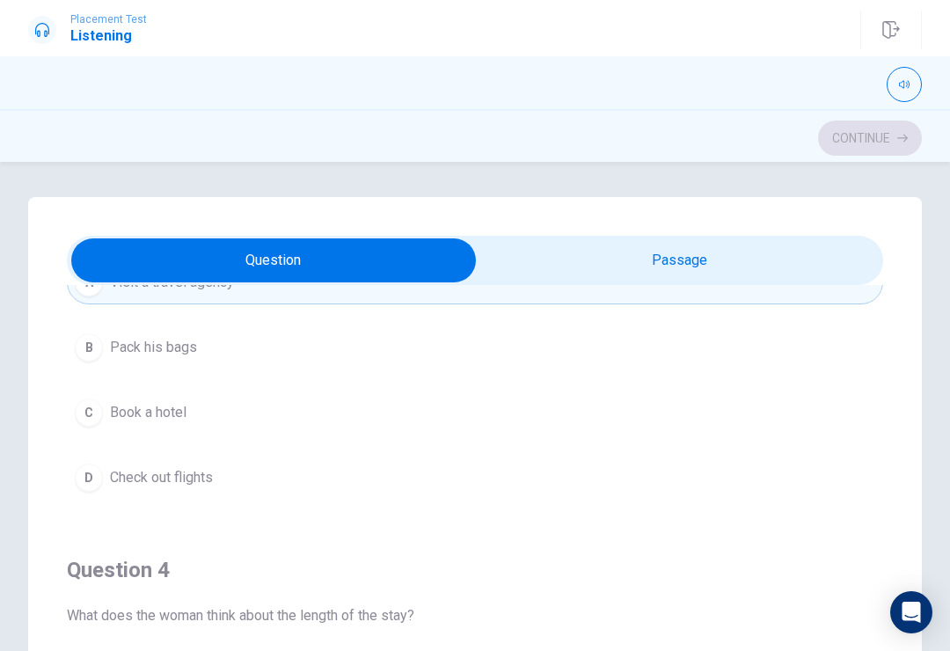
click at [172, 472] on span "Check out flights" at bounding box center [161, 477] width 103 height 21
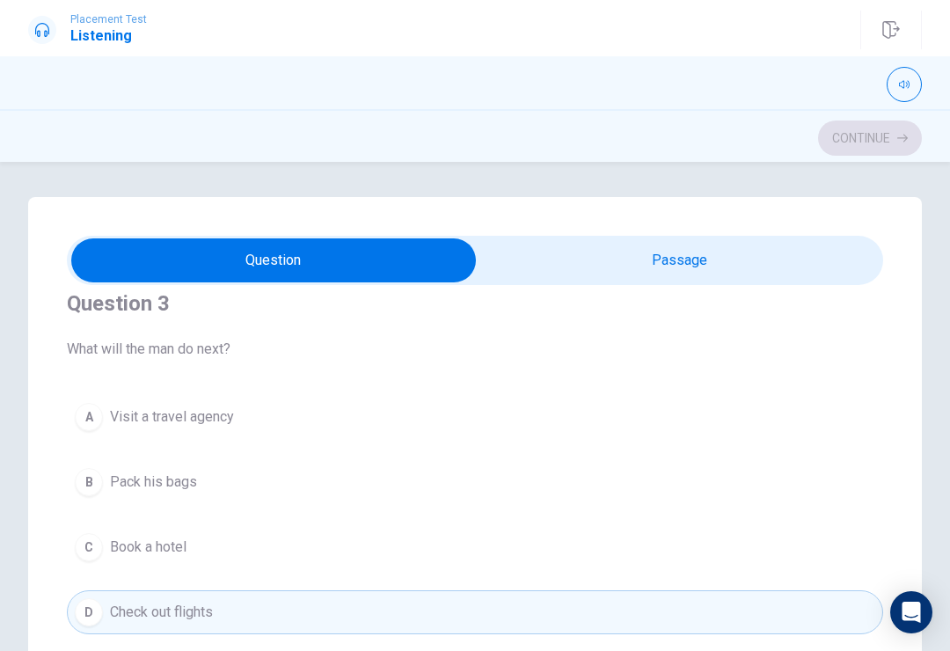
scroll to position [817, 0]
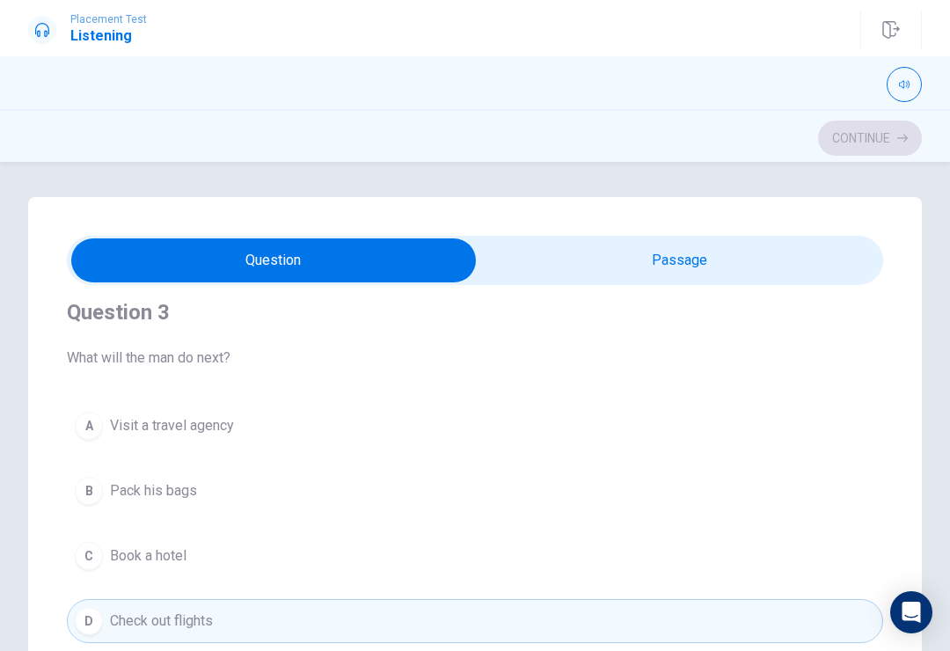
click at [224, 412] on button "A Visit a travel agency" at bounding box center [475, 426] width 817 height 44
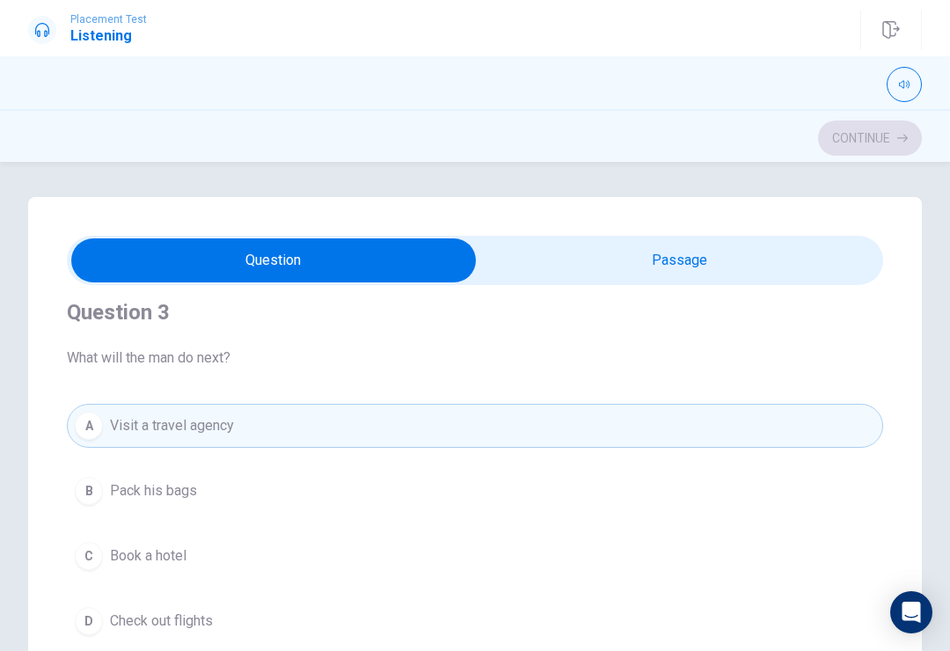
click at [230, 619] on button "D Check out flights" at bounding box center [475, 621] width 817 height 44
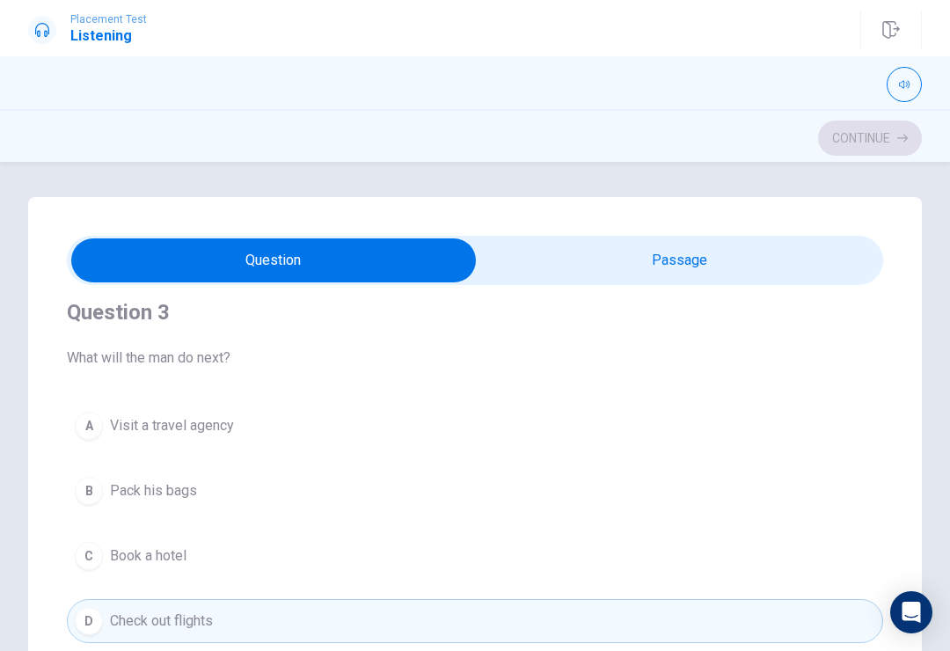
click at [230, 619] on button "D Check out flights" at bounding box center [475, 621] width 817 height 44
click at [279, 435] on button "A Visit a travel agency" at bounding box center [475, 426] width 817 height 44
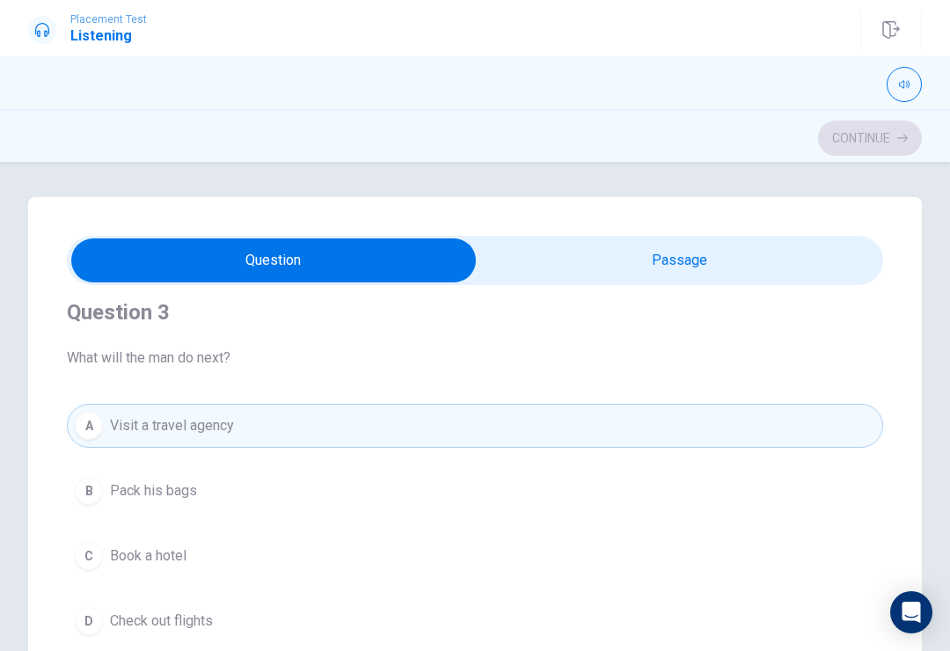
click at [240, 639] on button "D Check out flights" at bounding box center [475, 621] width 817 height 44
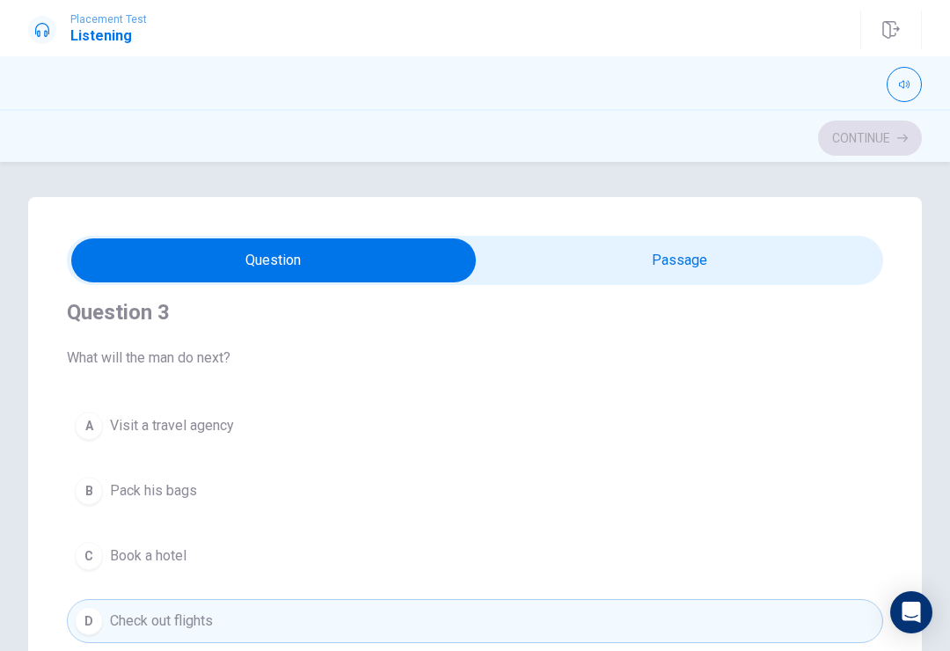
click at [287, 413] on button "A Visit a travel agency" at bounding box center [475, 426] width 817 height 44
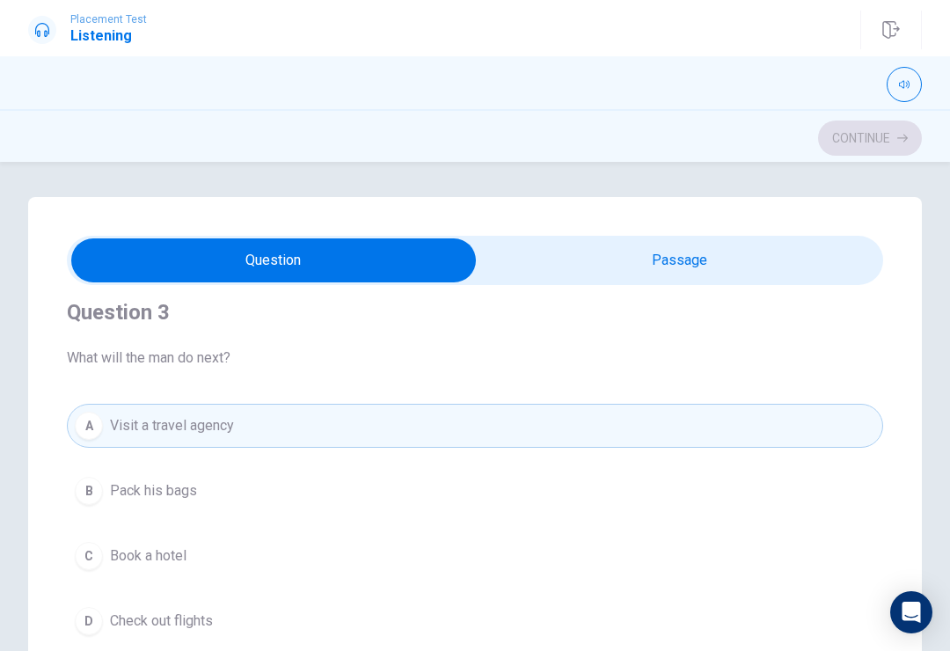
click at [225, 634] on button "D Check out flights" at bounding box center [475, 621] width 817 height 44
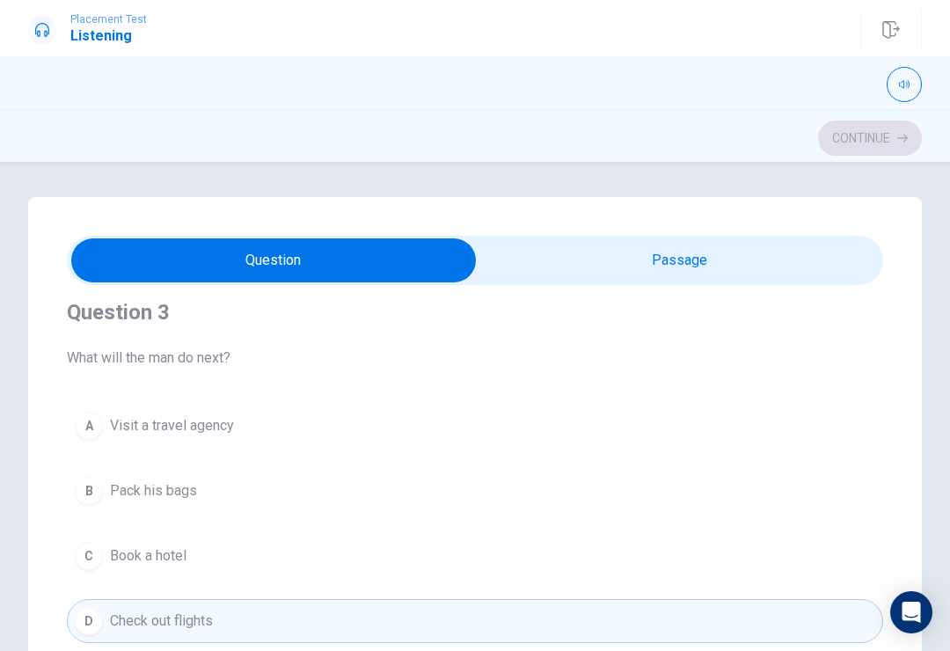
click at [280, 434] on button "A Visit a travel agency" at bounding box center [475, 426] width 817 height 44
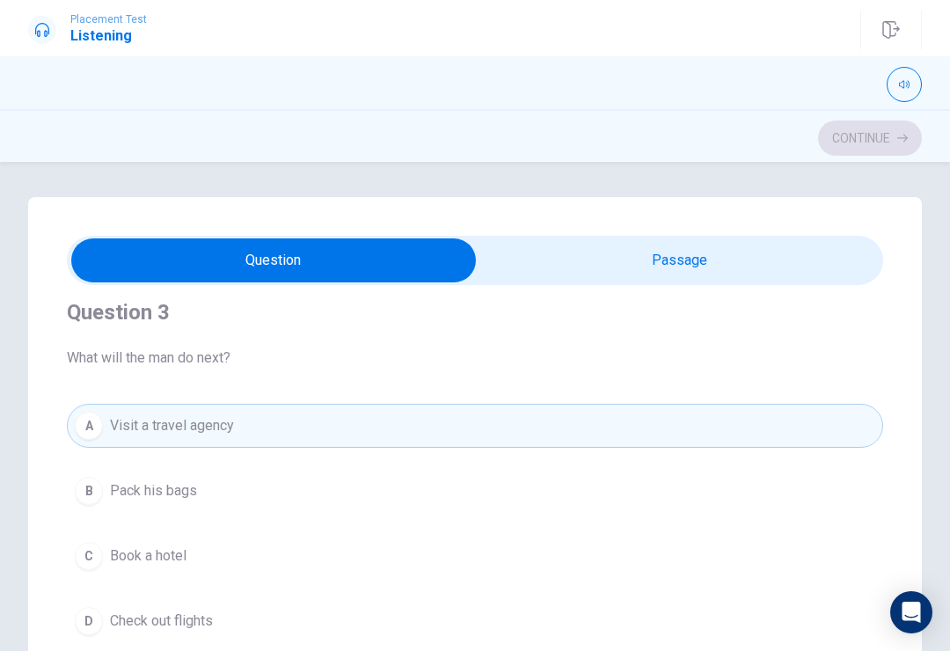
click at [239, 617] on button "D Check out flights" at bounding box center [475, 621] width 817 height 44
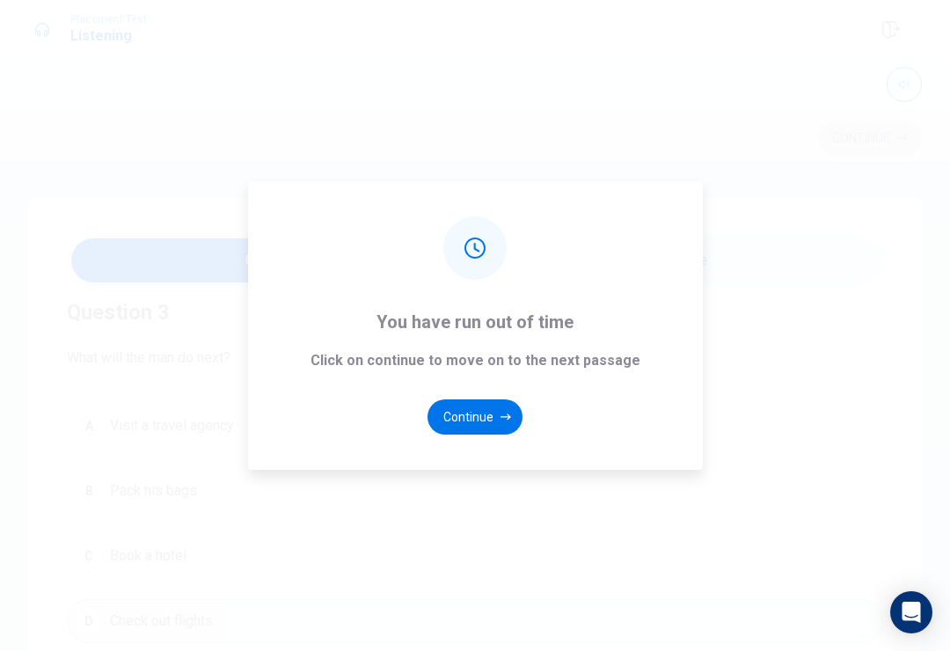
click at [309, 416] on div "You have run out of time Click on continue to move on to the next passage Conti…" at bounding box center [475, 325] width 455 height 289
click at [467, 435] on button "Continue" at bounding box center [475, 416] width 95 height 35
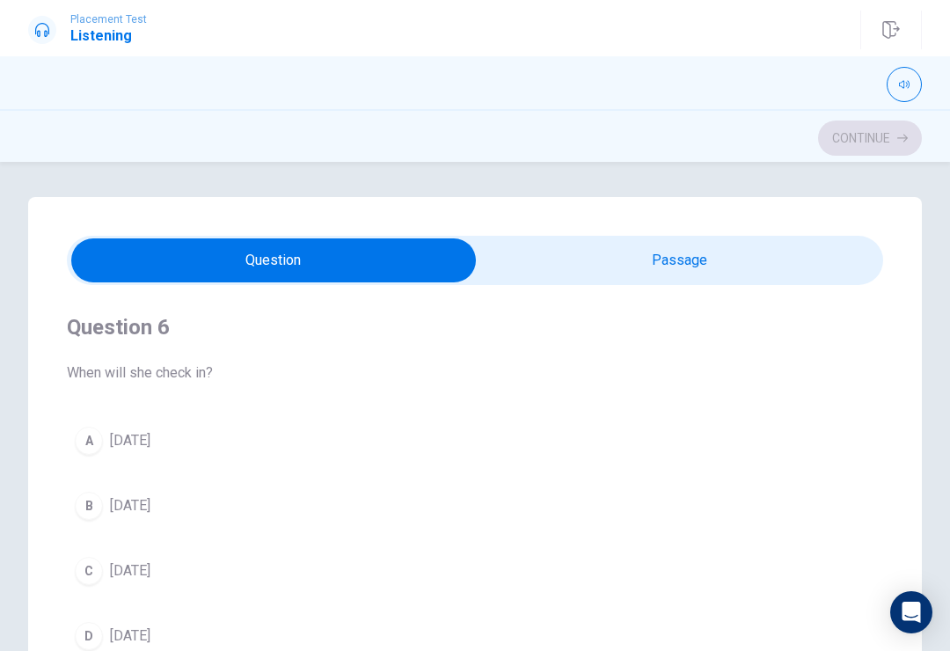
type input "2"
click at [721, 266] on input "checkbox" at bounding box center [273, 260] width 1225 height 44
checkbox input "true"
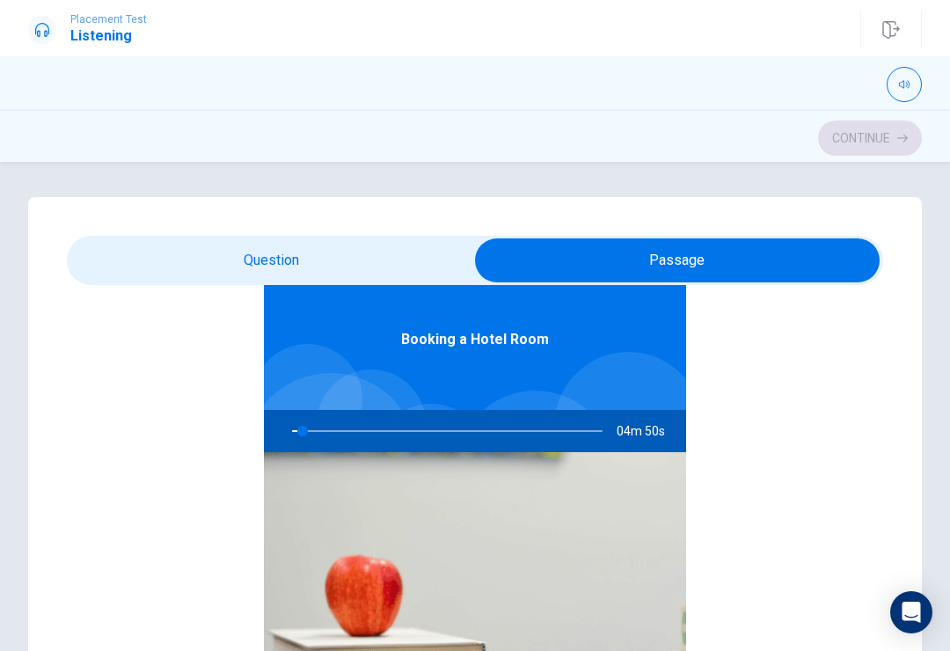
scroll to position [99, 0]
type input "6"
click at [366, 245] on input "checkbox" at bounding box center [677, 260] width 1225 height 44
checkbox input "false"
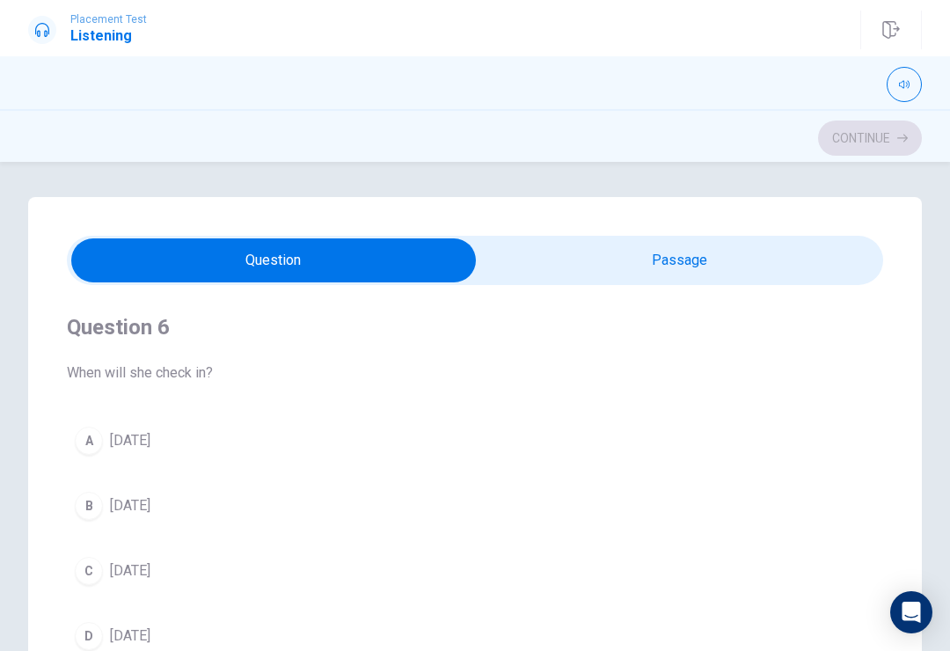
scroll to position [0, 0]
type input "22"
click at [641, 251] on input "checkbox" at bounding box center [273, 260] width 1225 height 44
checkbox input "true"
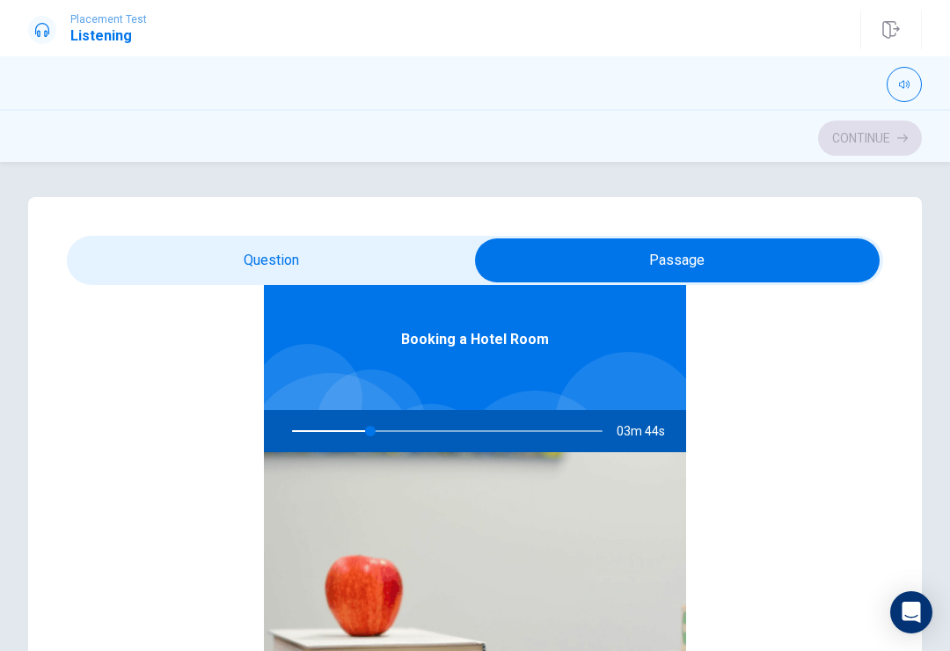
scroll to position [99, 0]
type input "27"
click at [402, 258] on input "checkbox" at bounding box center [677, 260] width 1225 height 44
checkbox input "false"
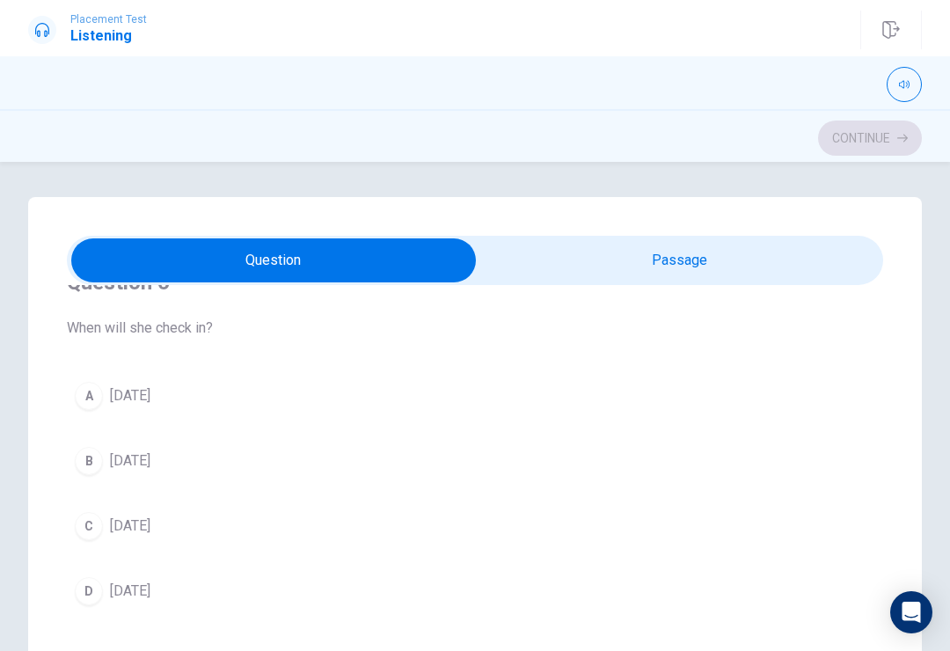
scroll to position [47, 0]
click at [133, 407] on button "A [DATE]" at bounding box center [475, 394] width 817 height 44
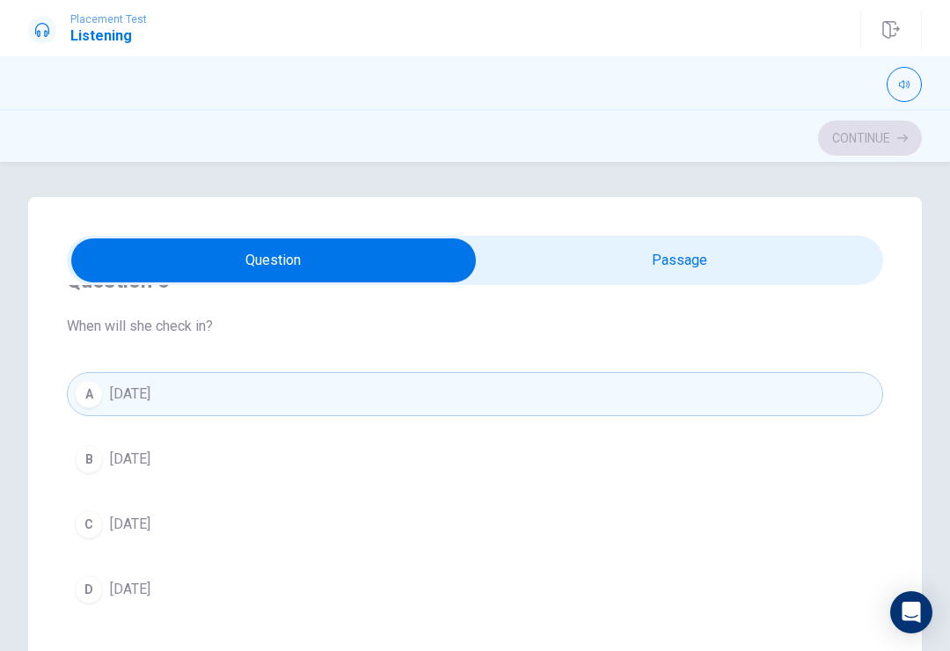
click at [421, 471] on button "B [DATE]" at bounding box center [475, 459] width 817 height 44
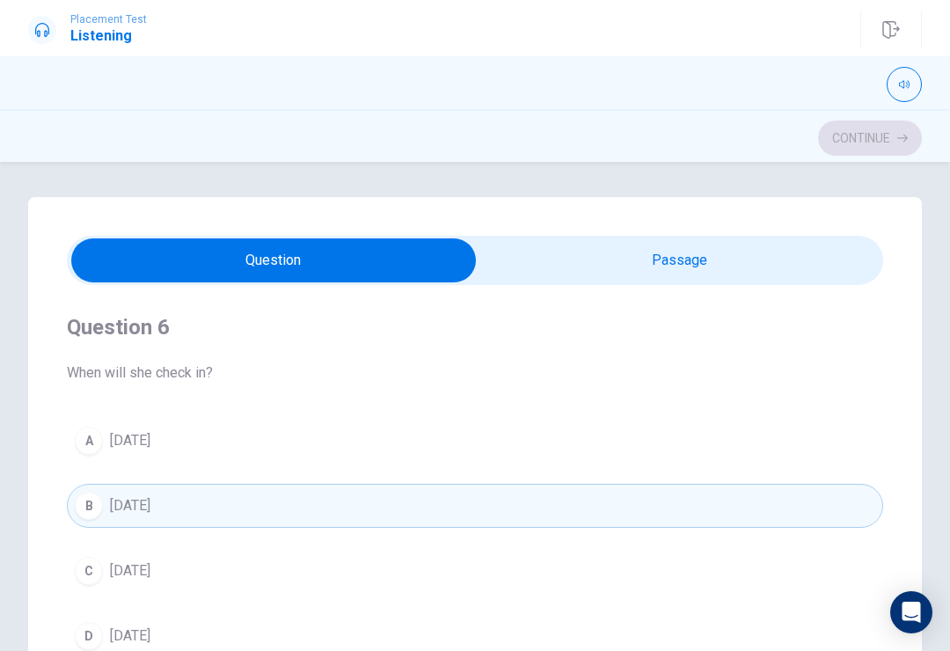
scroll to position [0, 0]
click at [182, 422] on button "A [DATE]" at bounding box center [475, 441] width 817 height 44
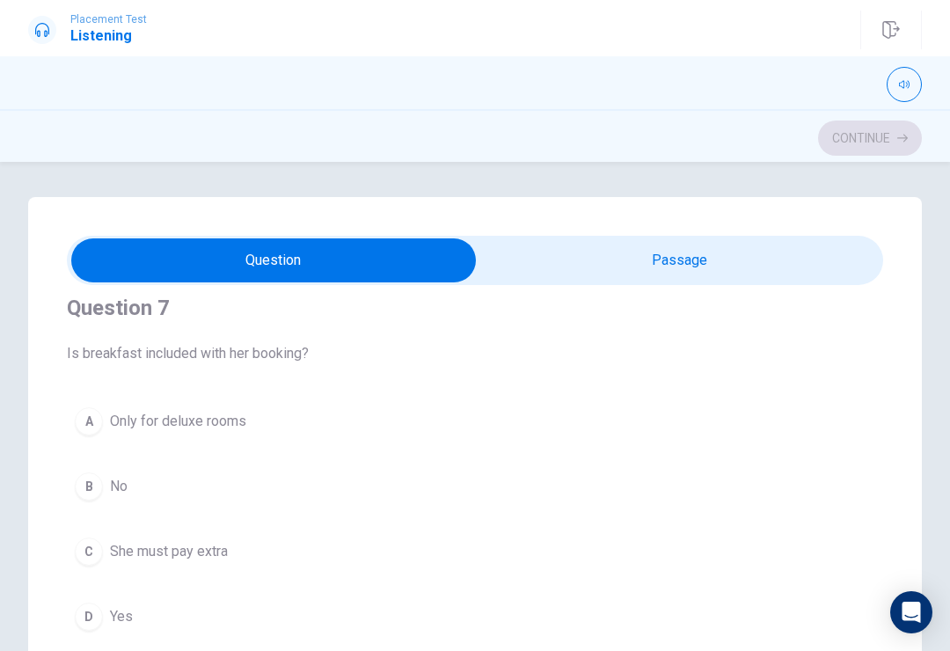
scroll to position [420, 0]
click at [209, 413] on span "Only for deluxe rooms" at bounding box center [178, 422] width 136 height 21
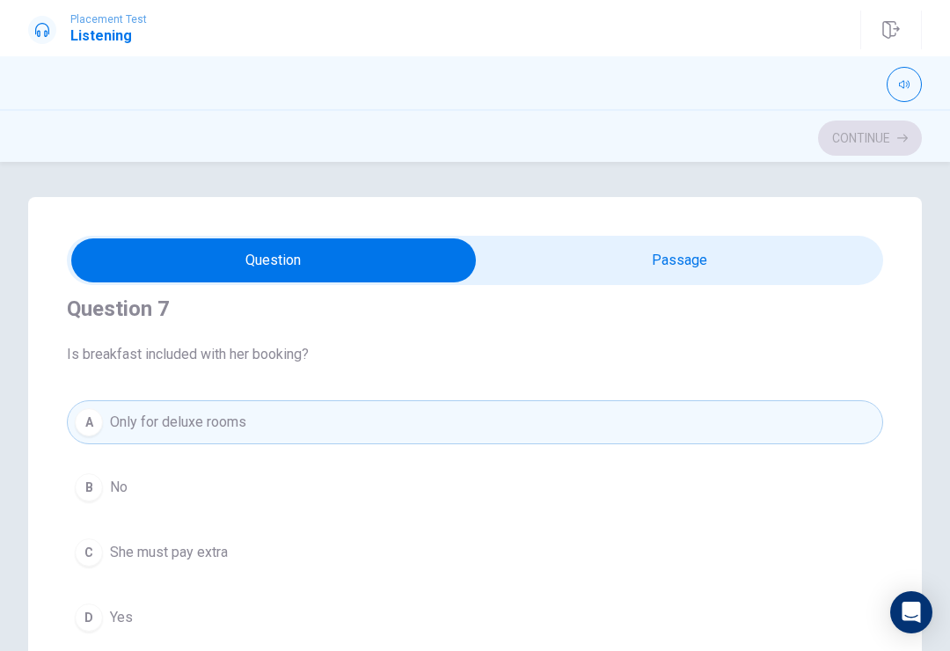
click at [576, 544] on button "C She must pay extra" at bounding box center [475, 553] width 817 height 44
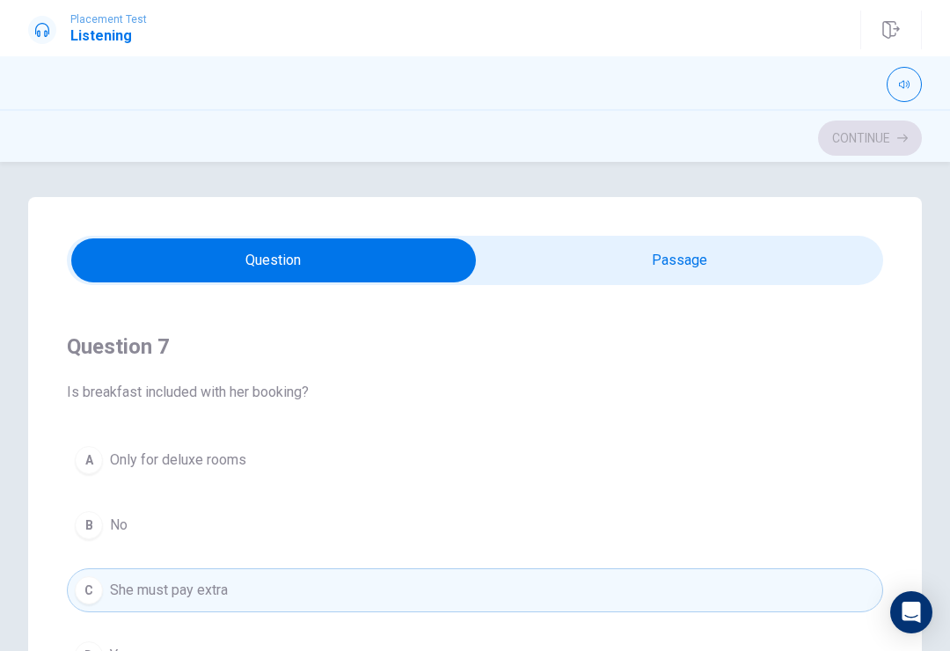
scroll to position [378, 0]
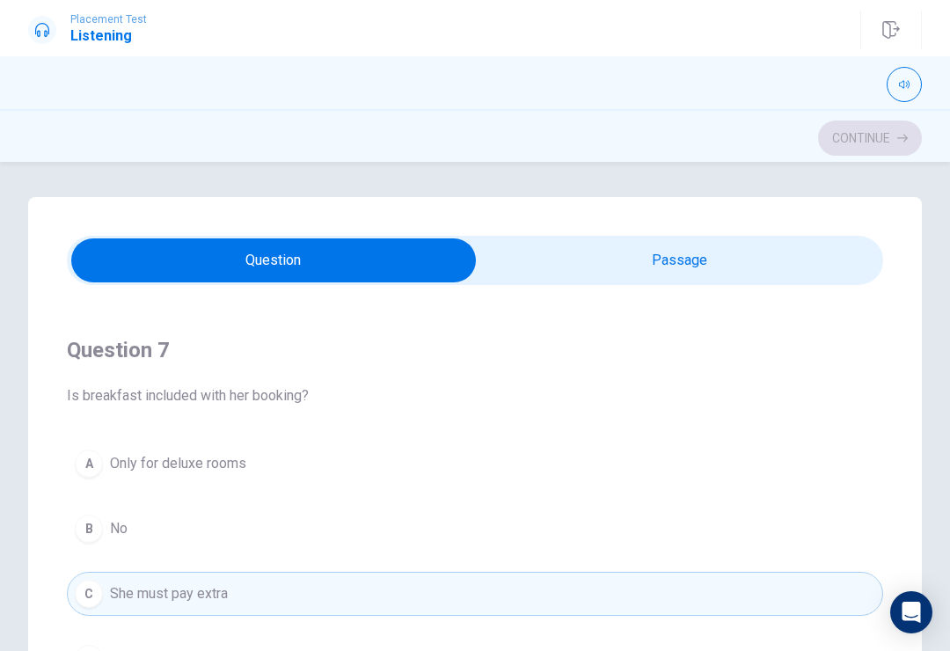
click at [91, 453] on div "A" at bounding box center [89, 464] width 28 height 28
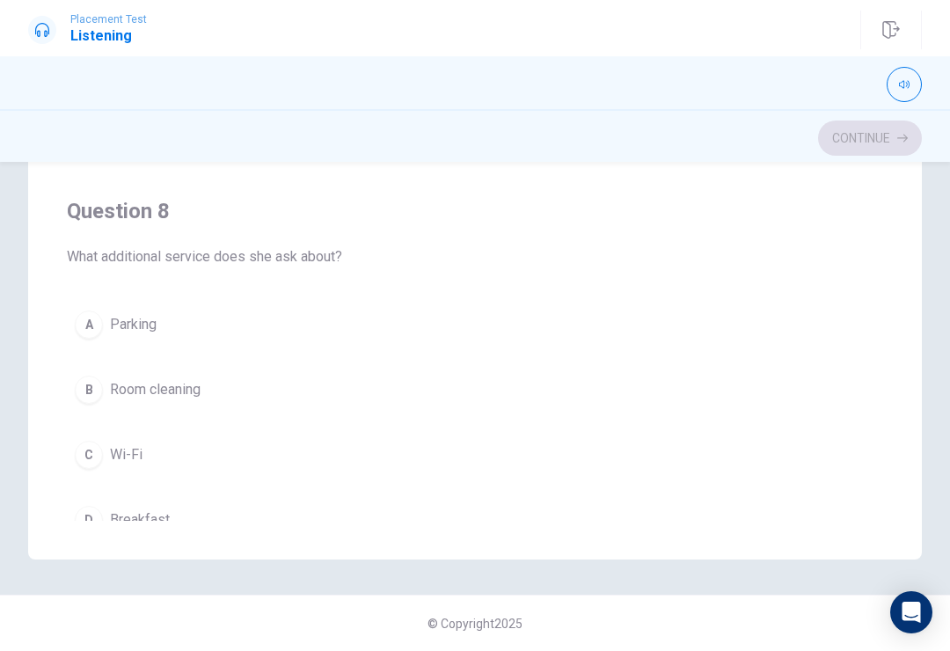
scroll to position [560, 0]
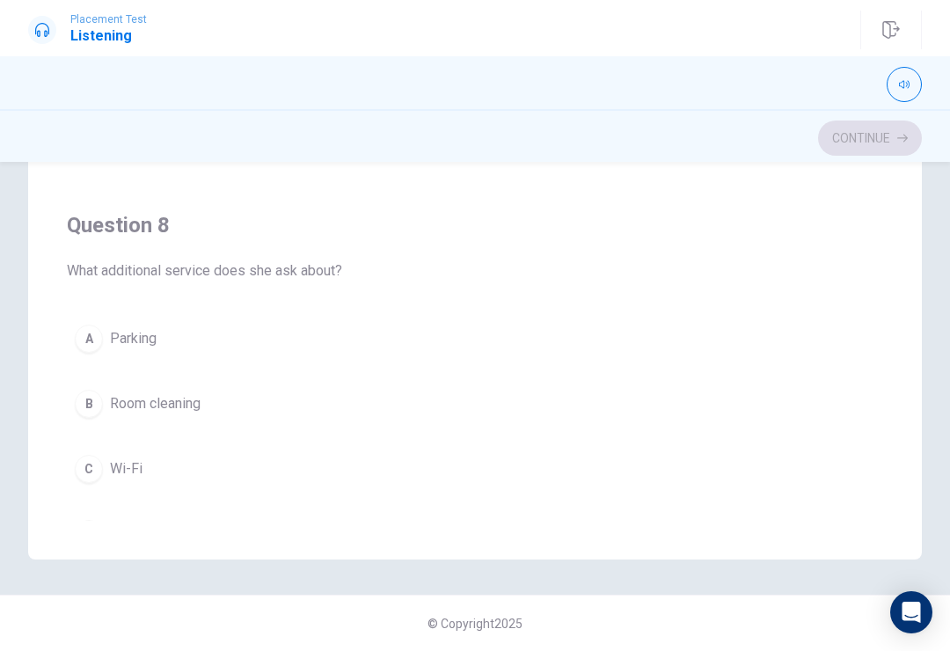
click at [199, 410] on span "Room cleaning" at bounding box center [155, 403] width 91 height 21
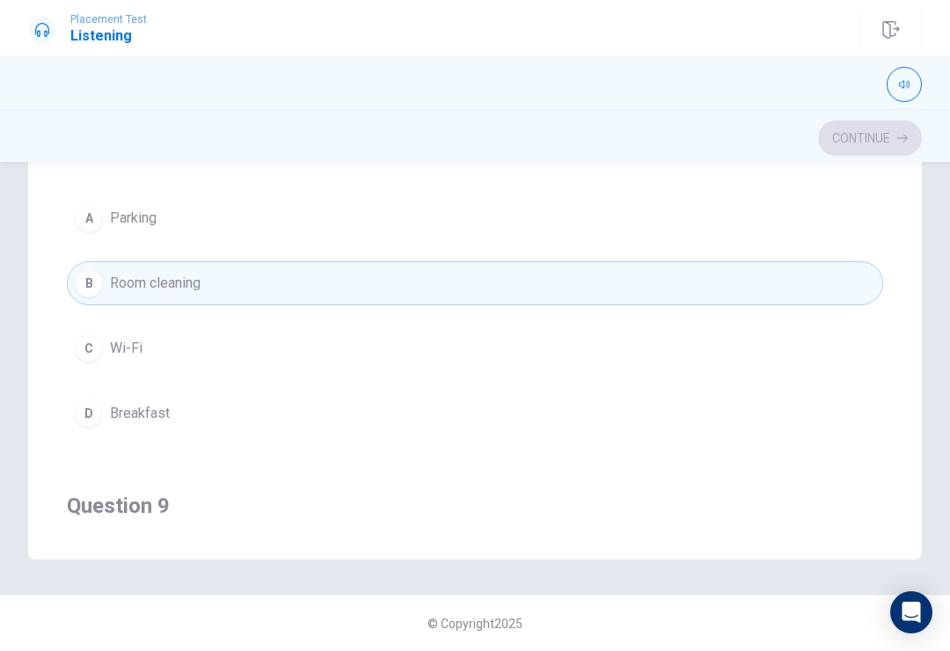
scroll to position [687, 0]
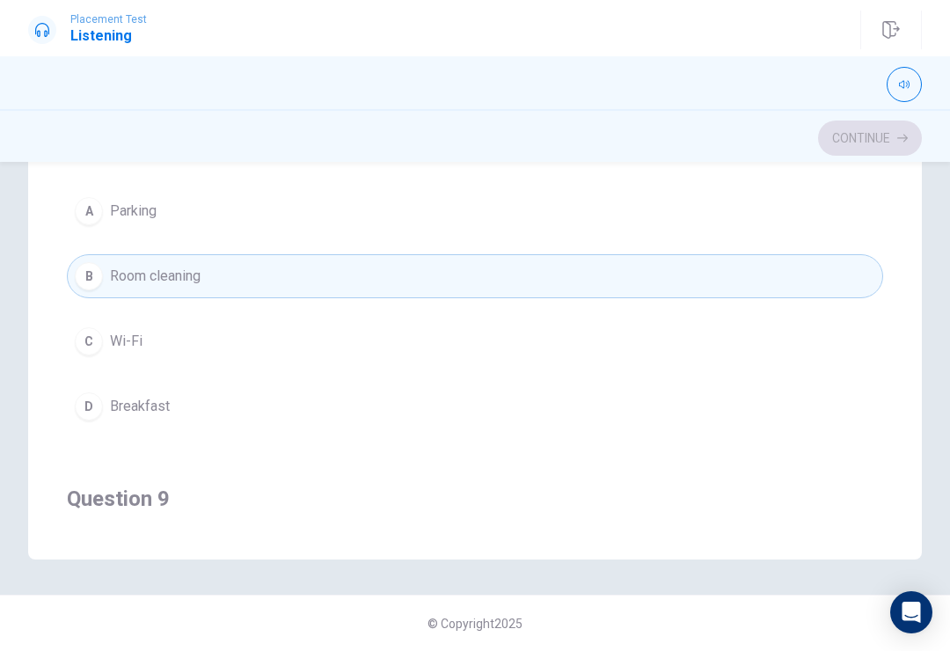
click at [144, 414] on span "Breakfast" at bounding box center [140, 406] width 60 height 21
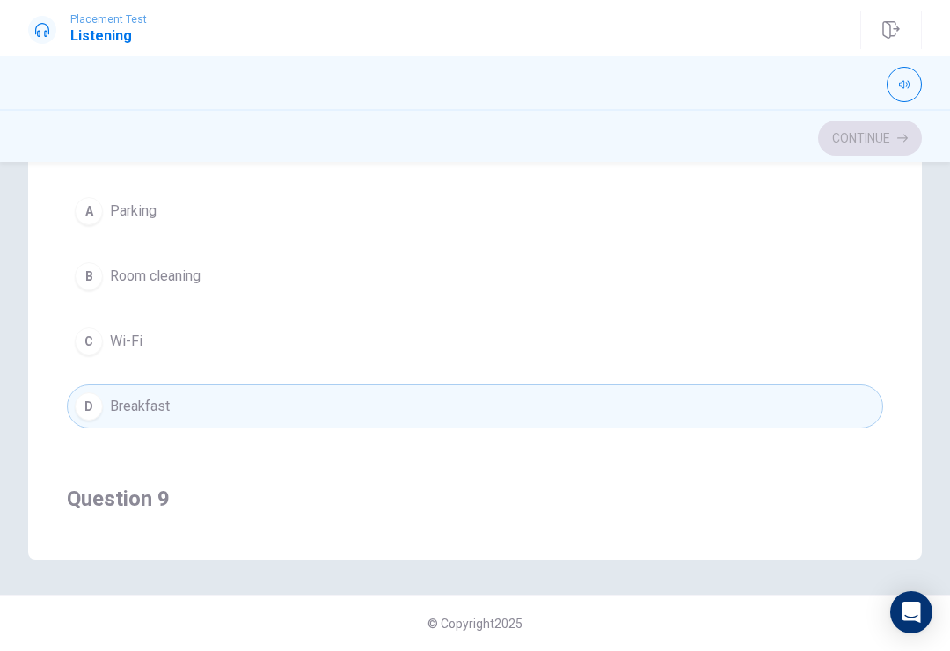
click at [96, 504] on h4 "Question 9" at bounding box center [475, 499] width 817 height 28
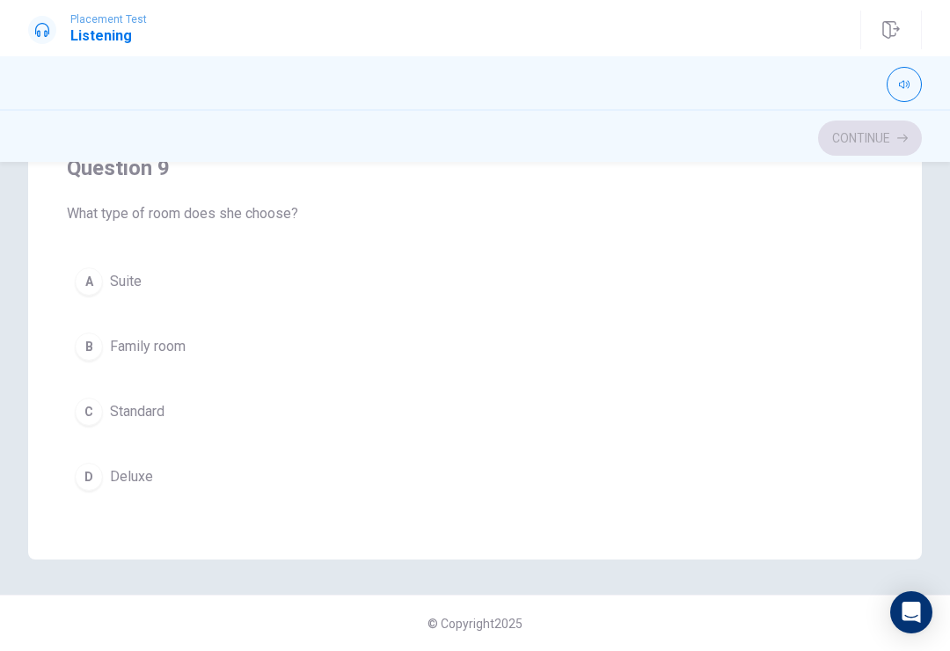
scroll to position [1015, 0]
click at [127, 408] on span "Standard" at bounding box center [137, 414] width 55 height 21
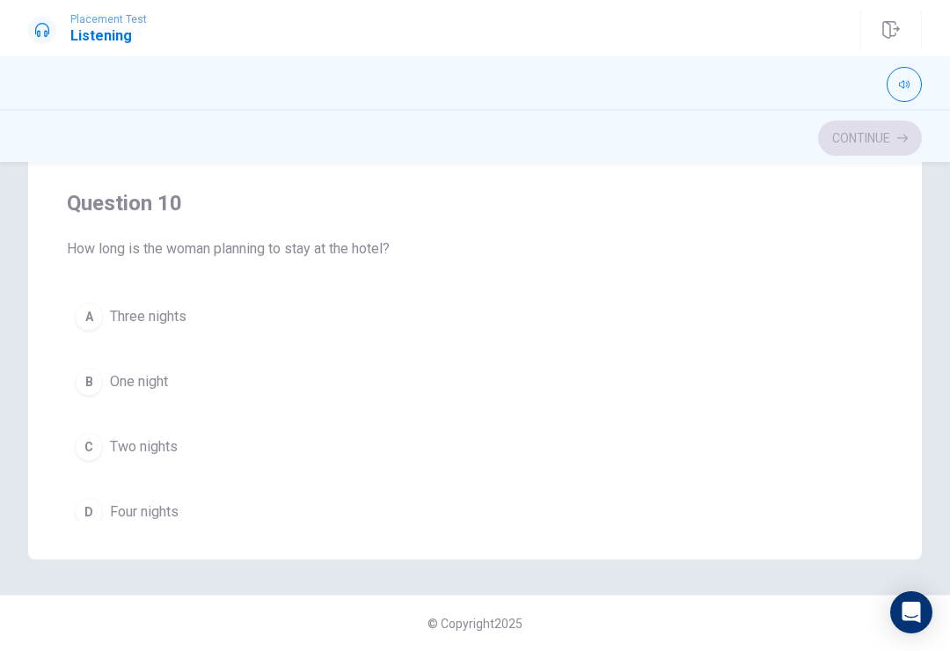
scroll to position [1383, 0]
click at [146, 440] on span "Two nights" at bounding box center [144, 447] width 68 height 21
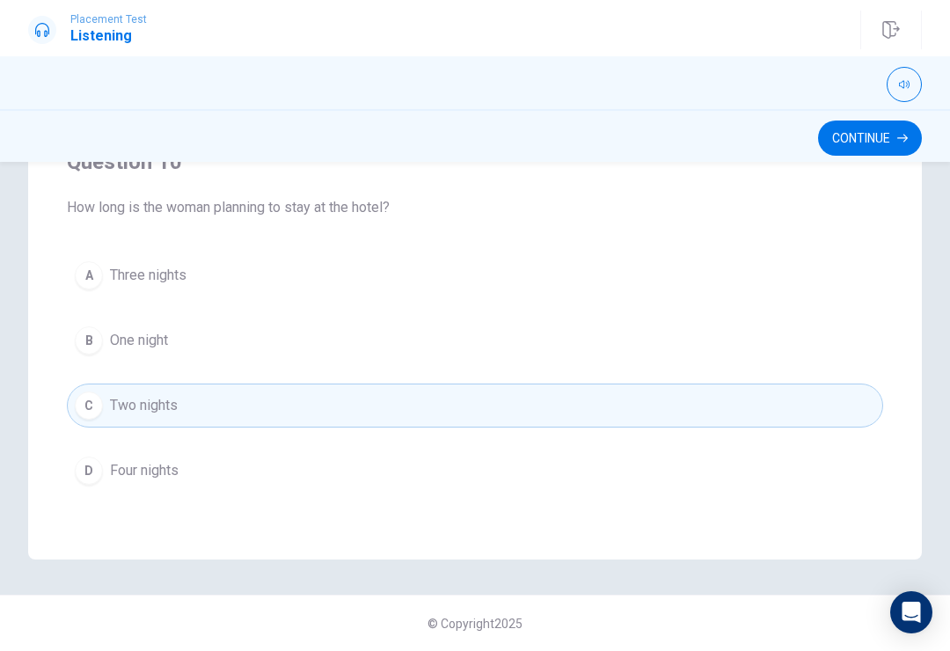
click at [874, 132] on button "Continue" at bounding box center [870, 138] width 104 height 35
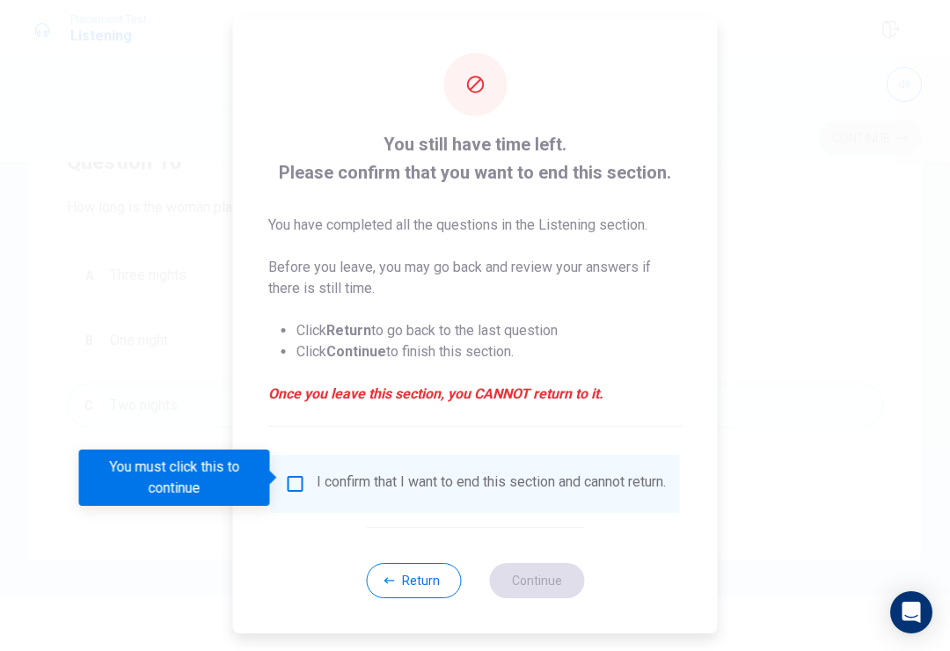
scroll to position [1425, 0]
click at [289, 473] on input "You must click this to continue" at bounding box center [295, 483] width 21 height 21
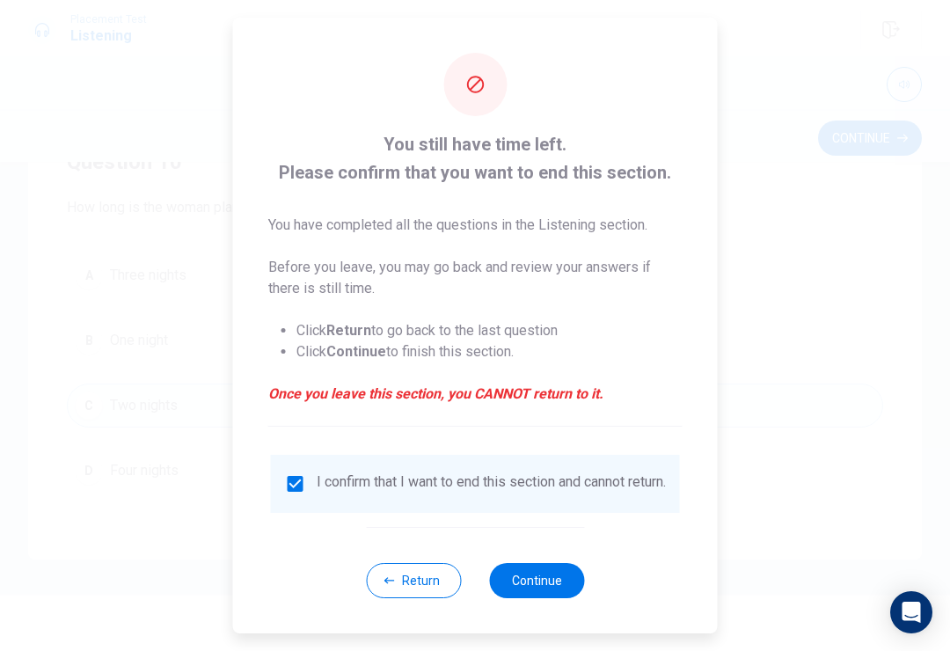
click at [529, 593] on button "Continue" at bounding box center [536, 580] width 95 height 35
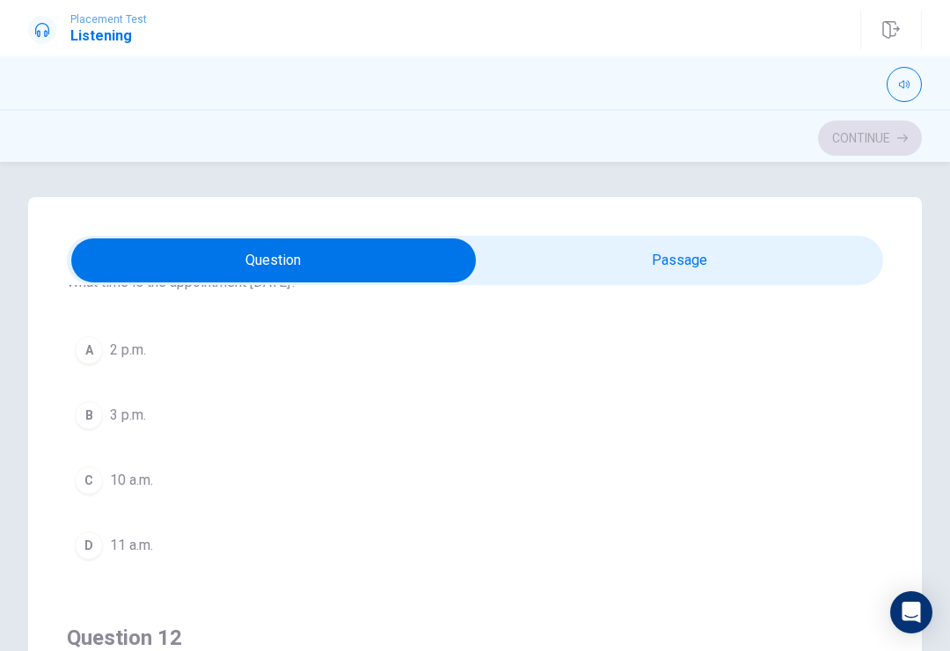
scroll to position [99, 0]
click at [87, 469] on div "C" at bounding box center [89, 472] width 28 height 28
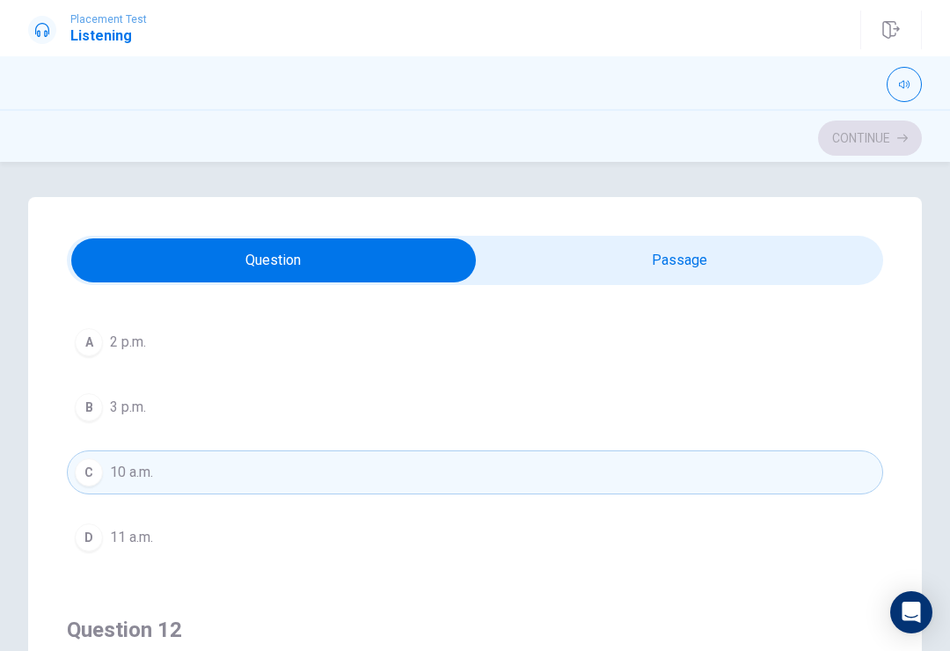
click at [124, 426] on button "B 3 p.m." at bounding box center [475, 407] width 817 height 44
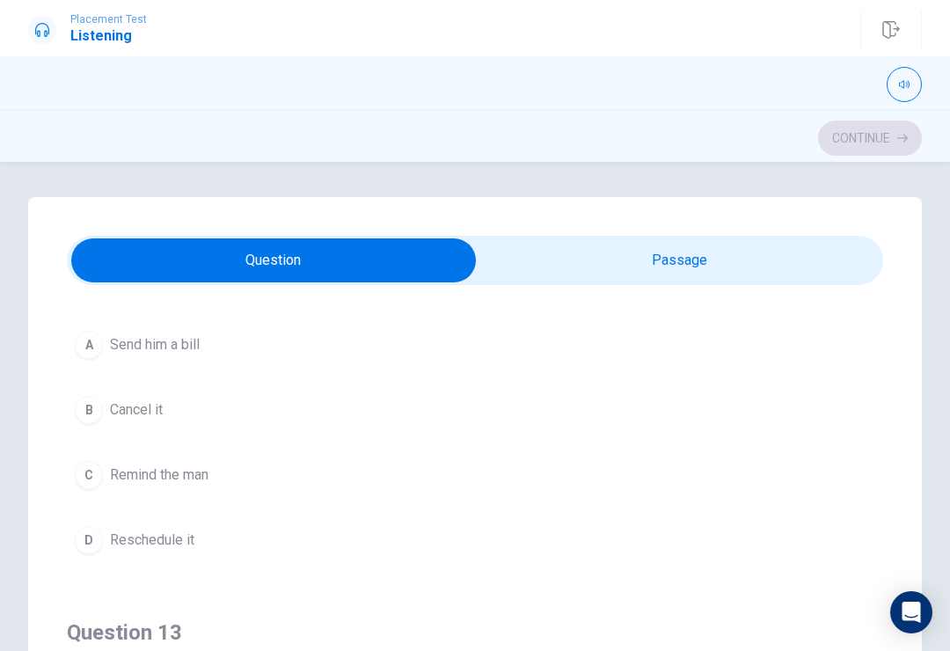
scroll to position [498, 0]
click at [96, 483] on div "C" at bounding box center [89, 474] width 28 height 28
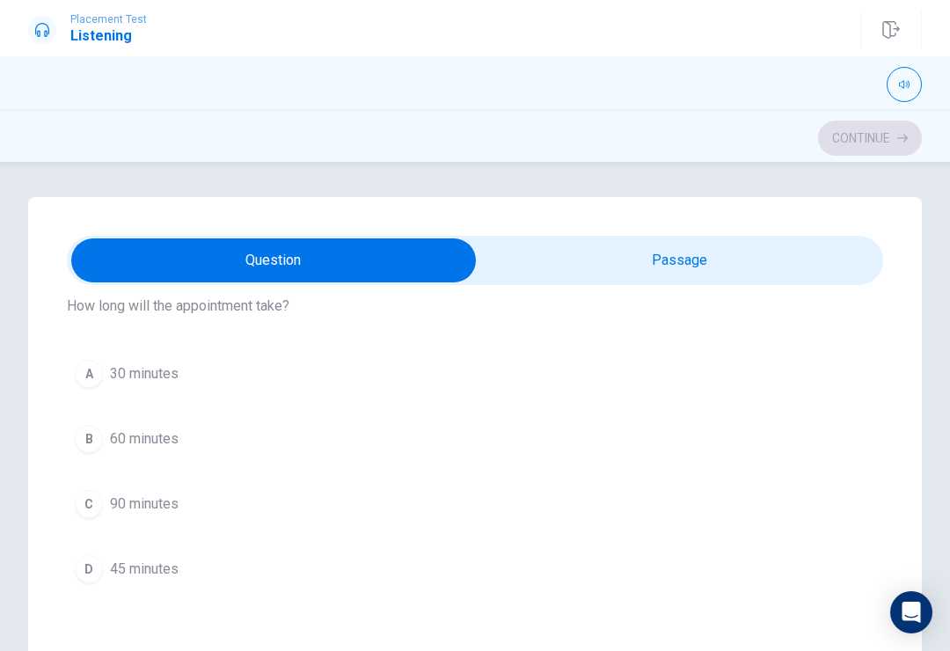
scroll to position [873, 0]
click at [120, 566] on span "45 minutes" at bounding box center [144, 565] width 69 height 21
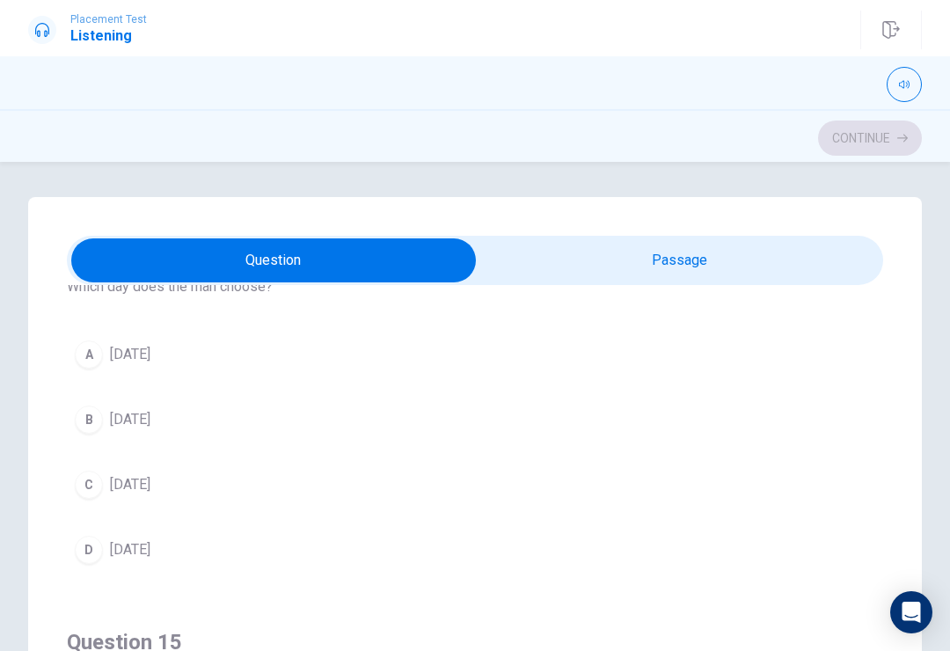
scroll to position [1291, 0]
click at [99, 538] on button "D [DATE]" at bounding box center [475, 549] width 817 height 44
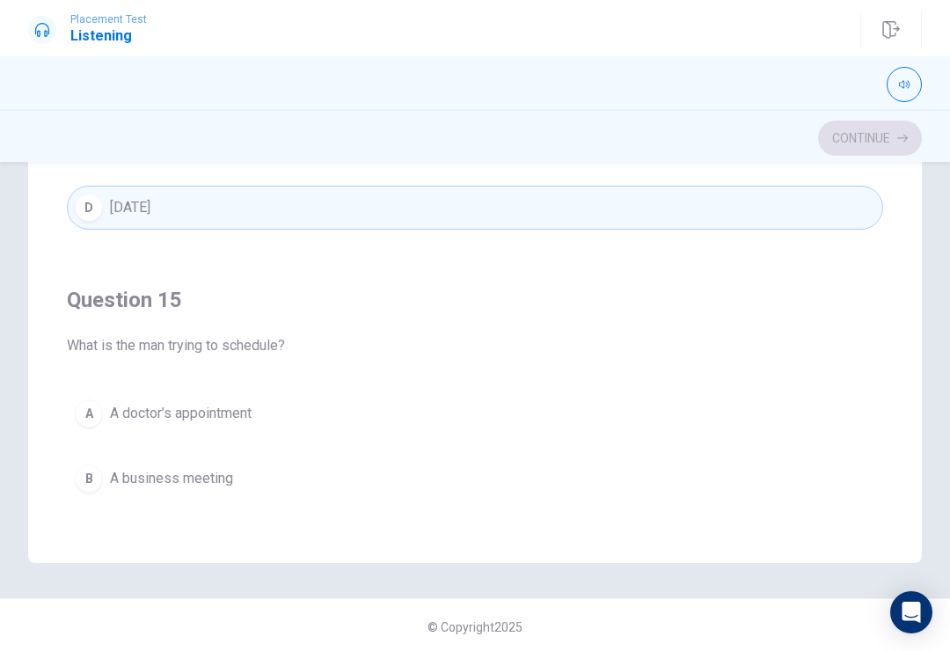
scroll to position [343, 0]
click at [114, 487] on span "A business meeting" at bounding box center [171, 476] width 123 height 21
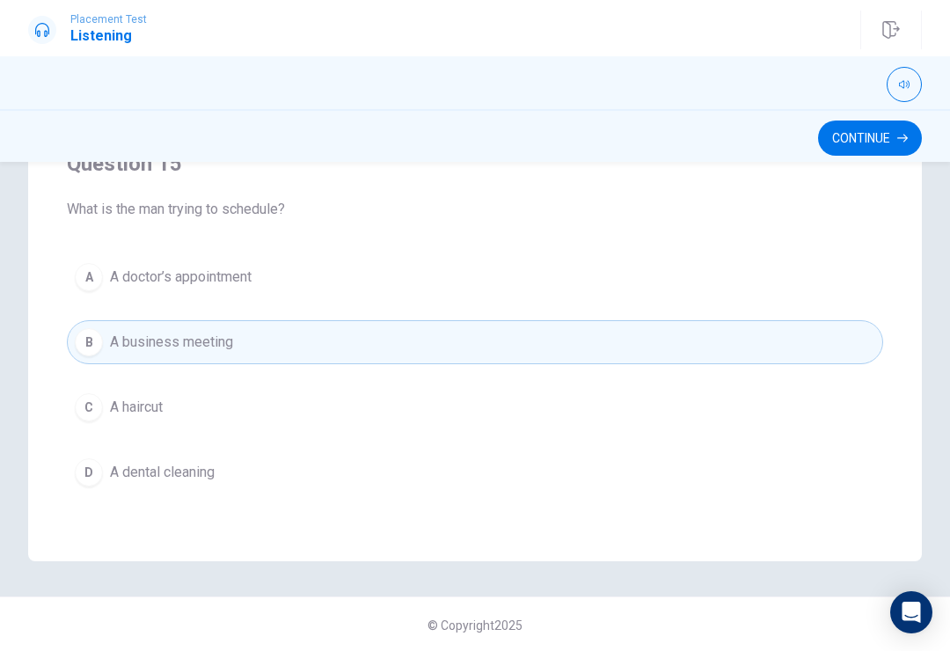
scroll to position [1425, 0]
click at [102, 482] on button "D A dental cleaning" at bounding box center [475, 472] width 817 height 44
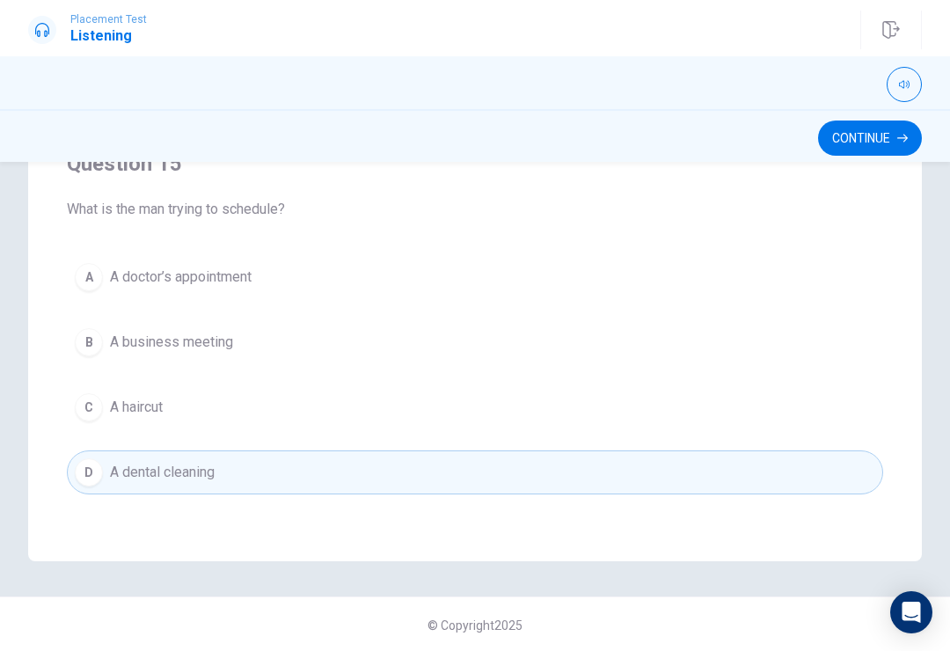
click at [851, 142] on button "Continue" at bounding box center [870, 138] width 104 height 35
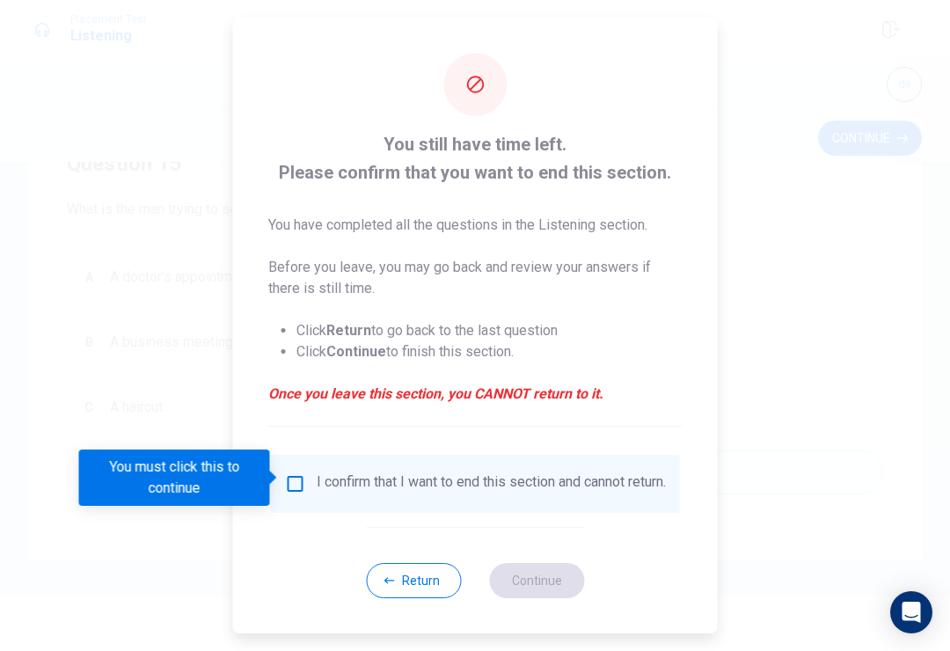
click at [285, 479] on input "You must click this to continue" at bounding box center [295, 483] width 21 height 21
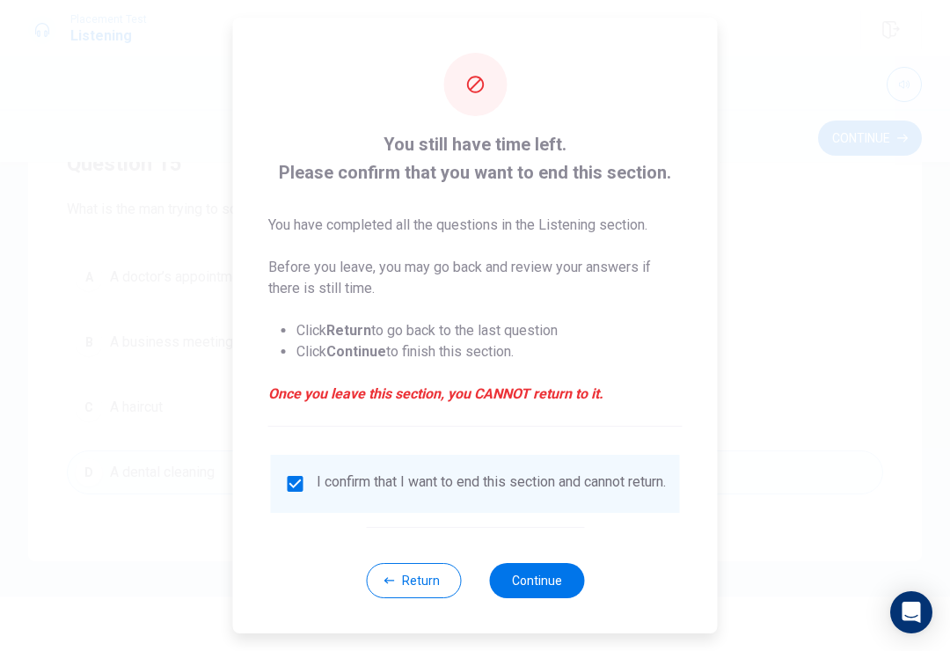
click at [553, 585] on button "Continue" at bounding box center [536, 580] width 95 height 35
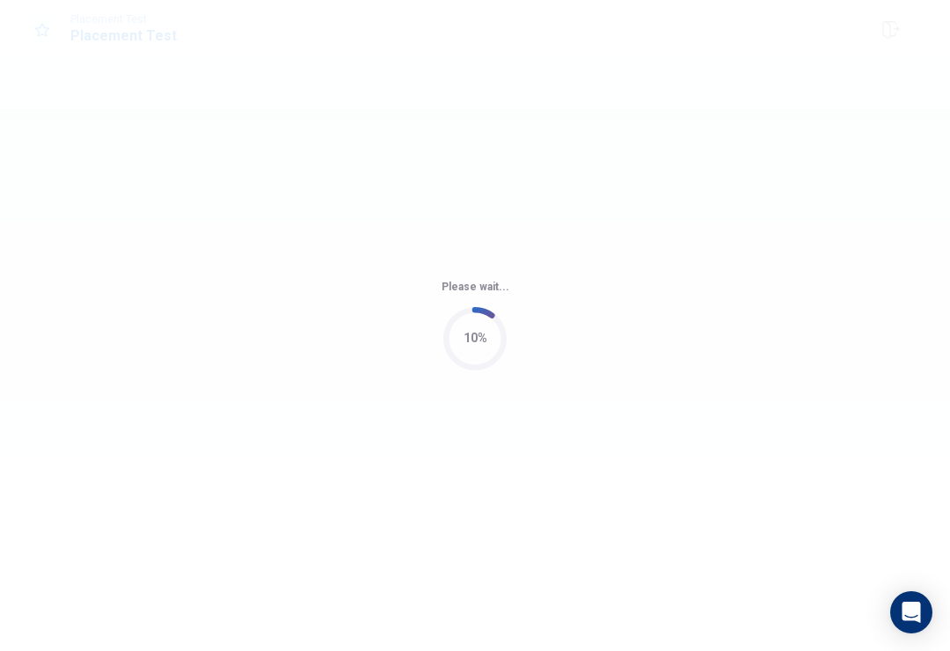
scroll to position [0, 0]
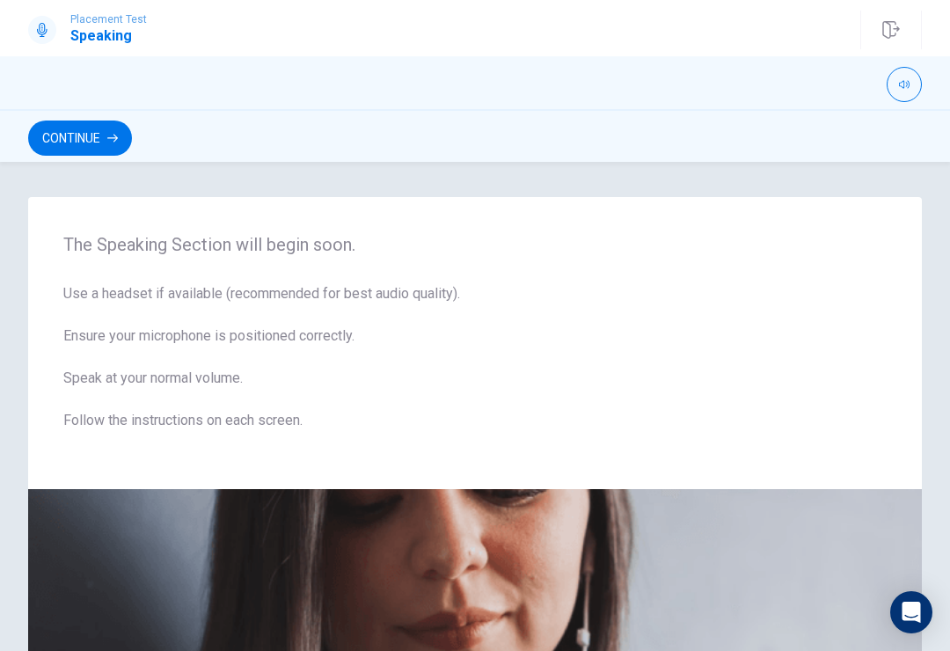
click at [121, 173] on div "The Speaking Section will begin soon. Use a headset if available (recommended f…" at bounding box center [475, 406] width 950 height 489
click at [109, 150] on button "Continue" at bounding box center [80, 138] width 104 height 35
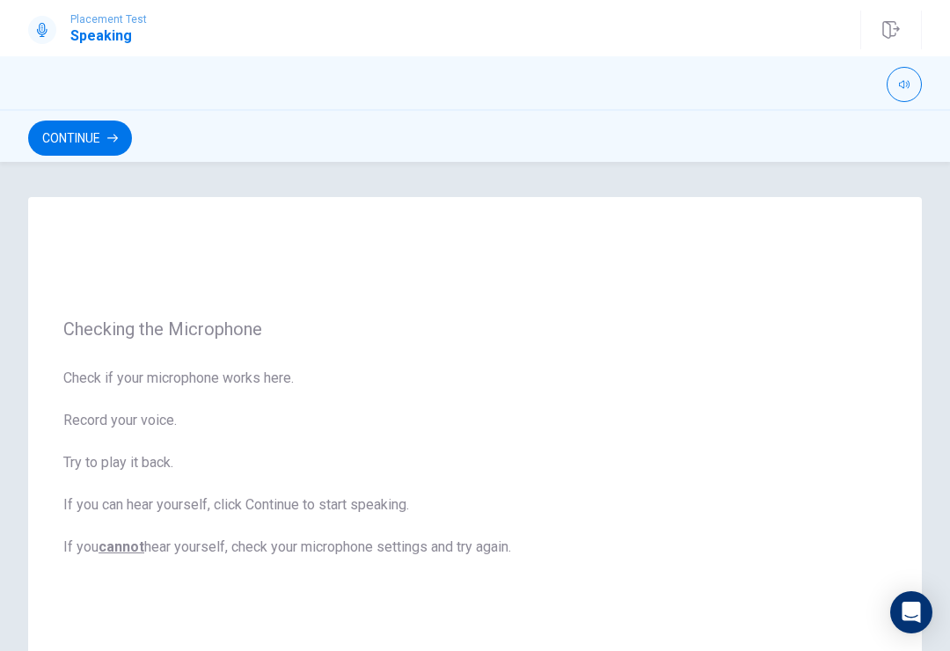
click at [91, 137] on button "Continue" at bounding box center [80, 138] width 104 height 35
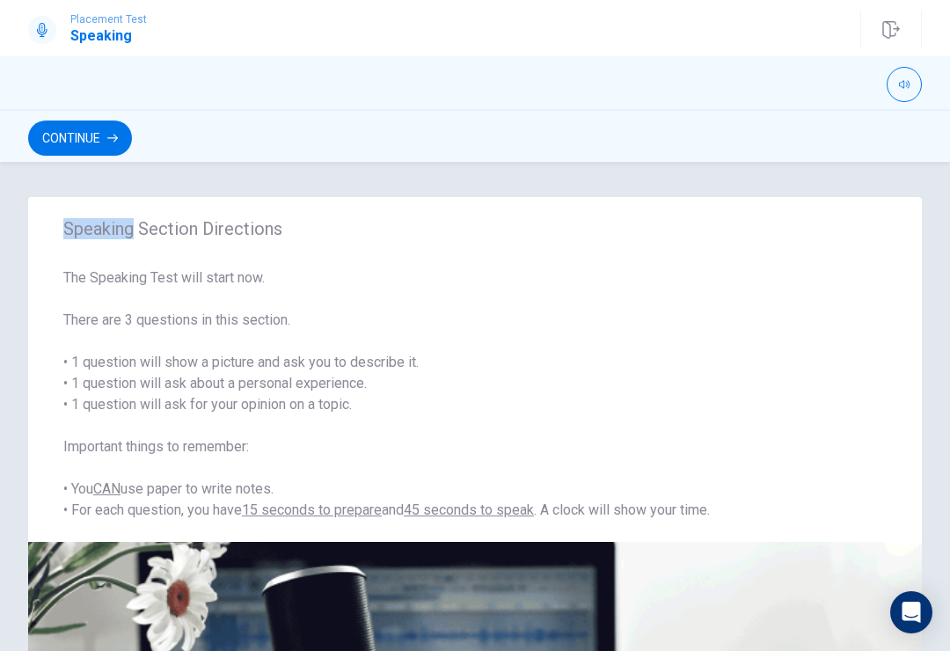
click at [396, 357] on span "The Speaking Test will start now. There are 3 questions in this section. • 1 qu…" at bounding box center [475, 393] width 824 height 253
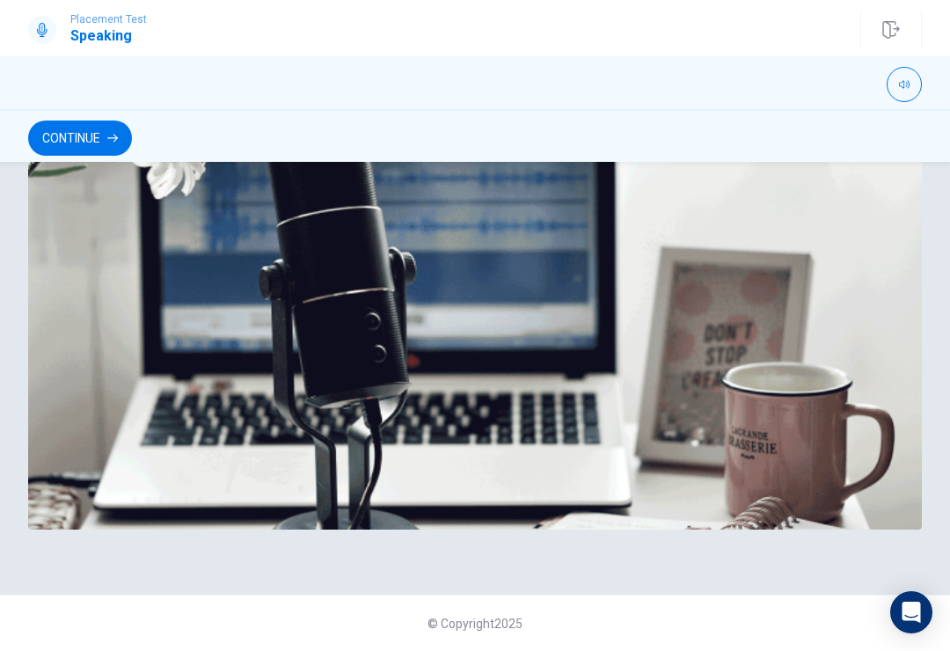
scroll to position [458, 0]
click at [99, 139] on button "Continue" at bounding box center [80, 138] width 104 height 35
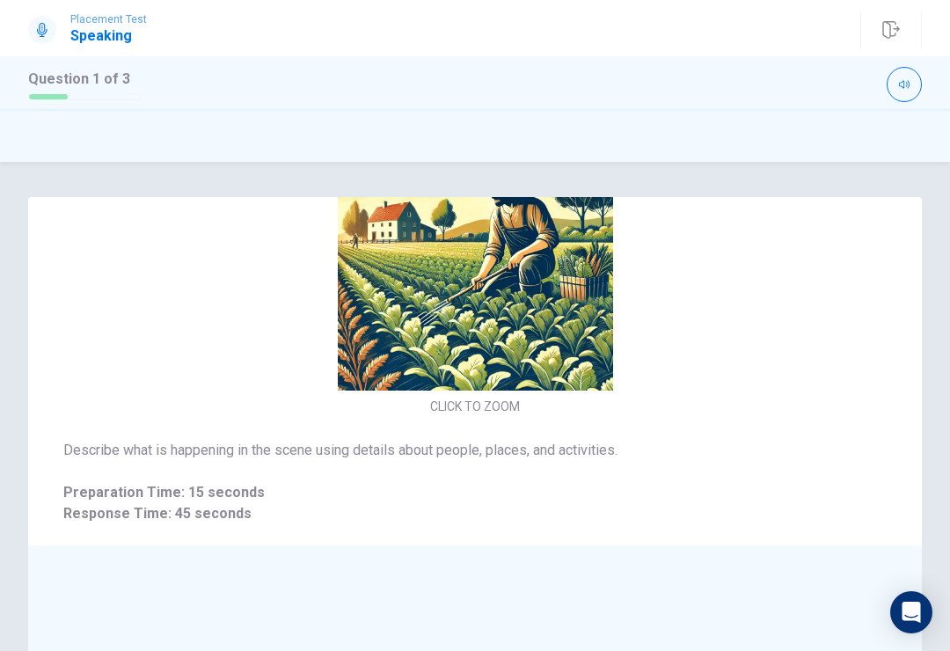
scroll to position [59, 0]
click at [499, 331] on img at bounding box center [475, 252] width 373 height 275
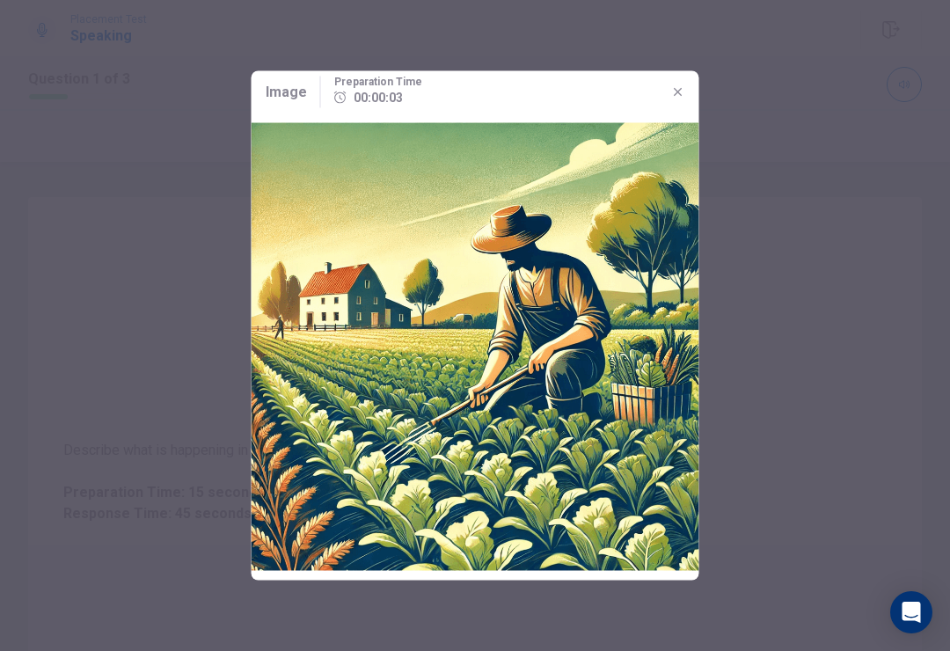
click at [678, 90] on icon "button" at bounding box center [678, 92] width 14 height 14
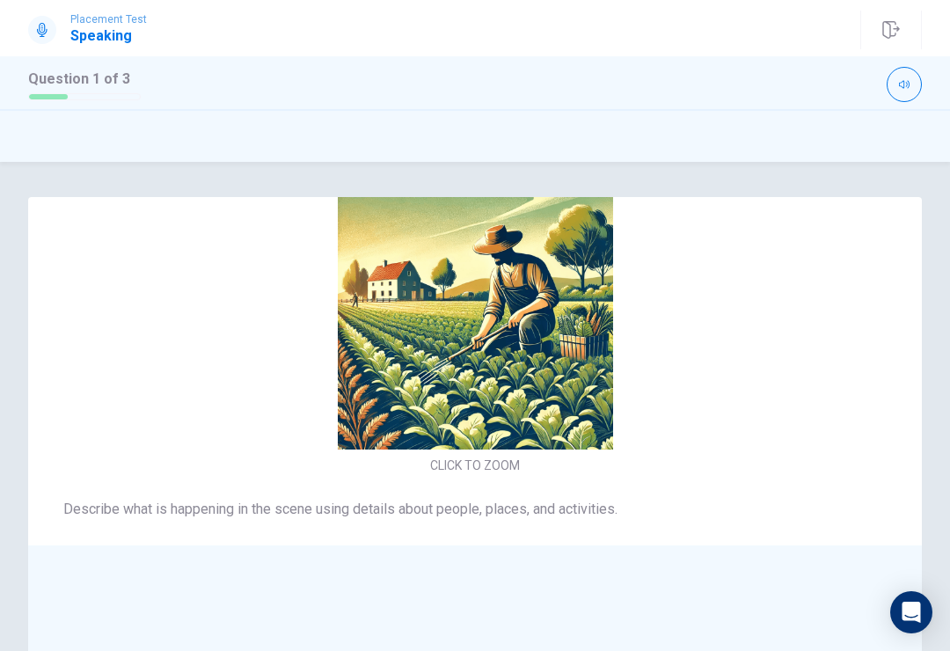
scroll to position [-58, 0]
click at [505, 450] on img at bounding box center [475, 311] width 373 height 275
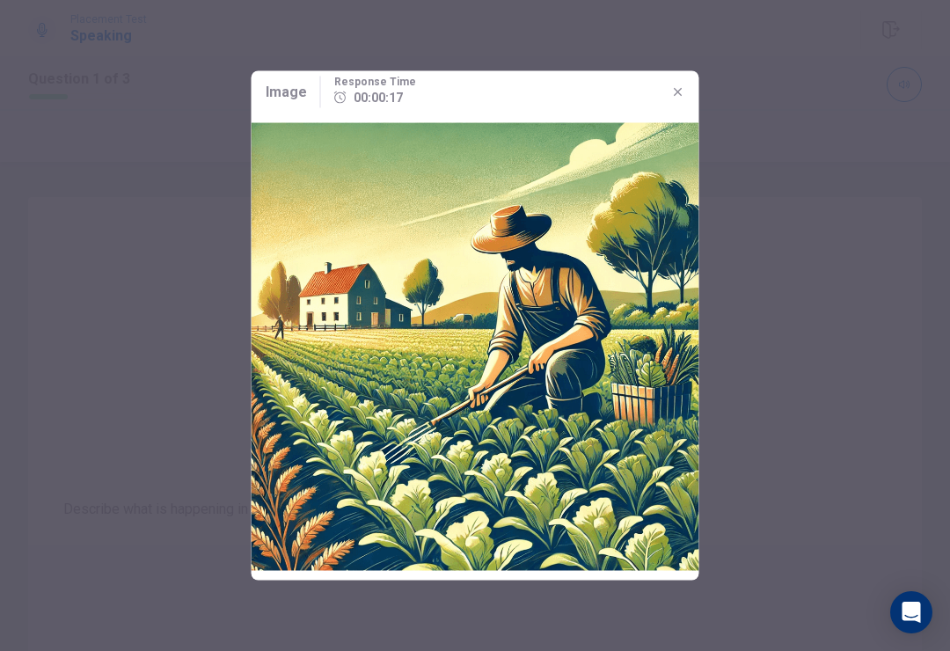
click at [671, 100] on button "button" at bounding box center [678, 92] width 28 height 28
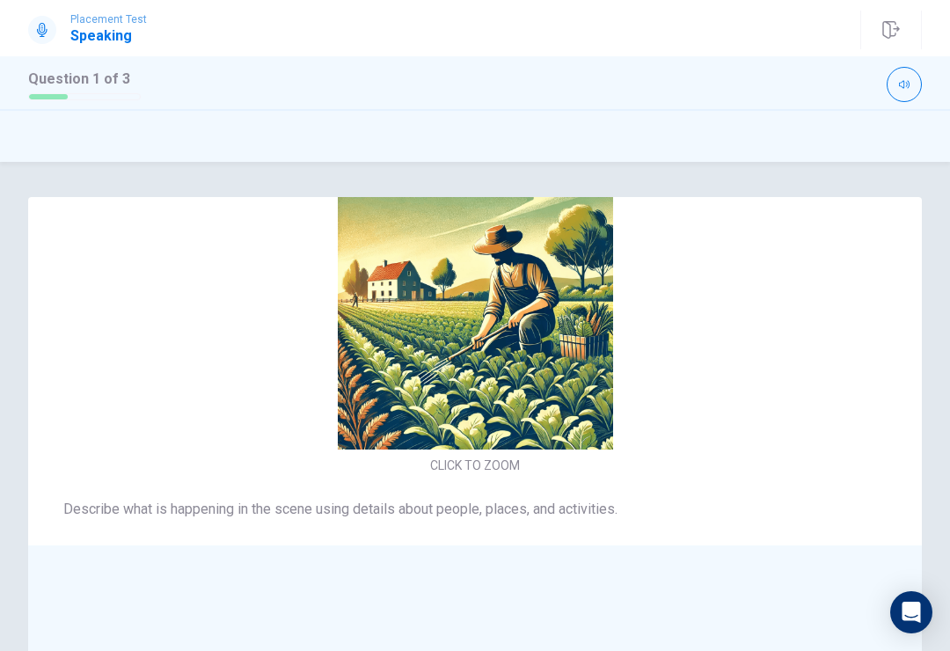
click at [671, 99] on div at bounding box center [538, 84] width 767 height 35
click at [706, 375] on div "CLICK TO ZOOM" at bounding box center [475, 326] width 894 height 304
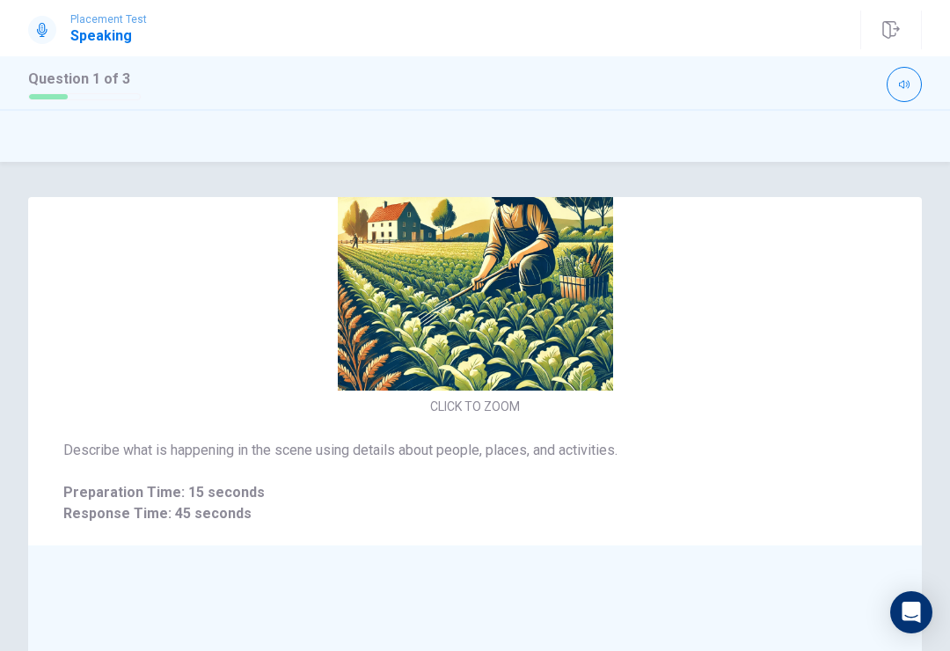
scroll to position [59, 0]
click at [913, 371] on div "CLICK TO ZOOM" at bounding box center [475, 267] width 894 height 304
click at [898, 88] on button "button" at bounding box center [904, 84] width 35 height 35
type input "1"
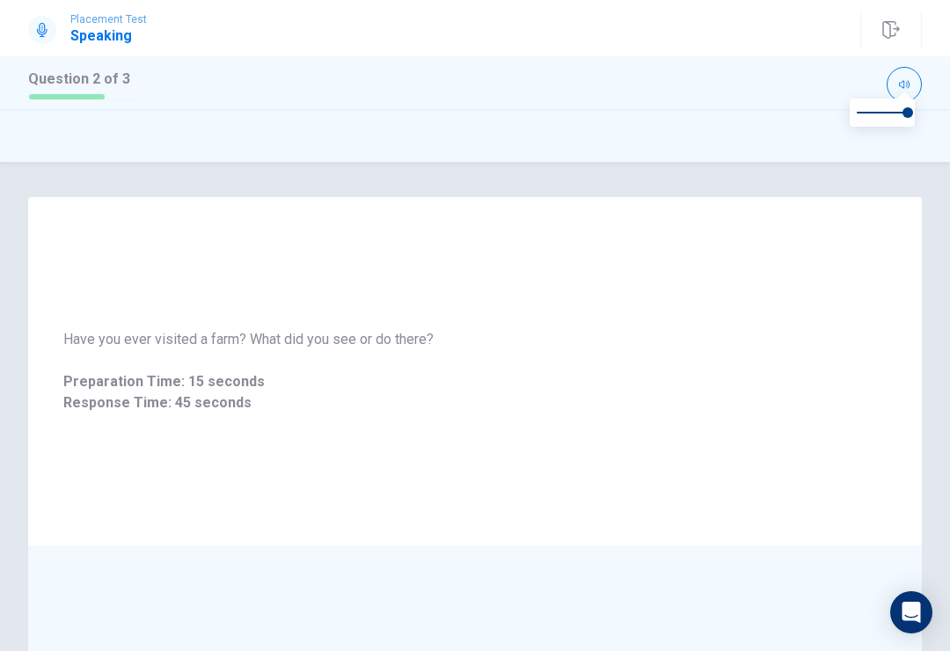
scroll to position [0, 0]
click at [890, 33] on icon "button" at bounding box center [891, 30] width 17 height 18
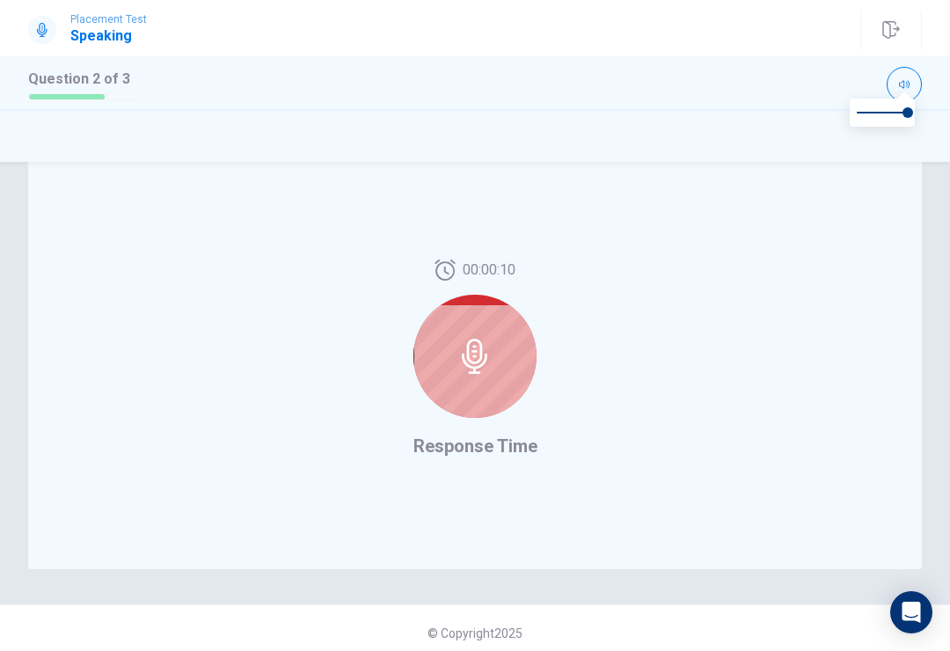
scroll to position [396, 0]
click at [505, 347] on div at bounding box center [475, 355] width 123 height 123
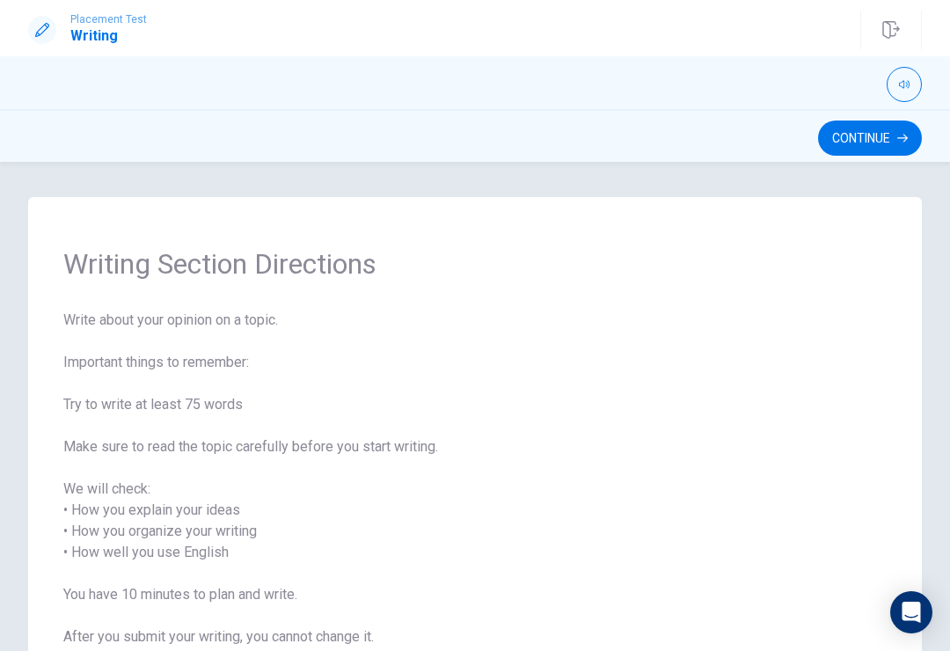
scroll to position [0, 0]
click at [849, 121] on button "Continue" at bounding box center [870, 138] width 104 height 35
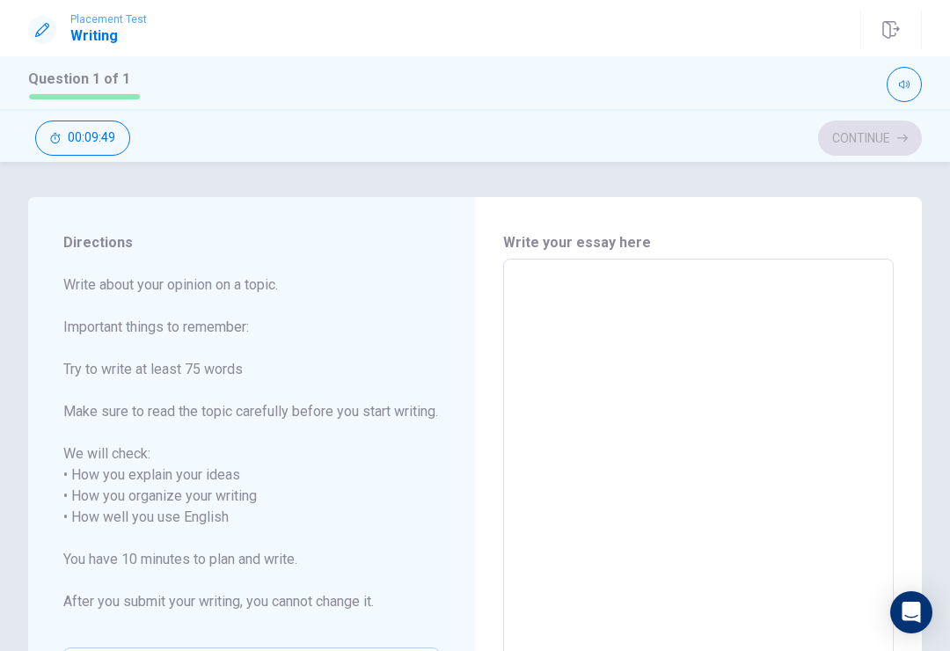
click at [656, 245] on h6 "Write your essay here" at bounding box center [698, 242] width 391 height 21
click at [587, 297] on textarea at bounding box center [699, 518] width 366 height 488
click at [534, 287] on textarea at bounding box center [699, 518] width 366 height 488
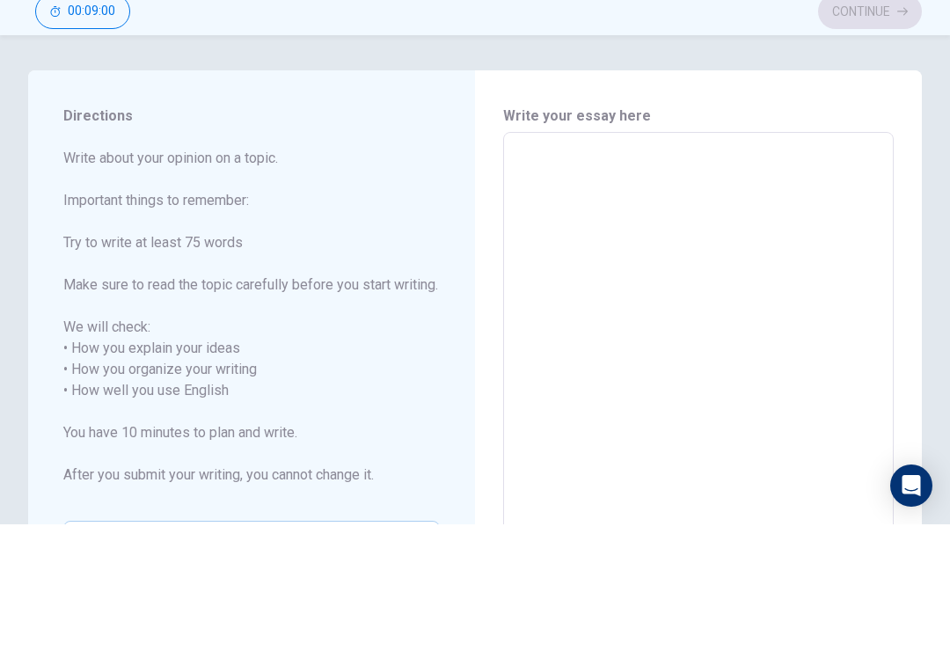
type textarea "J"
type textarea "x"
type textarea "[PERSON_NAME]"
type textarea "x"
type textarea "Jap"
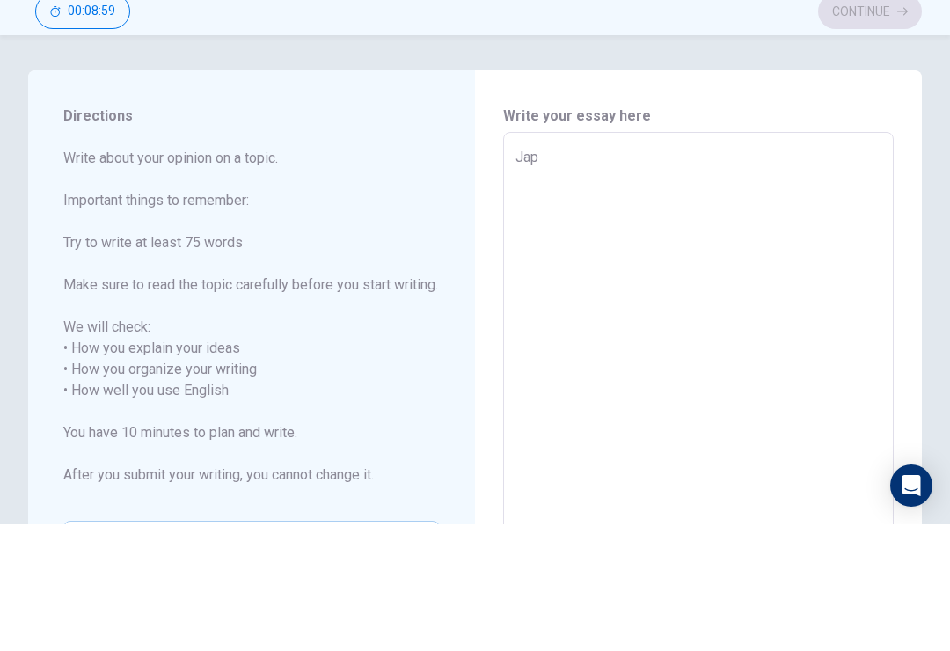
type textarea "x"
type textarea "Japa"
type textarea "x"
type textarea "[GEOGRAPHIC_DATA]"
type textarea "x"
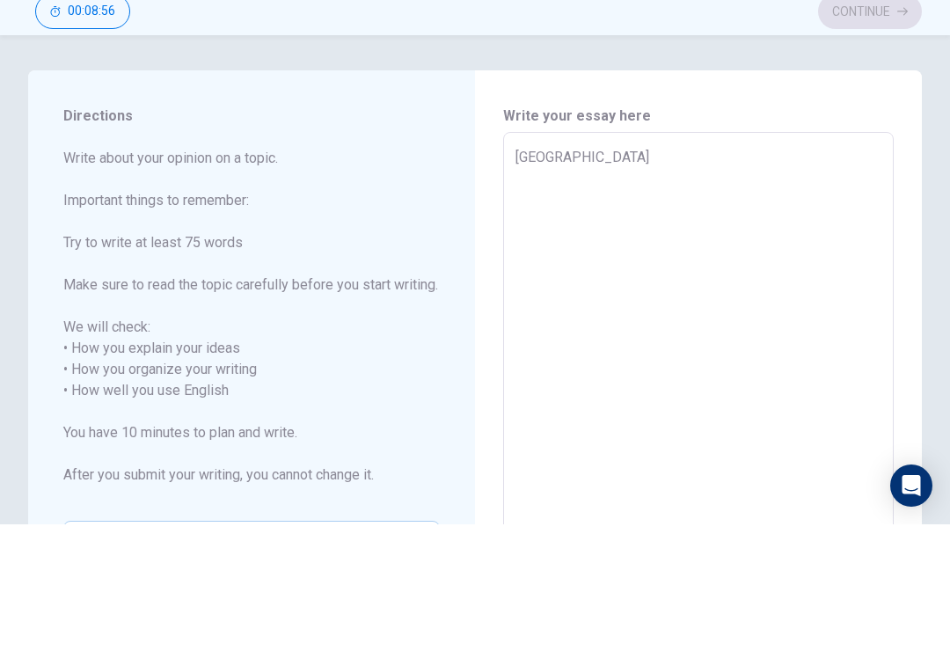
type textarea "[GEOGRAPHIC_DATA]"
type textarea "x"
type textarea "Japan i"
type textarea "x"
type textarea "Japan is"
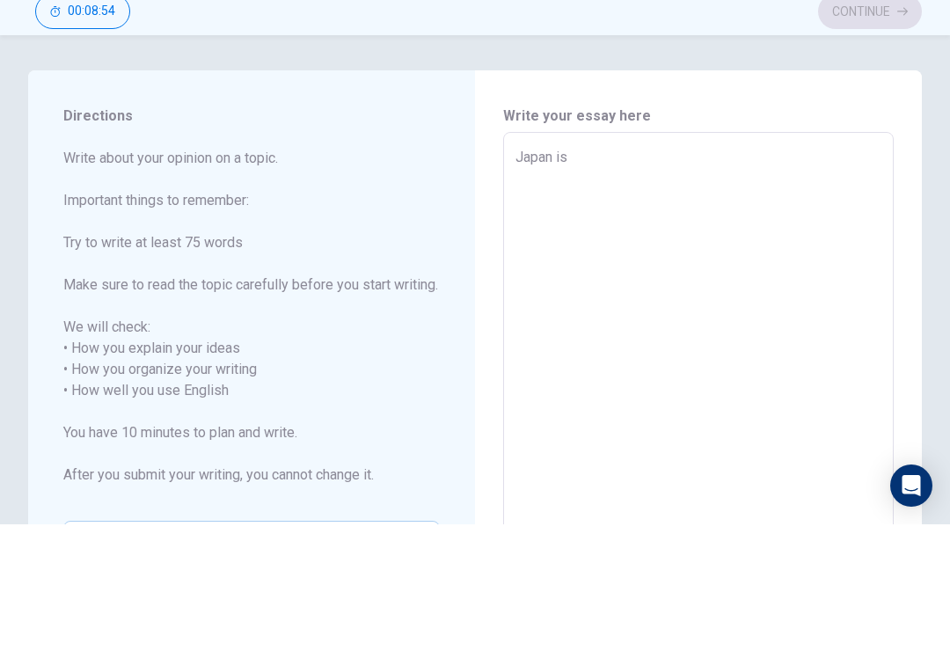
type textarea "x"
type textarea "Japan is"
type textarea "x"
type textarea "Japan is t"
type textarea "x"
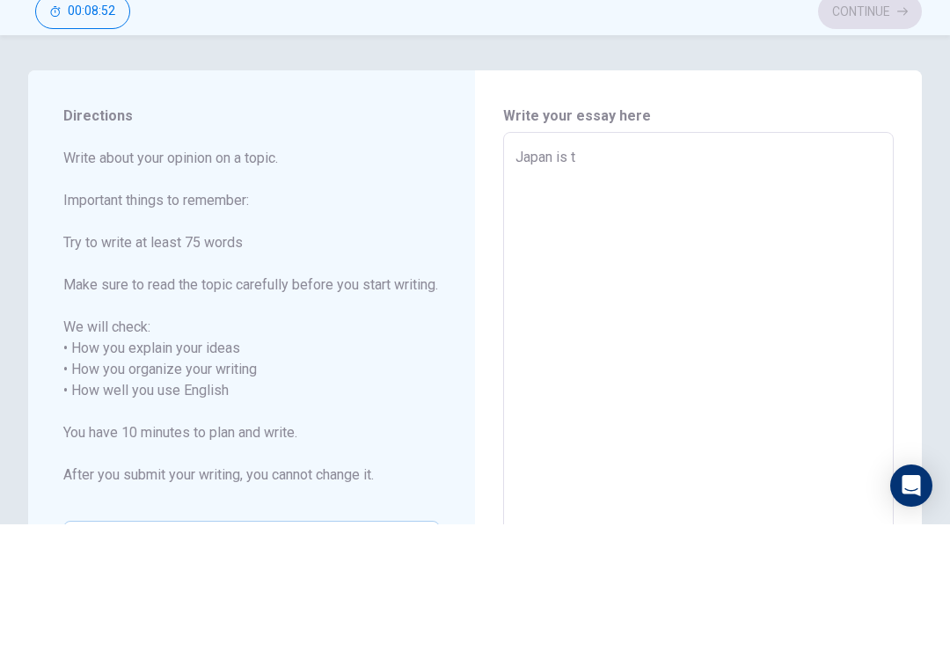
type textarea "Japan is th"
type textarea "x"
type textarea "Japan is the"
type textarea "x"
type textarea "Japan is the"
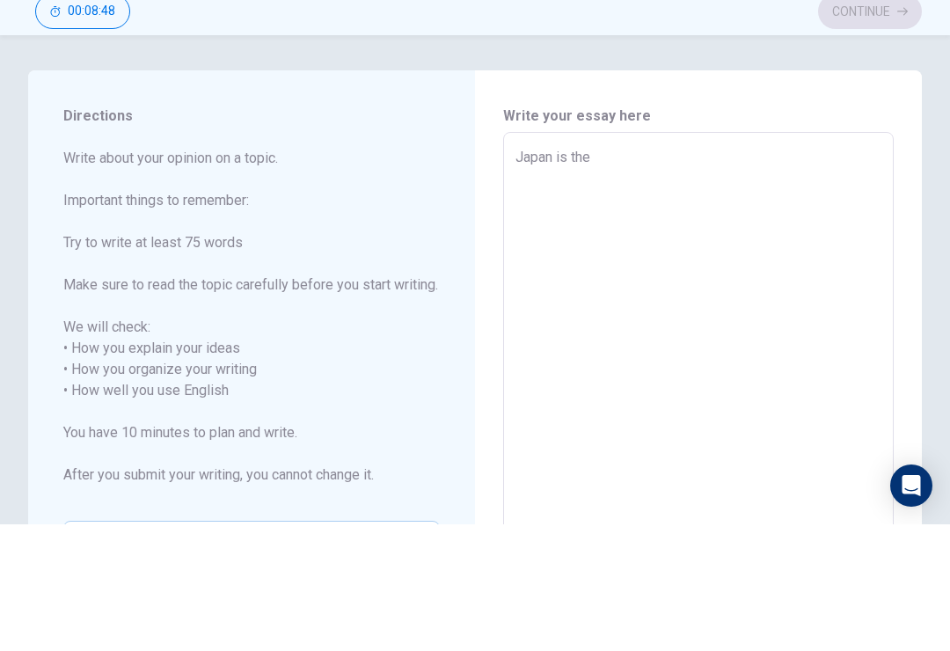
type textarea "x"
type textarea "Japan is the b"
type textarea "x"
type textarea "Japan is the ba"
type textarea "x"
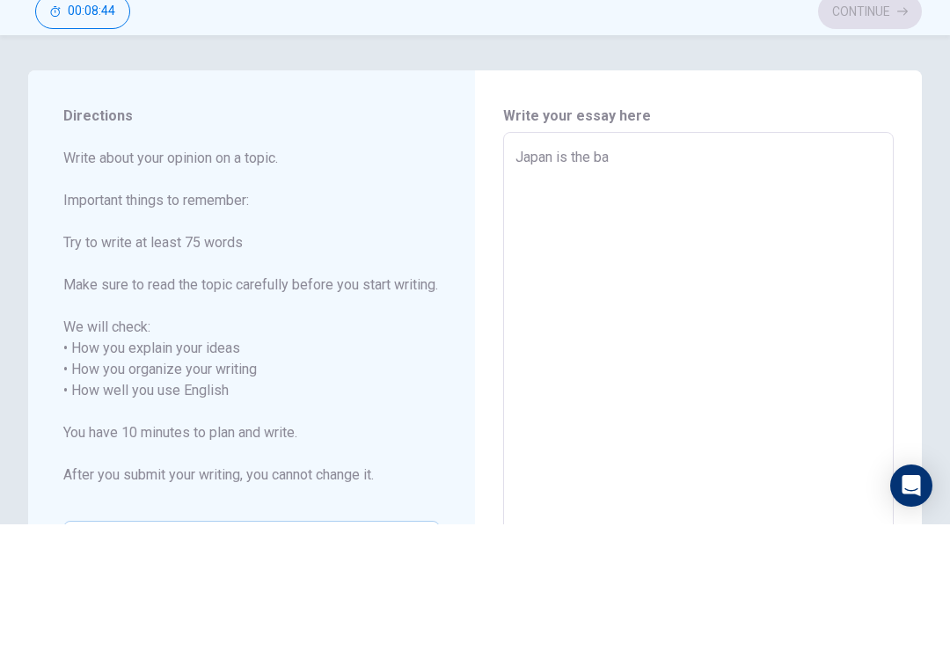
type textarea "Japan is the bas"
type textarea "x"
type textarea "Japan is the [PERSON_NAME]"
type textarea "x"
type textarea "Japan is the bas"
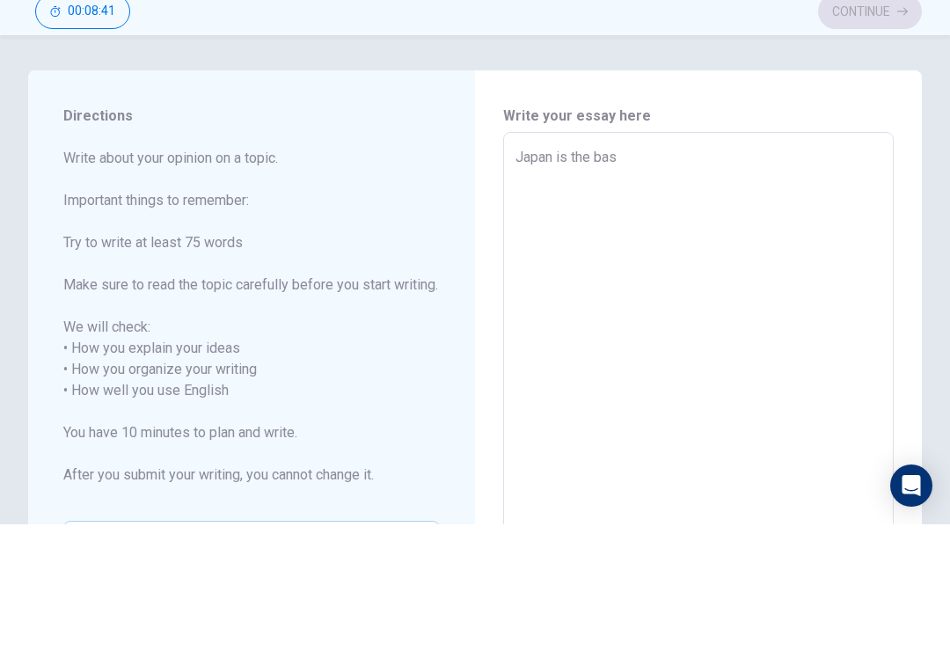
type textarea "x"
type textarea "Japan is the ba"
type textarea "x"
type textarea "Japan is the b"
type textarea "x"
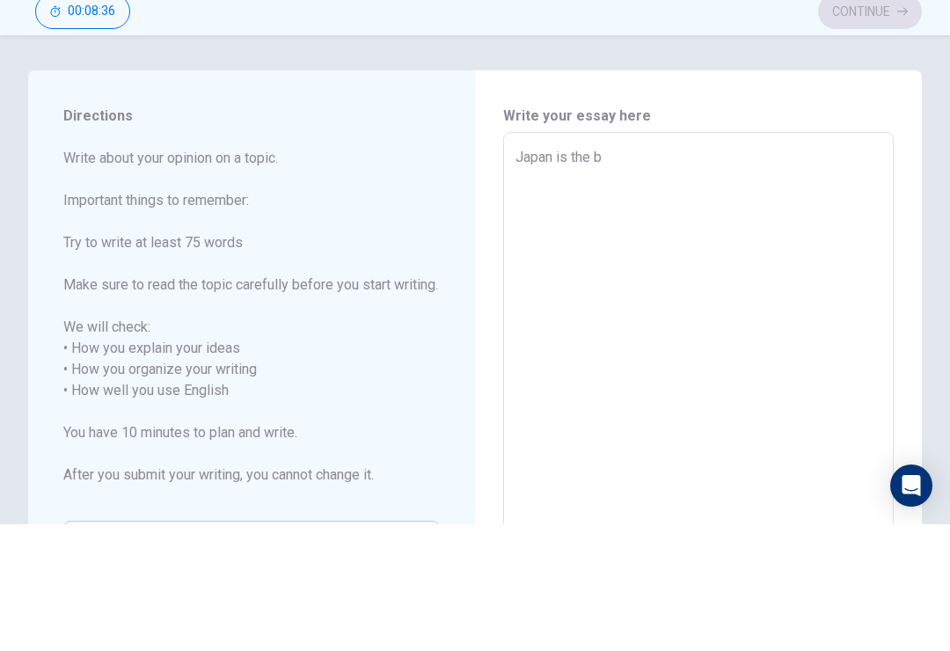
type textarea "Japan is the be"
type textarea "x"
type textarea "Japan is the bes"
type textarea "x"
type textarea "Japan is the best"
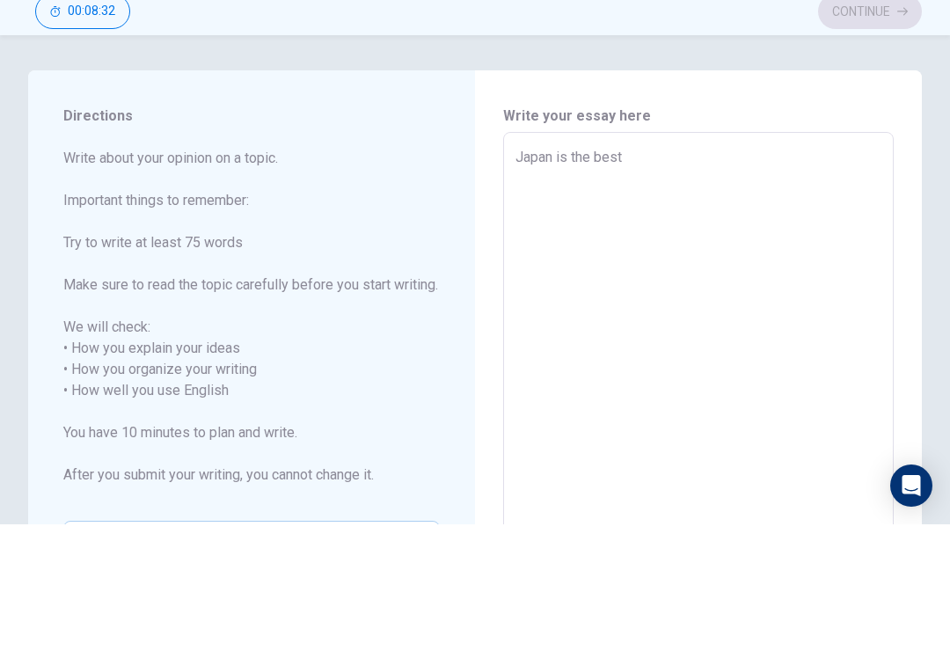
type textarea "x"
type textarea "Japan is the best"
type textarea "x"
type textarea "Japan is the best c"
type textarea "x"
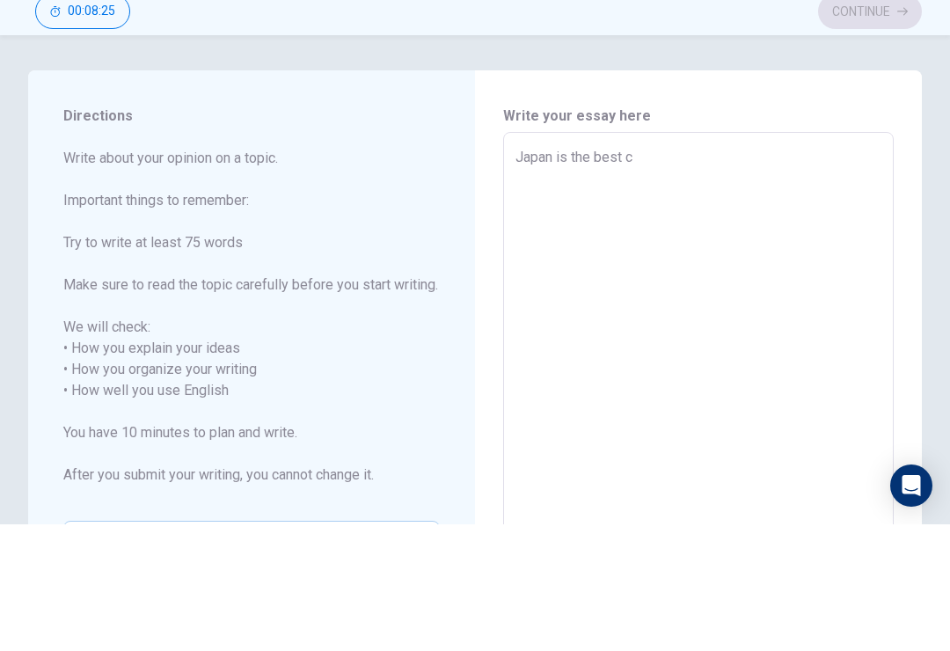
type textarea "Japan is the best co"
type textarea "x"
type textarea "Japan is the best cou"
type textarea "x"
type textarea "Japan is the best coun"
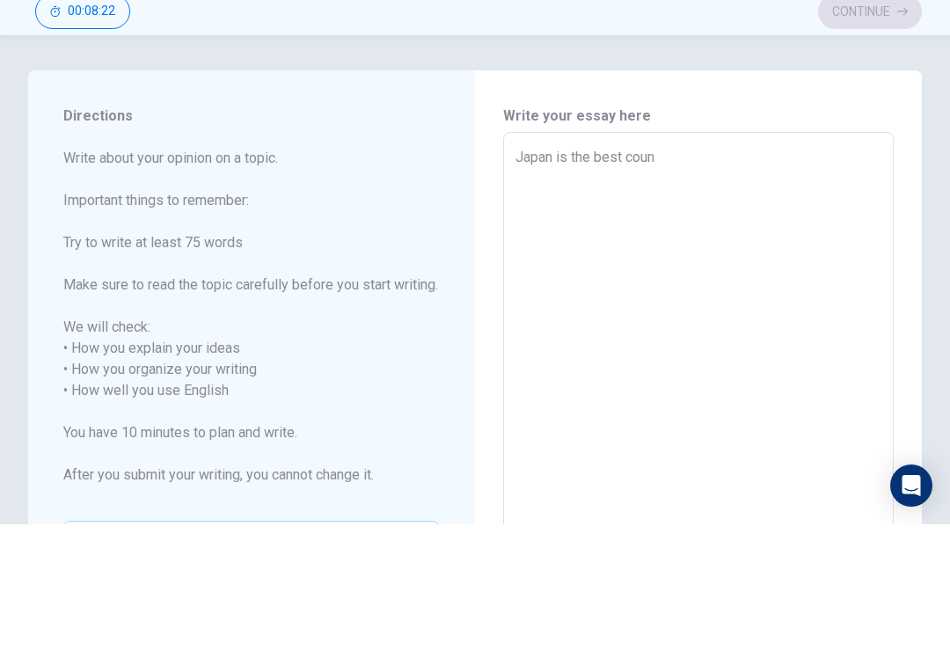
type textarea "x"
type textarea "Japan is the best count"
type textarea "x"
type textarea "Japan is the best countr"
type textarea "x"
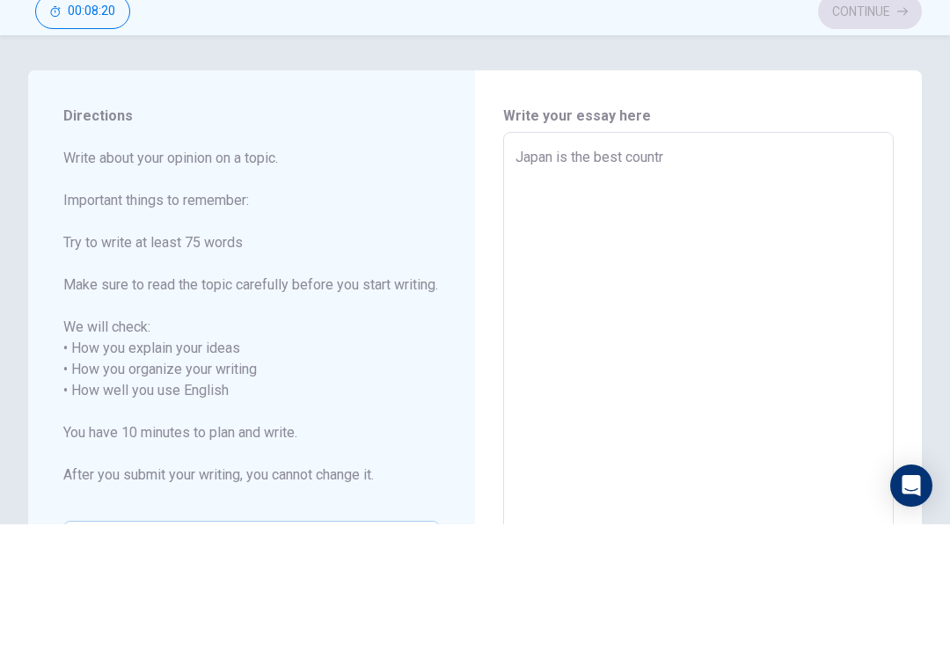
type textarea "Japan is the best country"
type textarea "x"
type textarea "Japan is the best country"
type textarea "x"
type textarea "Japan is the best country"
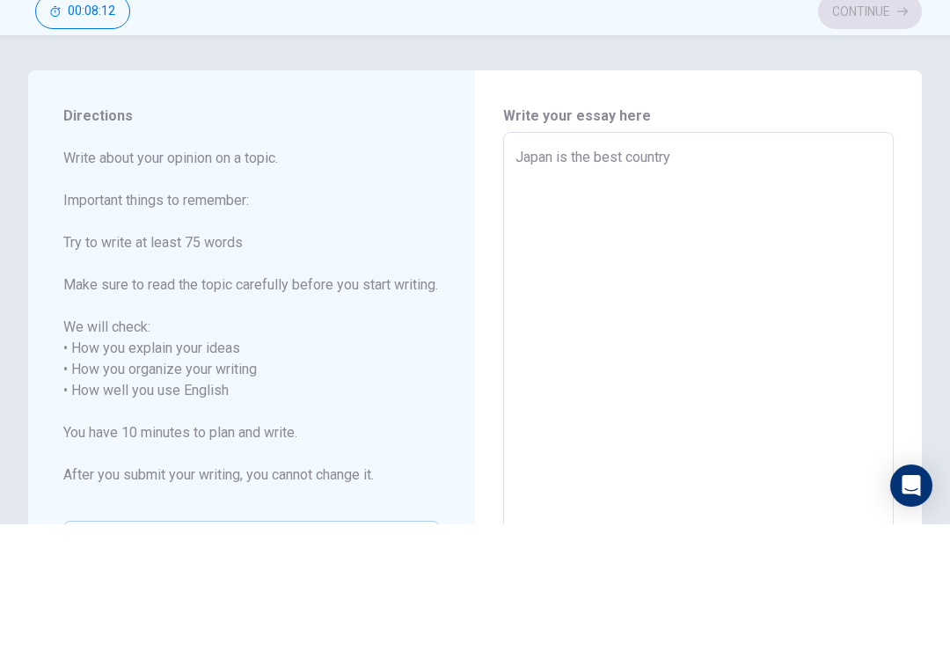
type textarea "x"
type textarea "Japan is the best country"
click at [508, 259] on div "Japan is the best country x ​" at bounding box center [698, 517] width 391 height 517
click at [506, 259] on div "Japan is the best country x ​" at bounding box center [698, 517] width 391 height 517
click at [507, 259] on div "Japan is the best country x ​" at bounding box center [698, 517] width 391 height 517
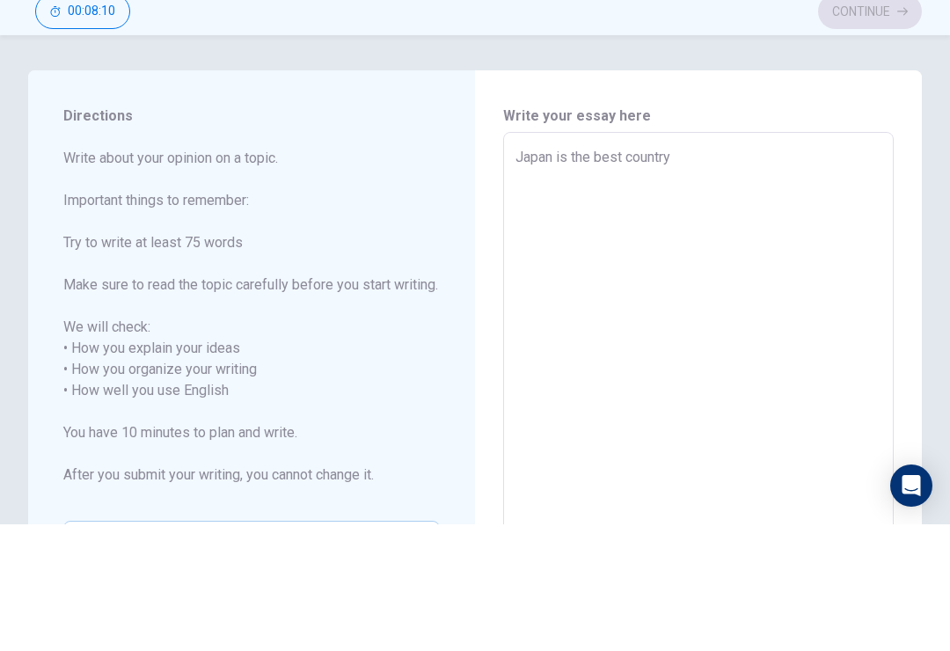
type textarea "x"
type textarea "Japan is the best country"
type textarea "x"
type textarea "Japan is the best country"
type textarea "x"
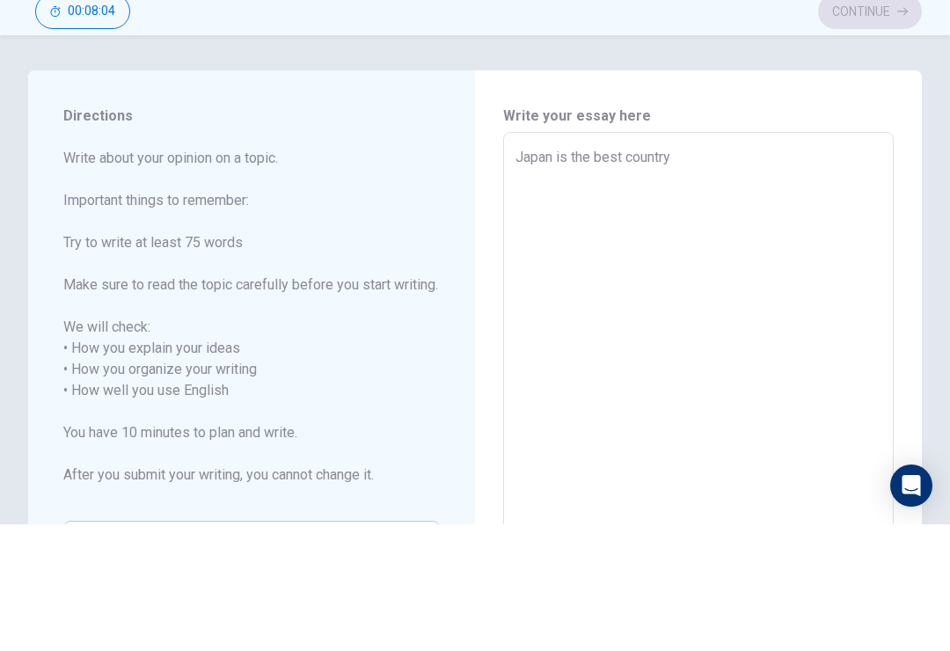
type textarea "Japan is the best country"
click at [499, 201] on div "Write your essay here [GEOGRAPHIC_DATA] is the best country x ​ Word count : 5" at bounding box center [698, 518] width 447 height 642
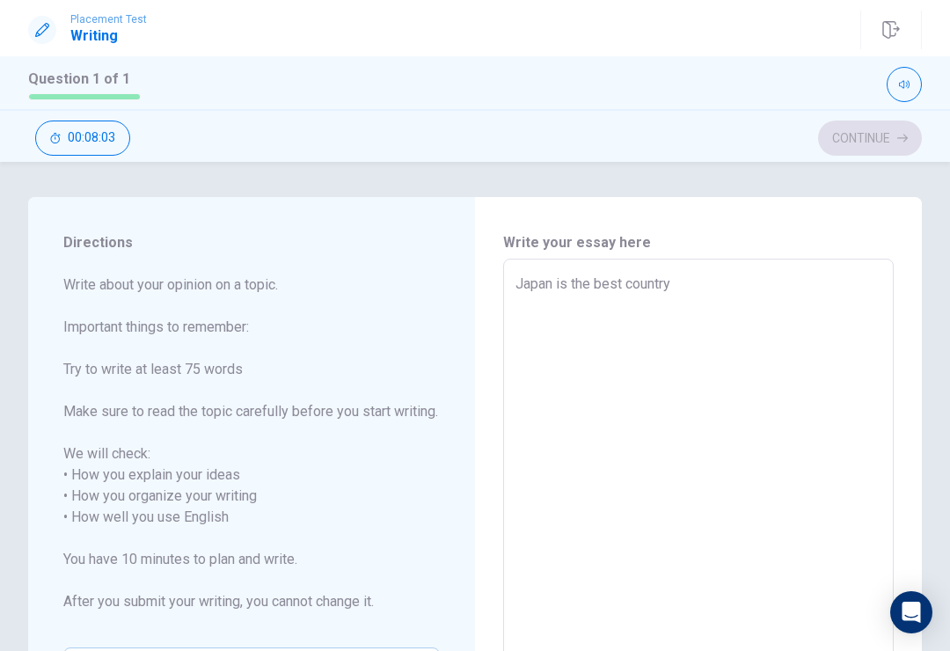
click at [526, 284] on textarea "Japan is the best country" at bounding box center [699, 518] width 366 height 488
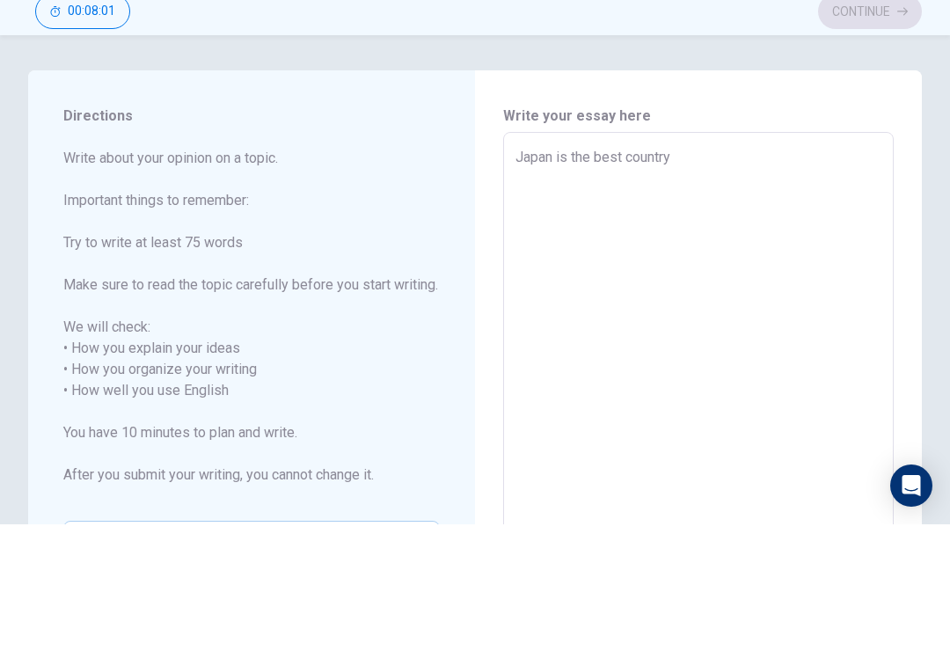
click at [509, 259] on div "Japan is the best country x ​" at bounding box center [698, 517] width 391 height 517
type textarea "x"
type textarea "Japan is the best country"
type textarea "x"
type textarea "Japan is the best country"
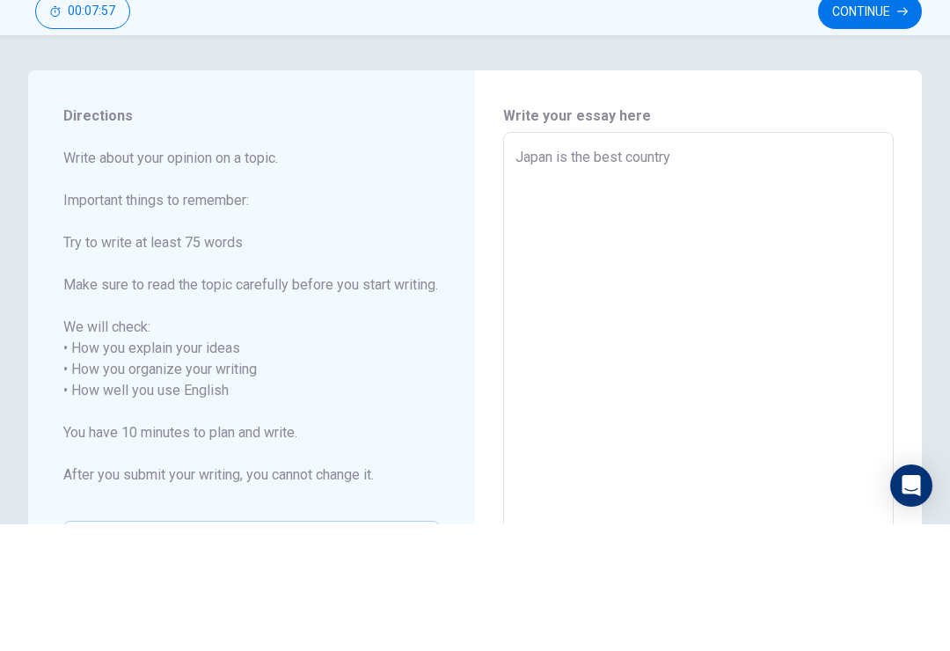
click at [680, 274] on textarea "Japan is the best country" at bounding box center [699, 518] width 366 height 488
type textarea "x"
type textarea "Japan is the best country"
type textarea "x"
type textarea "Japan is the best country"
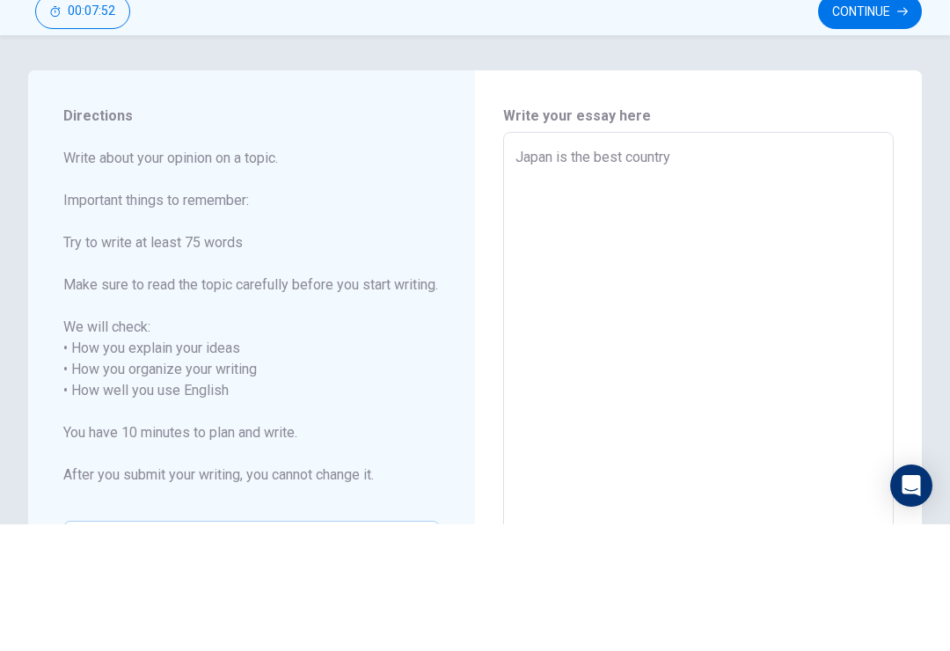
type textarea "x"
type textarea "Japan is the best country I"
type textarea "x"
type textarea "Japan is the best country I"
type textarea "x"
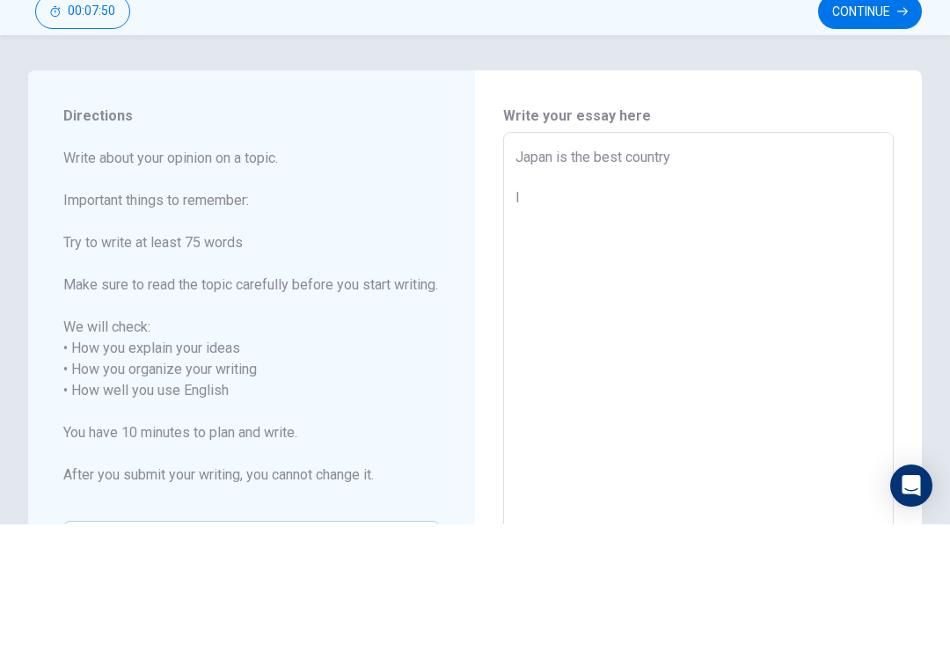
type textarea "Japan is the best country I t"
type textarea "x"
type textarea "Japan is the best country I th"
type textarea "x"
type textarea "Japan is the best country I thi"
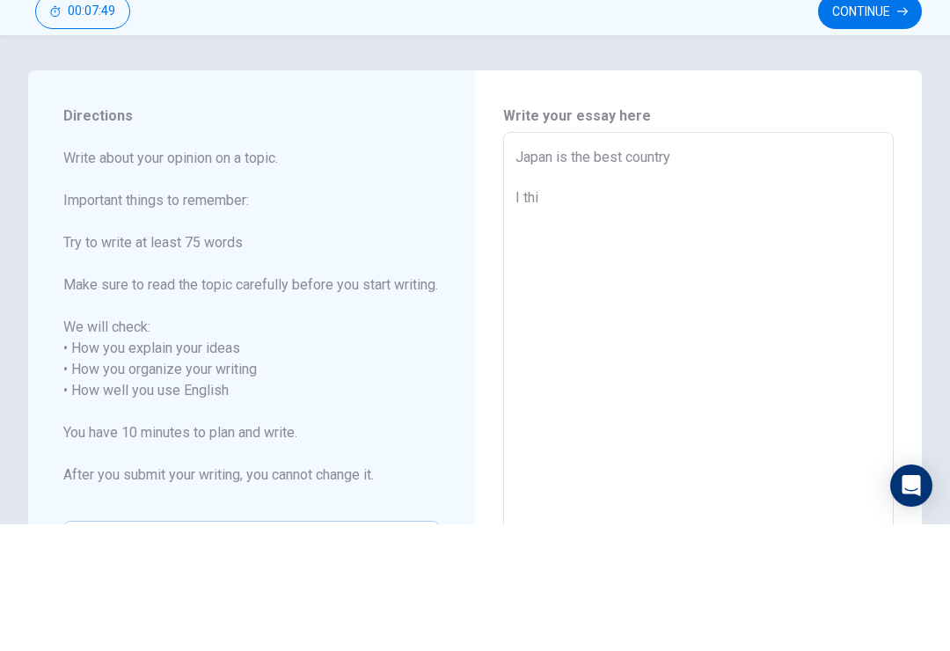
type textarea "x"
type textarea "Japan is the best country I thin"
type textarea "x"
type textarea "Japan is the best country I think"
type textarea "x"
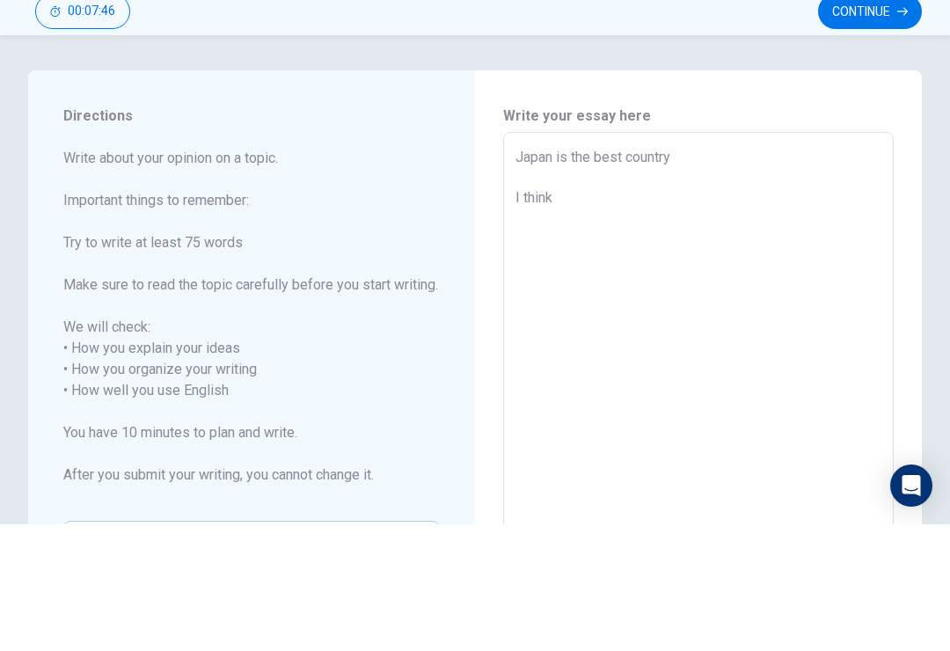
type textarea "Japan is the best country I think"
type textarea "x"
type textarea "Japan is the best country I think J"
type textarea "x"
type textarea "Japan is the best country I think [PERSON_NAME]"
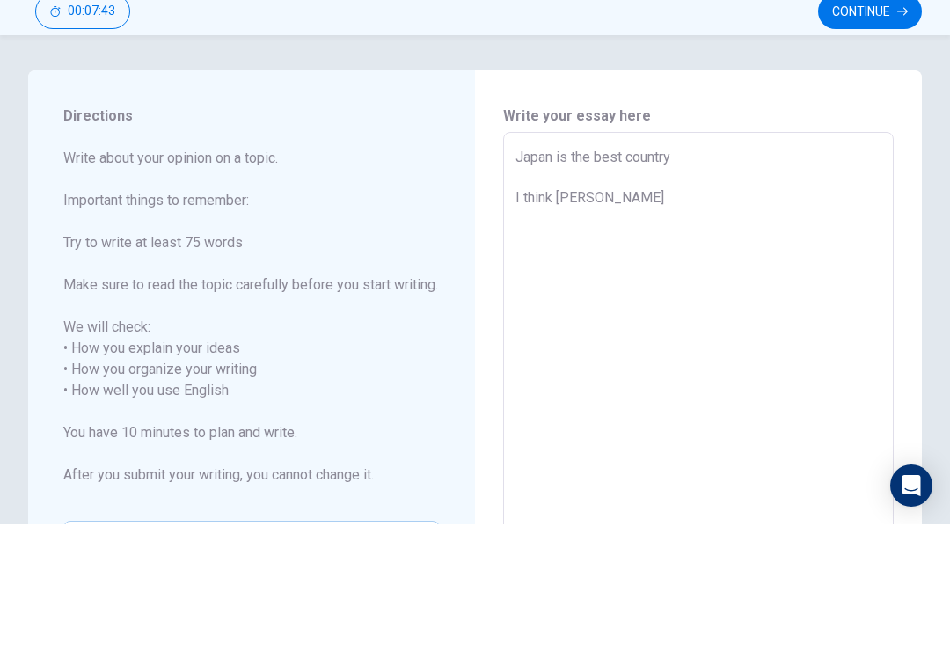
type textarea "x"
type textarea "Japan is the best country I think Jap"
type textarea "x"
type textarea "Japan is the best country I think Japq"
type textarea "x"
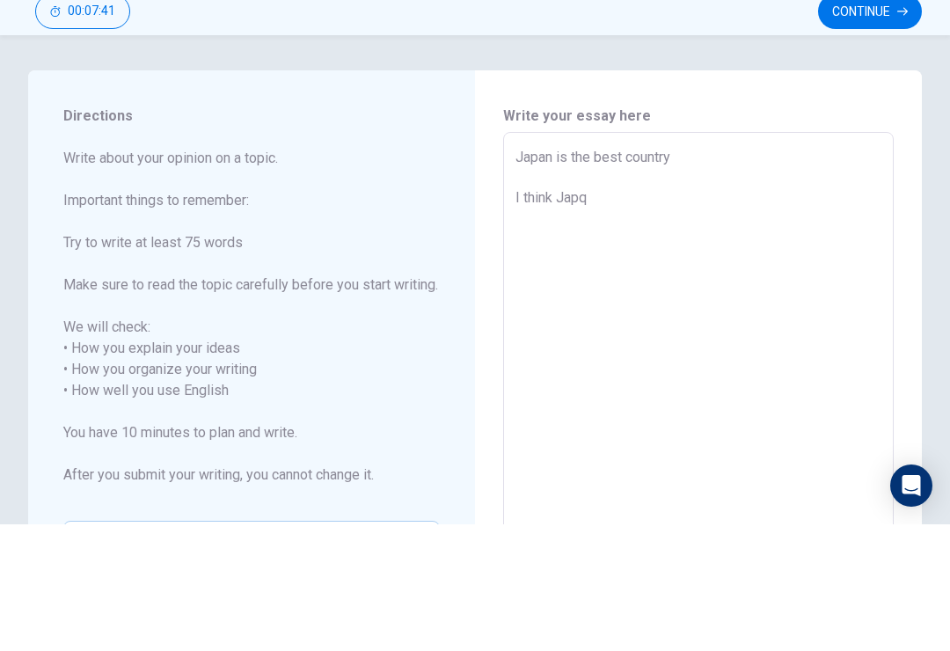
type textarea "Japan is the best country I think Jap"
type textarea "x"
type textarea "Japan is the best country I think Japa"
type textarea "x"
type textarea "Japan is the best country I think [GEOGRAPHIC_DATA]"
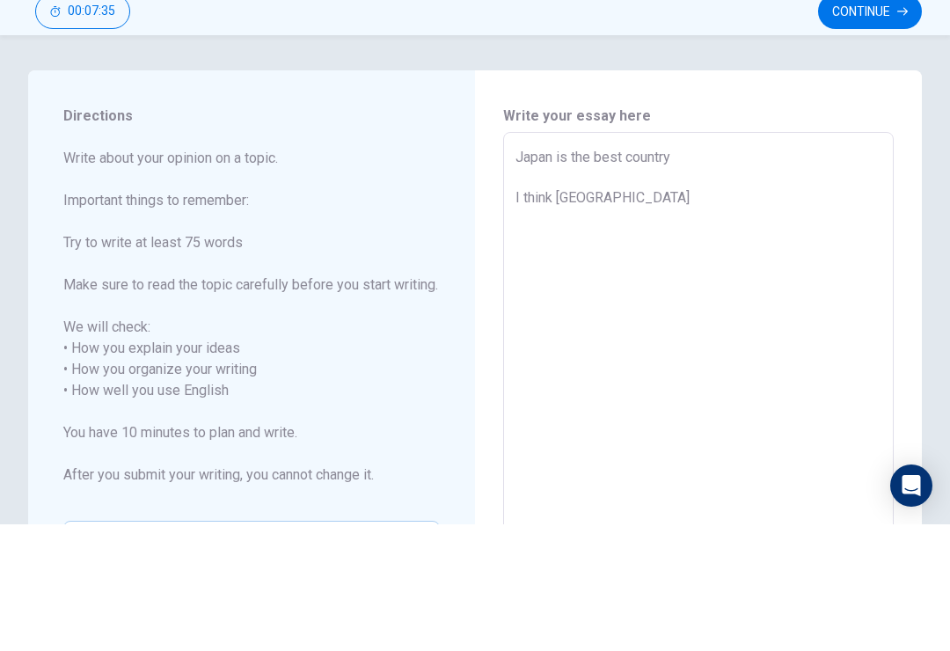
type textarea "x"
type textarea "Japan is the best country I think [GEOGRAPHIC_DATA]"
type textarea "x"
type textarea "Japan is the best country I think [GEOGRAPHIC_DATA] i"
type textarea "x"
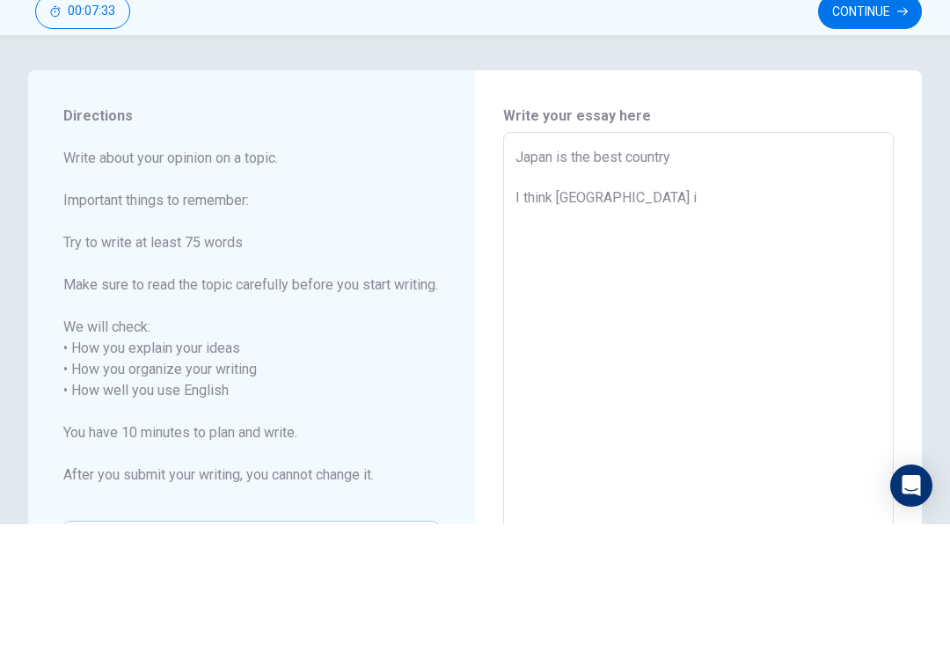
type textarea "Japan is the best country I think [GEOGRAPHIC_DATA] is"
type textarea "x"
type textarea "Japan is the best country I think [GEOGRAPHIC_DATA] is"
type textarea "x"
type textarea "Japan is the best country I think [GEOGRAPHIC_DATA] is t"
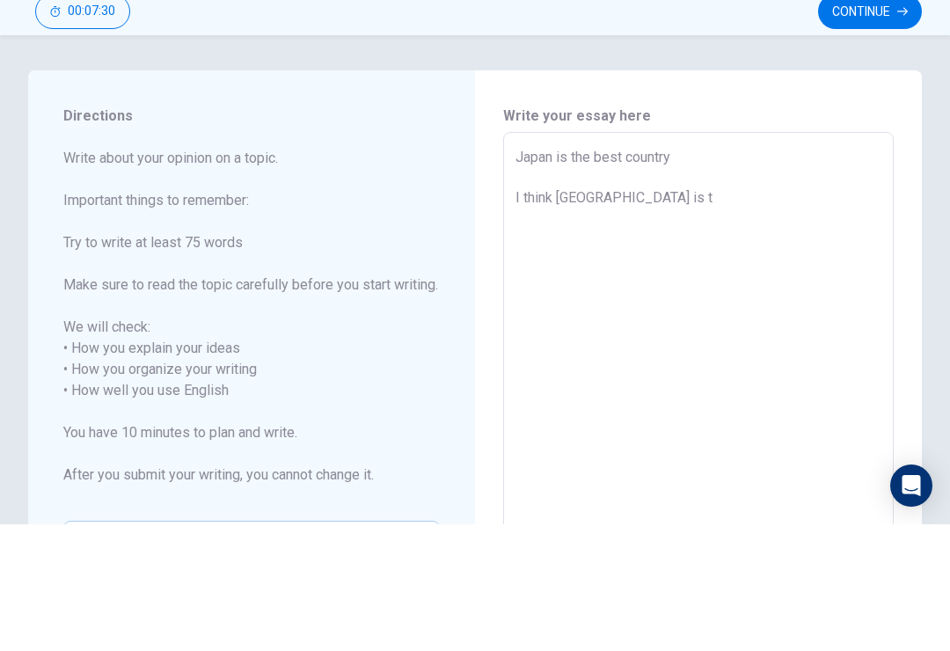
type textarea "x"
type textarea "Japan is the best country I think [GEOGRAPHIC_DATA] is th"
type textarea "x"
type textarea "Japan is the best country I think [GEOGRAPHIC_DATA] is the"
type textarea "x"
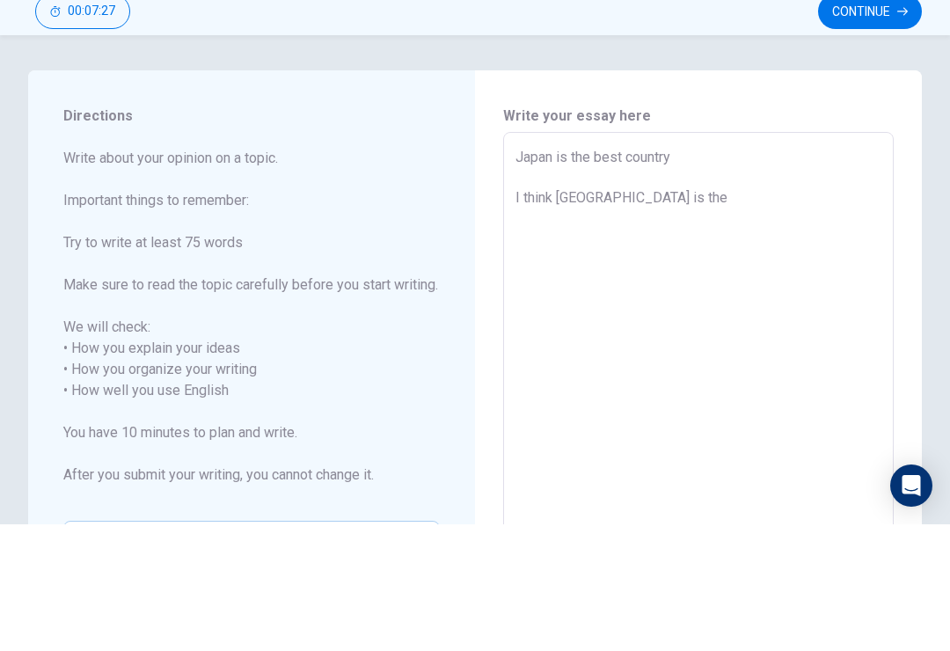
type textarea "Japan is the best country I think [GEOGRAPHIC_DATA] is the"
type textarea "x"
type textarea "Japan is the best country I think Japan is the b"
type textarea "x"
type textarea "Japan is the best country I think [GEOGRAPHIC_DATA] is the be"
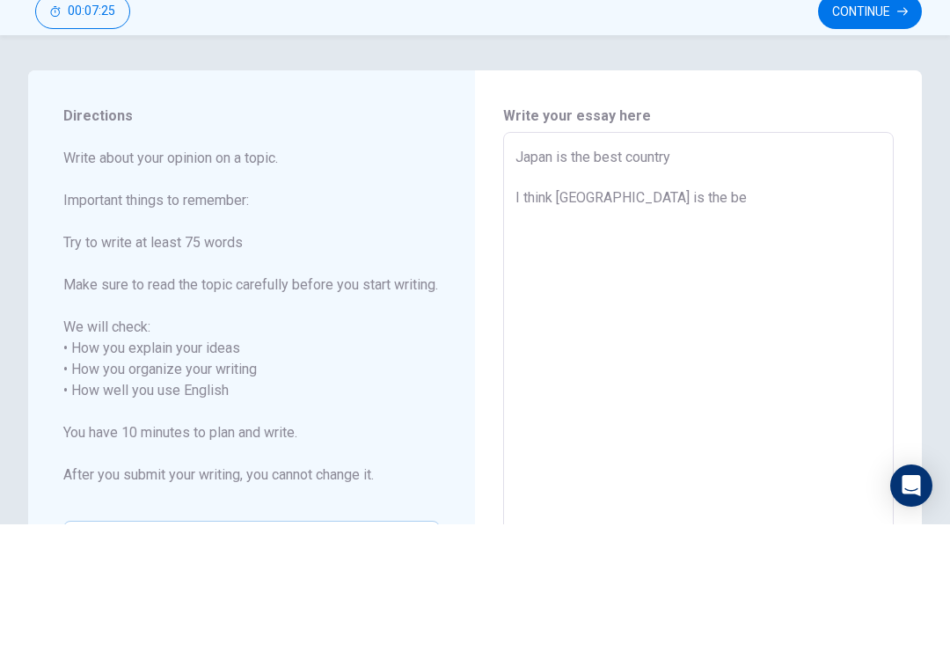
type textarea "x"
type textarea "Japan is the best country I think [GEOGRAPHIC_DATA] is the bes"
type textarea "x"
type textarea "Japan is the best country I think [GEOGRAPHIC_DATA] is the best"
type textarea "x"
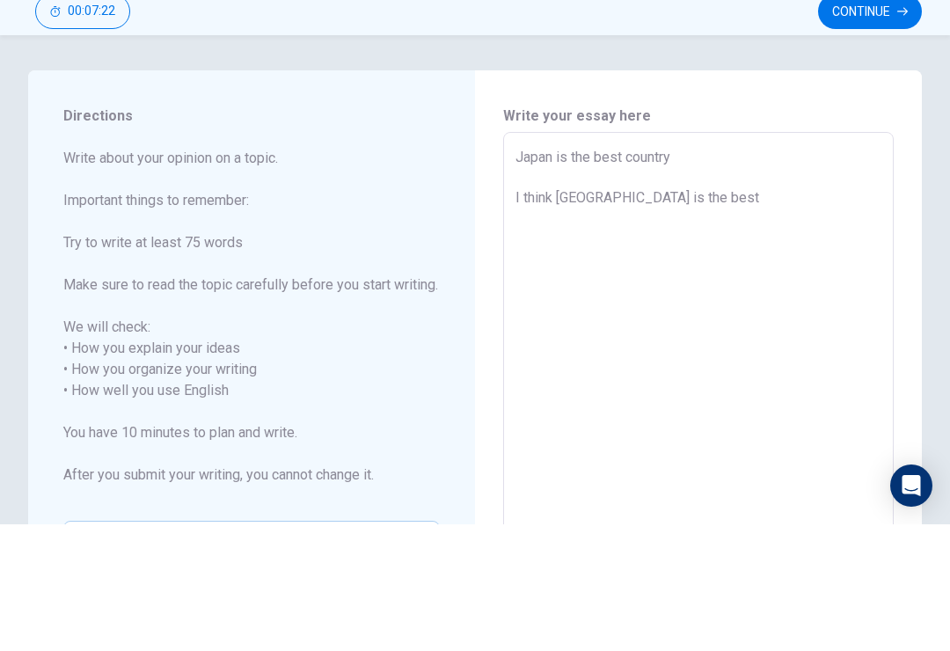
type textarea "Japan is the best country I think [GEOGRAPHIC_DATA] is the best"
type textarea "x"
type textarea "Japan is the best country I think Japan is the best c"
type textarea "x"
type textarea "Japan is the best country I think Japan is the best co"
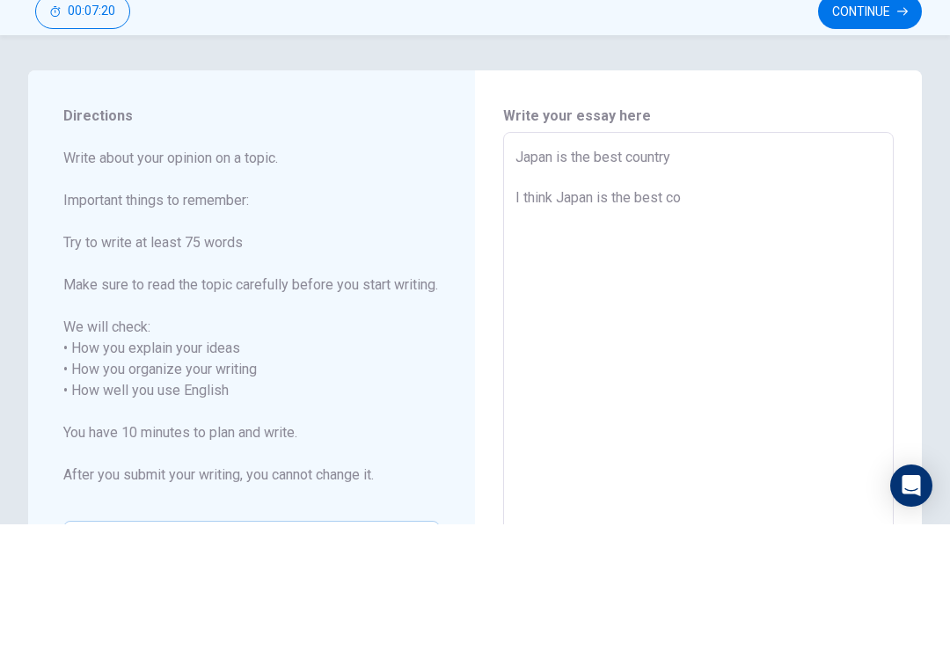
type textarea "x"
type textarea "Japan is the best country I think [GEOGRAPHIC_DATA] is the best cou"
type textarea "x"
type textarea "Japan is the best country I think [GEOGRAPHIC_DATA] is the best coun"
type textarea "x"
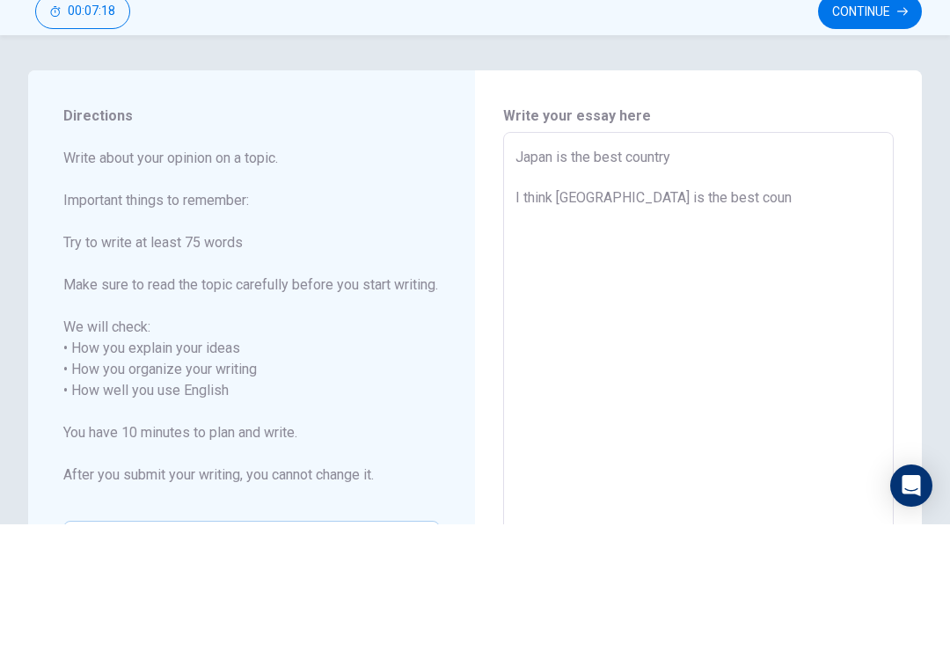
type textarea "Japan is the best country I think Japan is the best count"
type textarea "x"
type textarea "Japan is the best country I think [GEOGRAPHIC_DATA] is the best county"
type textarea "x"
type textarea "Japan is the best country I think [GEOGRAPHIC_DATA] is the best countyp"
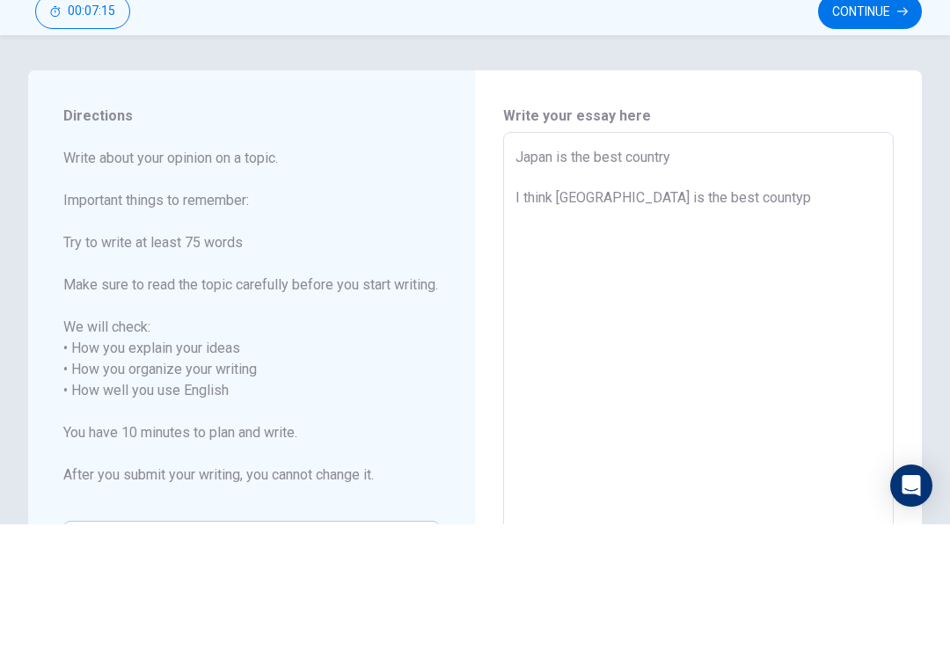
type textarea "x"
type textarea "Japan is the best country I think [GEOGRAPHIC_DATA] is the best county"
type textarea "x"
type textarea "Japan is the best country I think Japan is the best count"
type textarea "x"
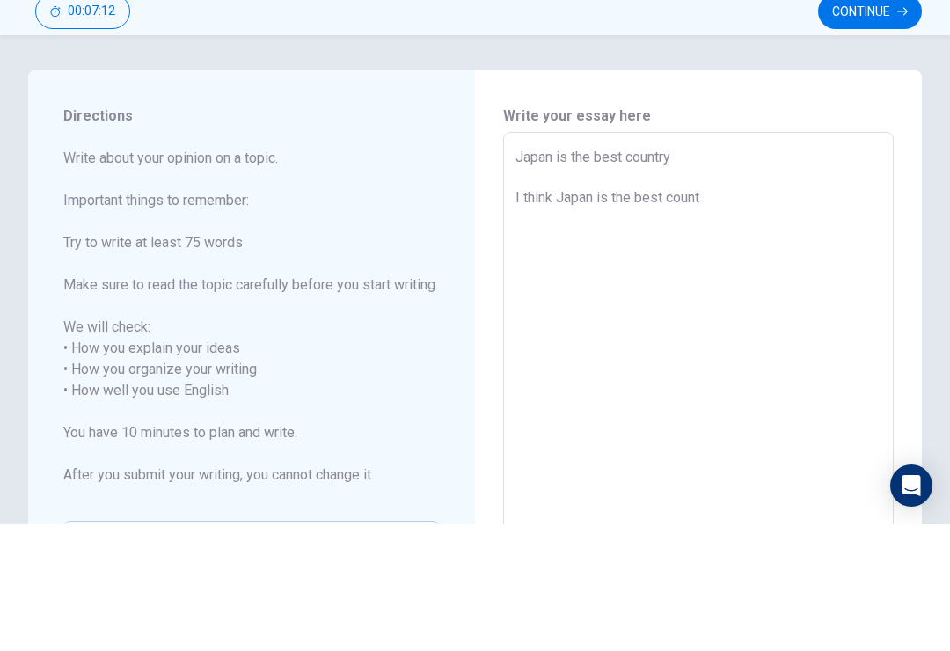
type textarea "Japan is the best country I think Japan is the best countr"
type textarea "x"
type textarea "Japan is the best country I think [GEOGRAPHIC_DATA] is the best country"
type textarea "x"
type textarea "Japan is the best country I think [GEOGRAPHIC_DATA] is the best country"
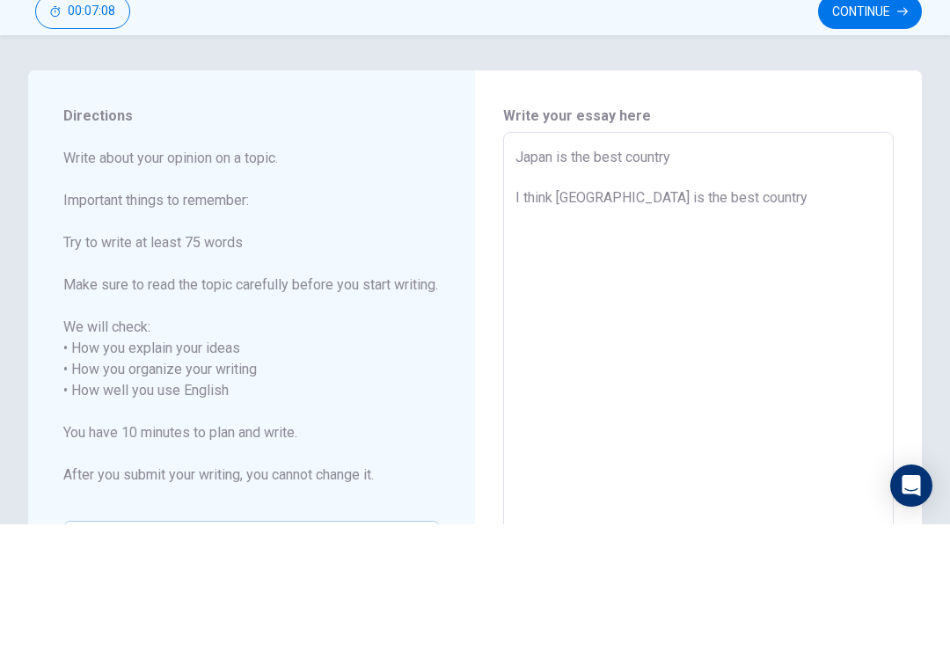
type textarea "x"
type textarea "Japan is the best country I think [GEOGRAPHIC_DATA] is the best country b"
type textarea "x"
type textarea "Japan is the best country I think [GEOGRAPHIC_DATA] is the best country be"
type textarea "x"
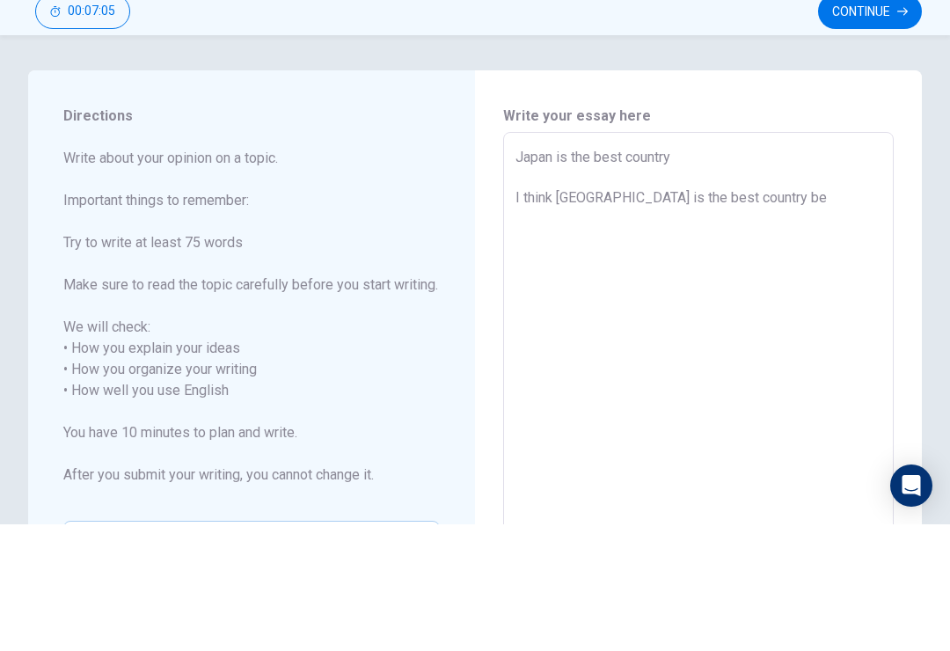
type textarea "Japan is the best country I think [GEOGRAPHIC_DATA] is the best country bec"
type textarea "x"
type textarea "Japan is the best country I think [GEOGRAPHIC_DATA] is the best country beca"
type textarea "x"
type textarea "Japan is the best country I think [GEOGRAPHIC_DATA] is the best country becau"
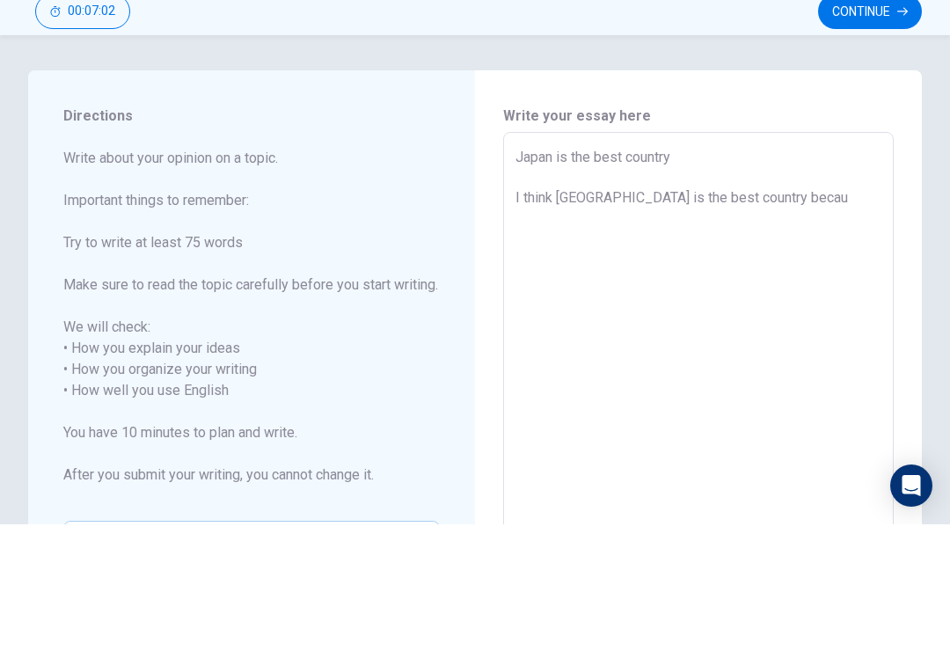
type textarea "x"
type textarea "Japan is the best country I think [GEOGRAPHIC_DATA] is the best country becaus"
type textarea "x"
type textarea "Japan is the best country I think [GEOGRAPHIC_DATA] is the best country because"
type textarea "x"
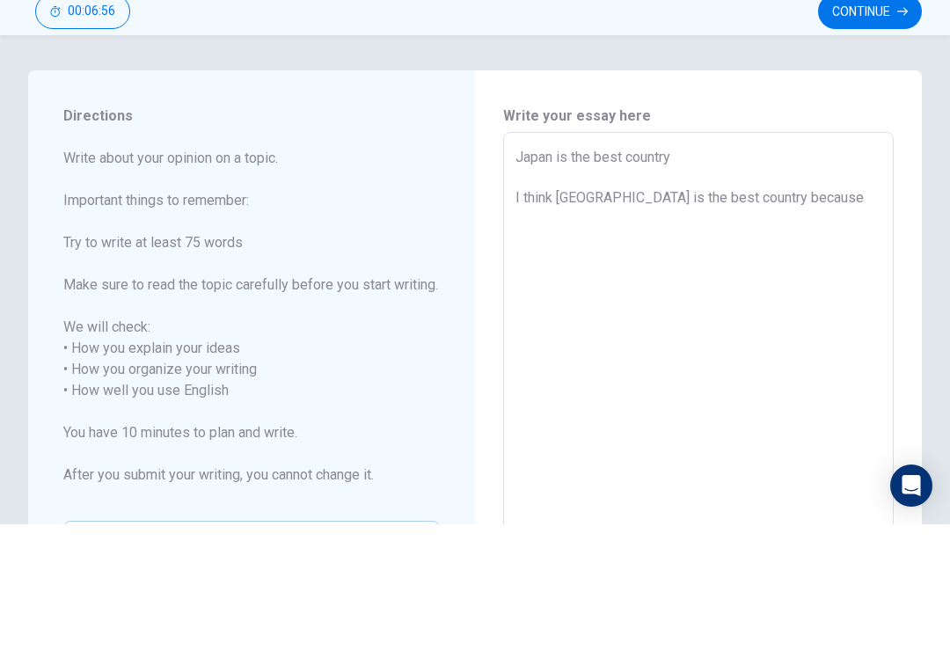
type textarea "Japan is the best country I think [GEOGRAPHIC_DATA] is the best country becauses"
type textarea "x"
type textarea "Japan is the best country I think [GEOGRAPHIC_DATA] is the best country becauses"
click at [713, 274] on textarea "Japan is the best country I think [GEOGRAPHIC_DATA] is the best country because…" at bounding box center [699, 518] width 366 height 488
click at [607, 274] on textarea "Japan is the best country I think [GEOGRAPHIC_DATA] is the best country. becaus…" at bounding box center [699, 518] width 366 height 488
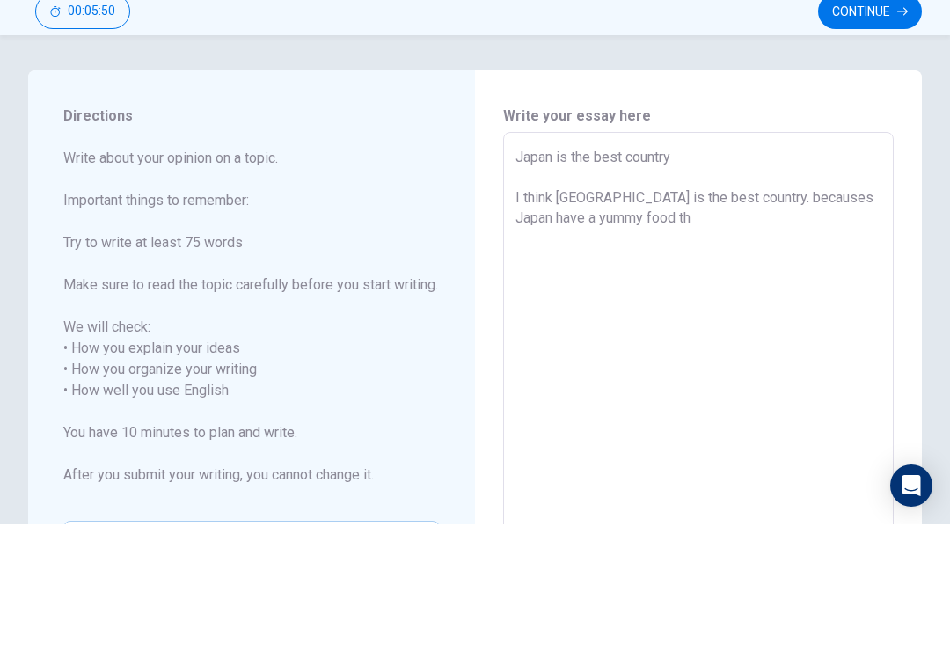
click at [627, 274] on textarea "Japan is the best country I think [GEOGRAPHIC_DATA] is the best country. becaus…" at bounding box center [699, 518] width 366 height 488
